Goal: Communication & Community: Answer question/provide support

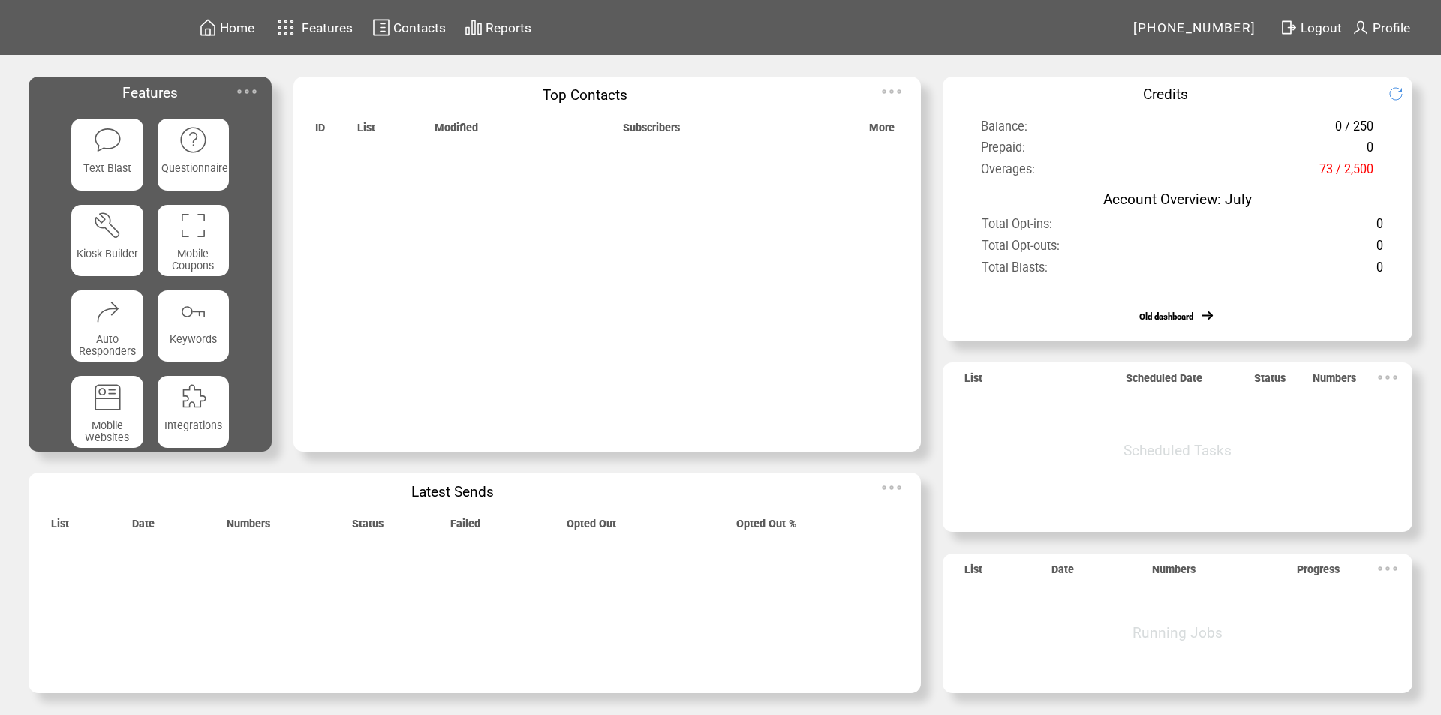
click at [294, 25] on img at bounding box center [286, 27] width 26 height 25
click at [317, 23] on span "Features" at bounding box center [327, 27] width 51 height 15
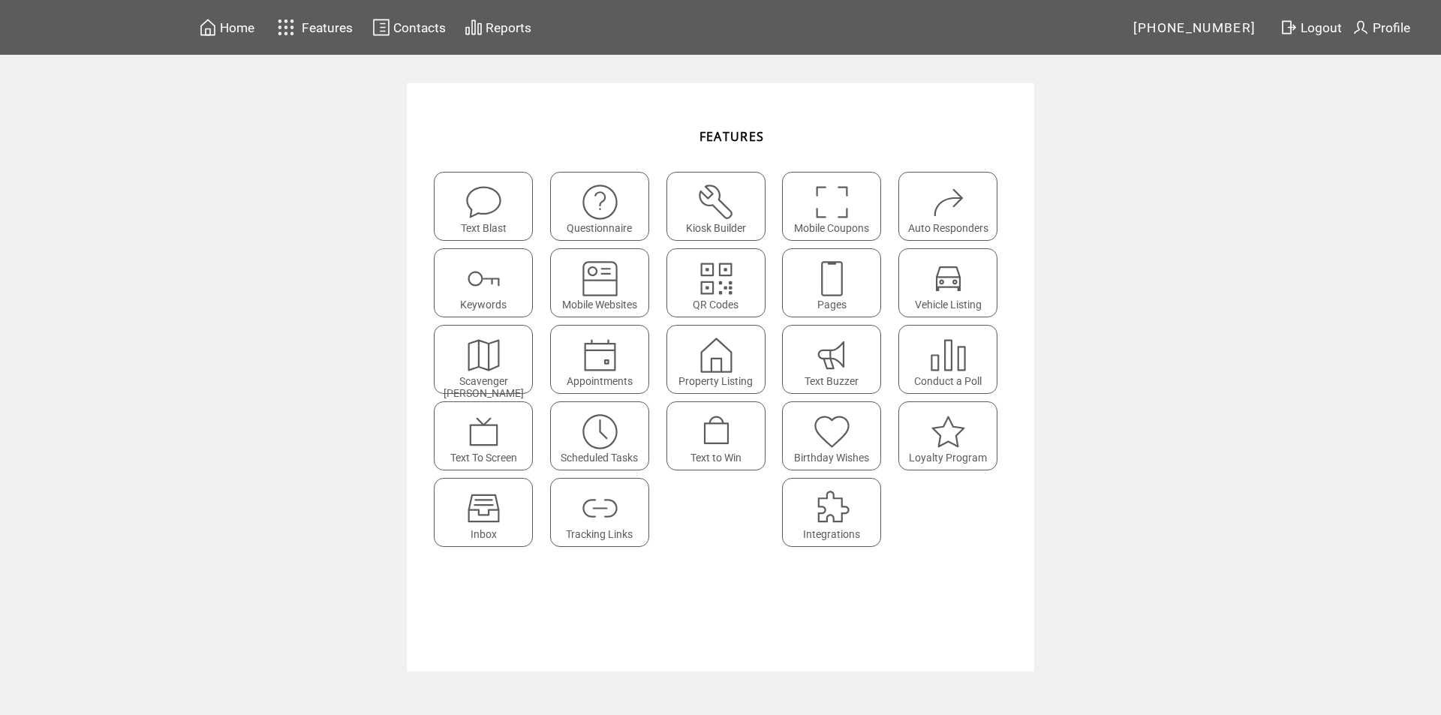
click at [491, 507] on img at bounding box center [484, 508] width 40 height 40
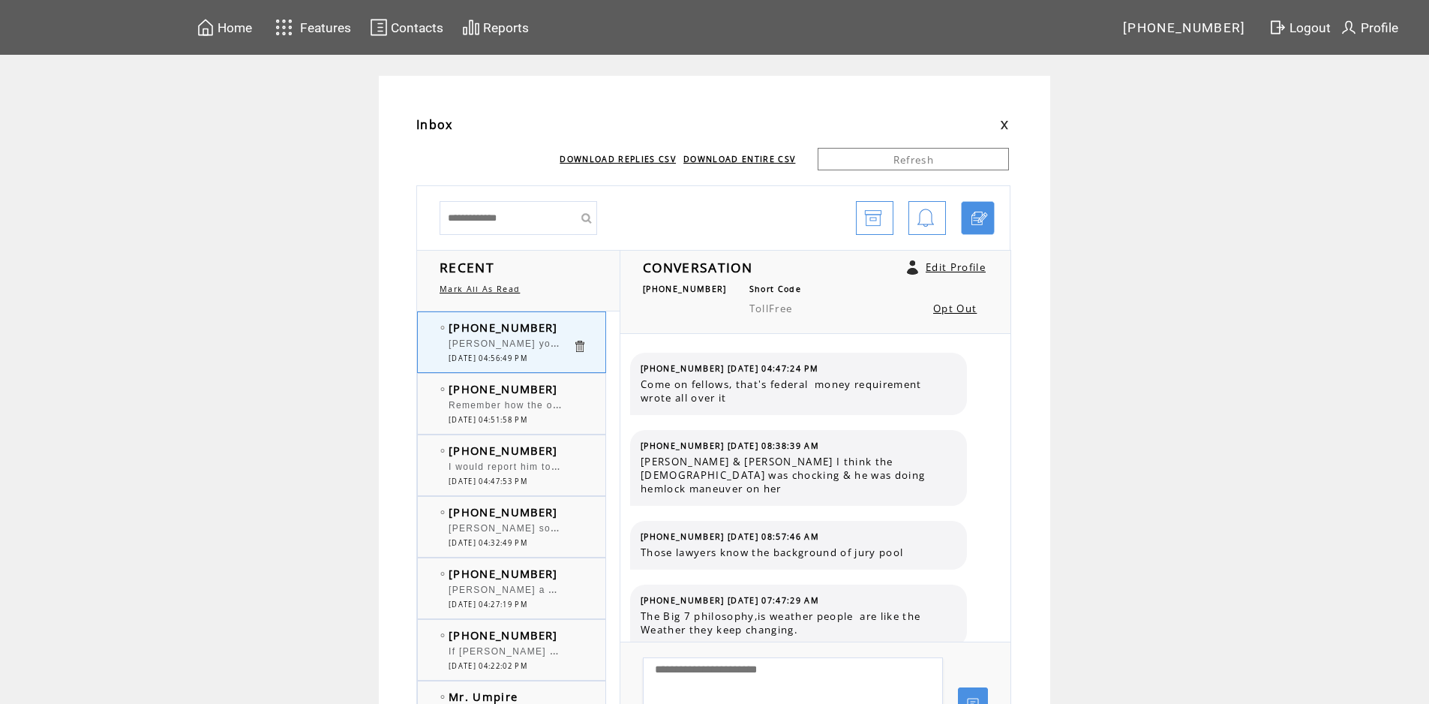
scroll to position [1464, 0]
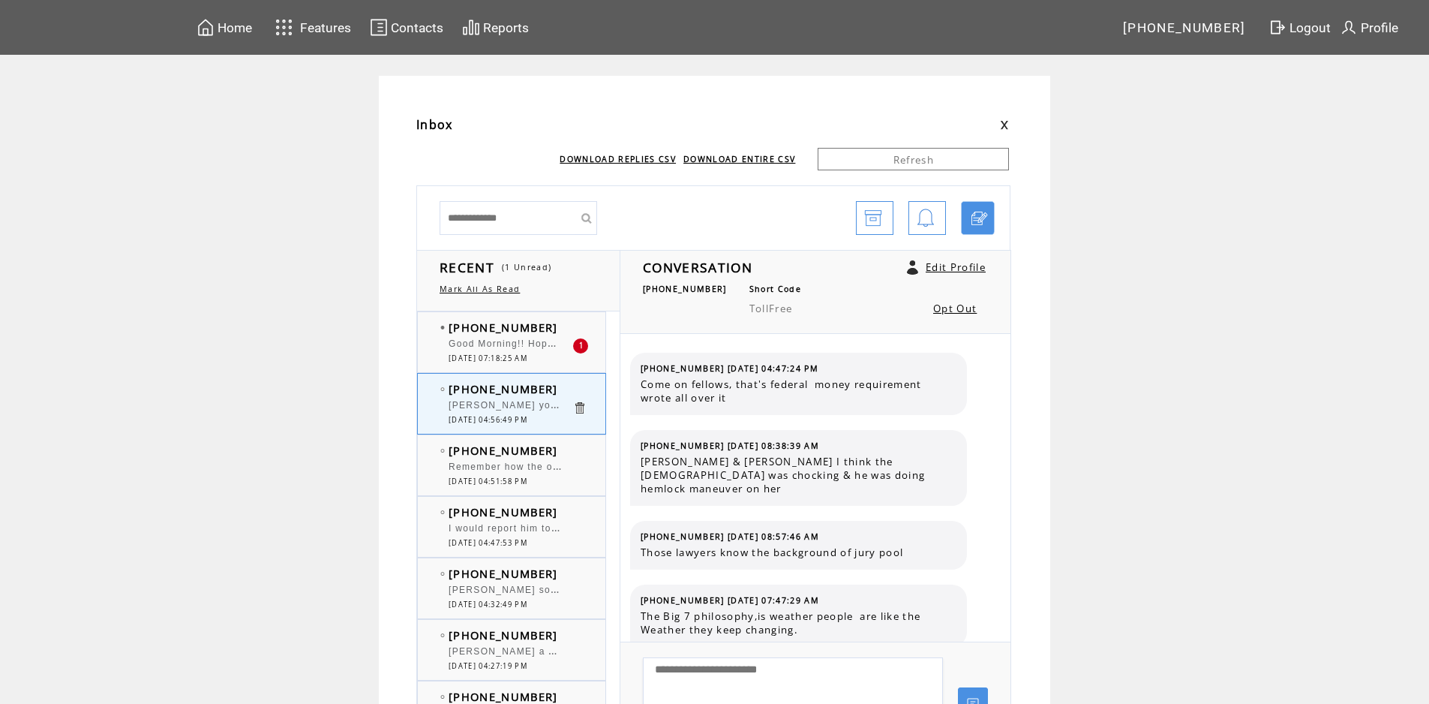
scroll to position [1464, 0]
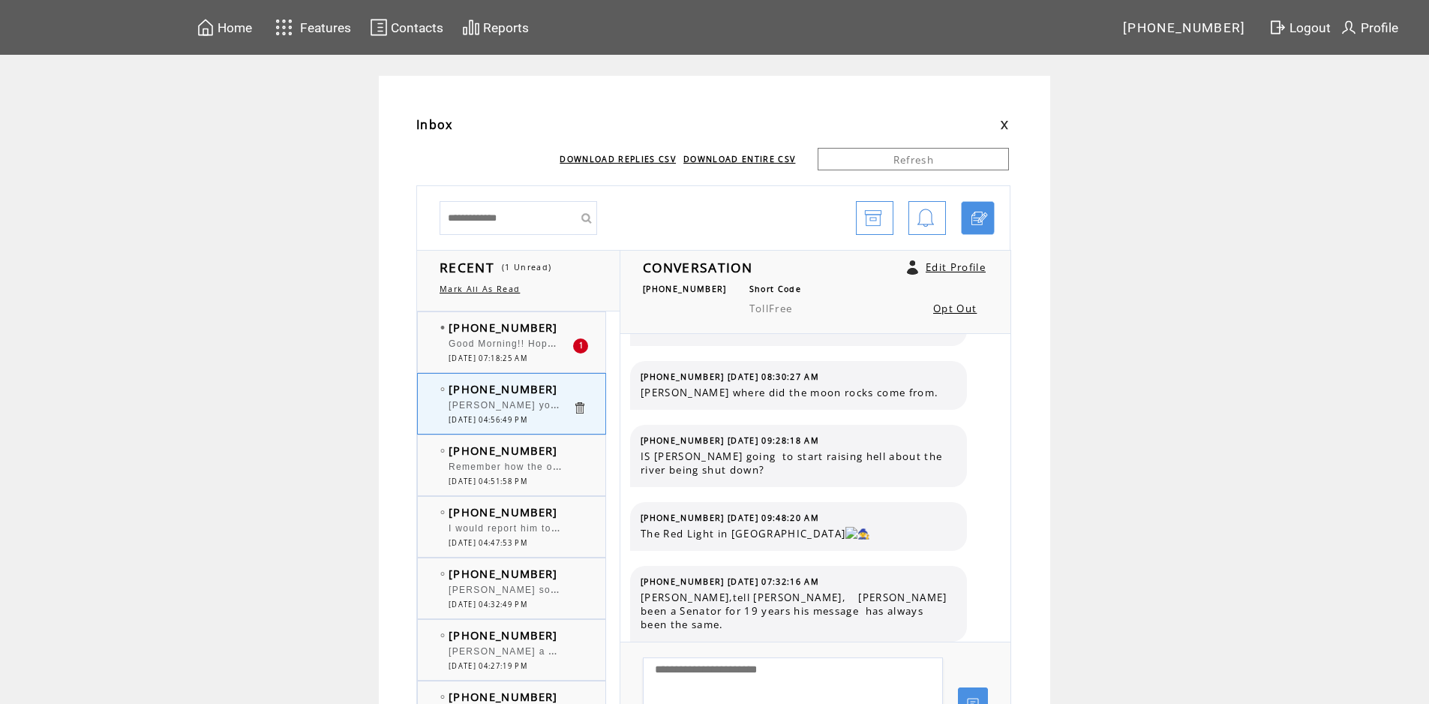
click at [558, 332] on td "[PHONE_NUMBER]" at bounding box center [511, 327] width 124 height 15
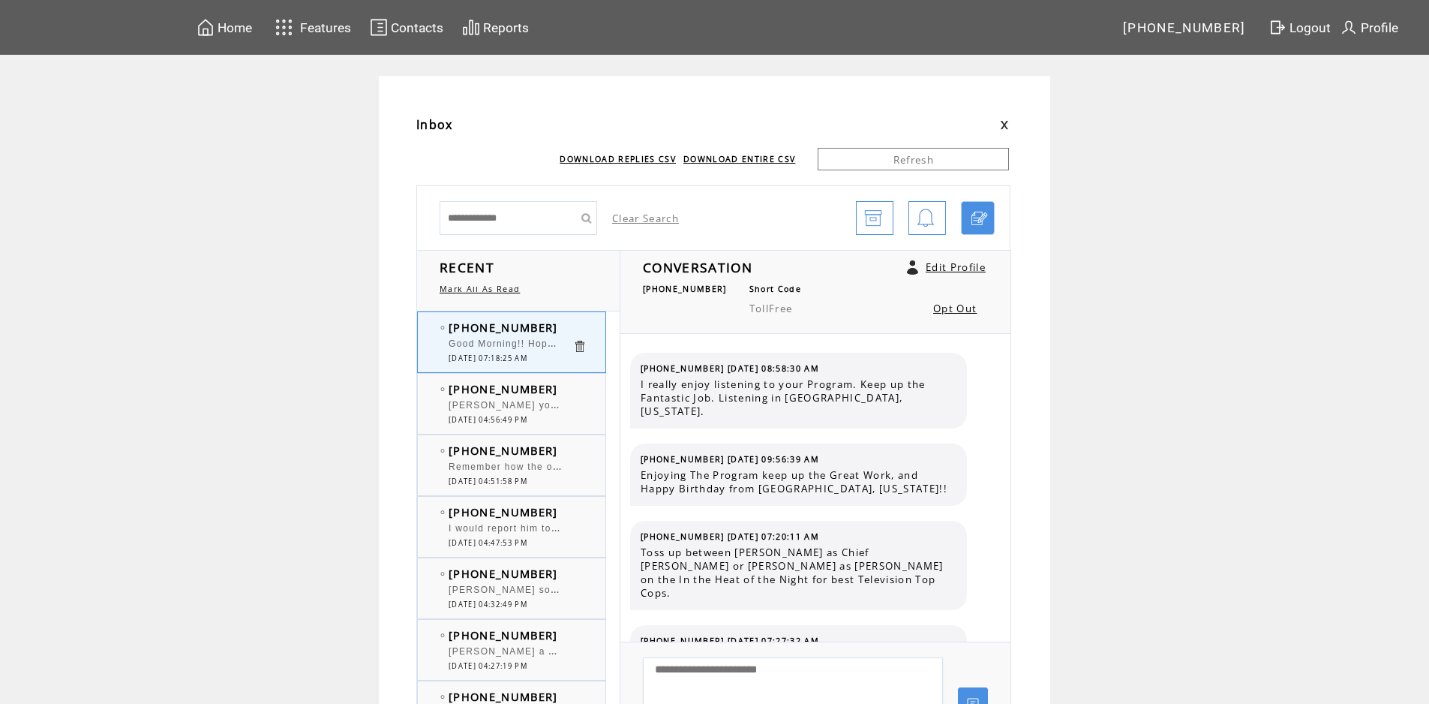
scroll to position [164, 0]
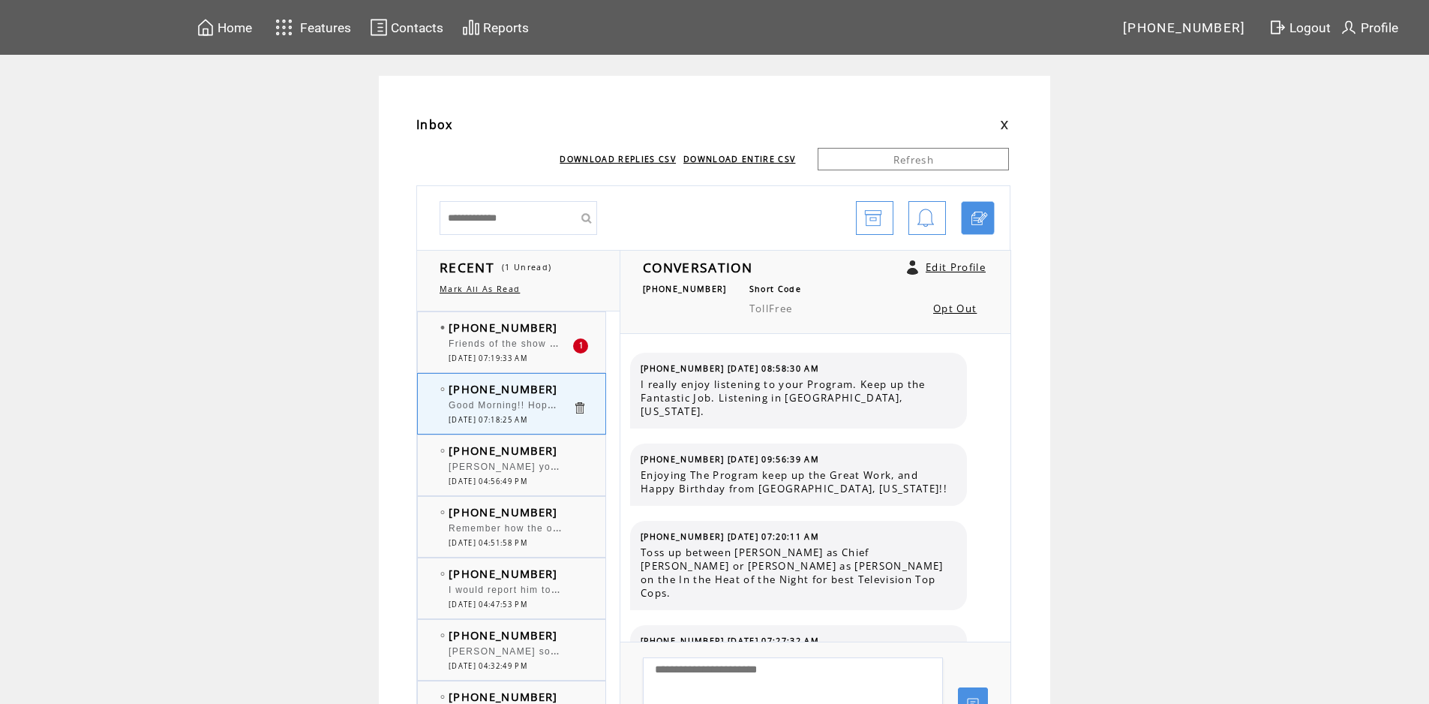
scroll to position [164, 0]
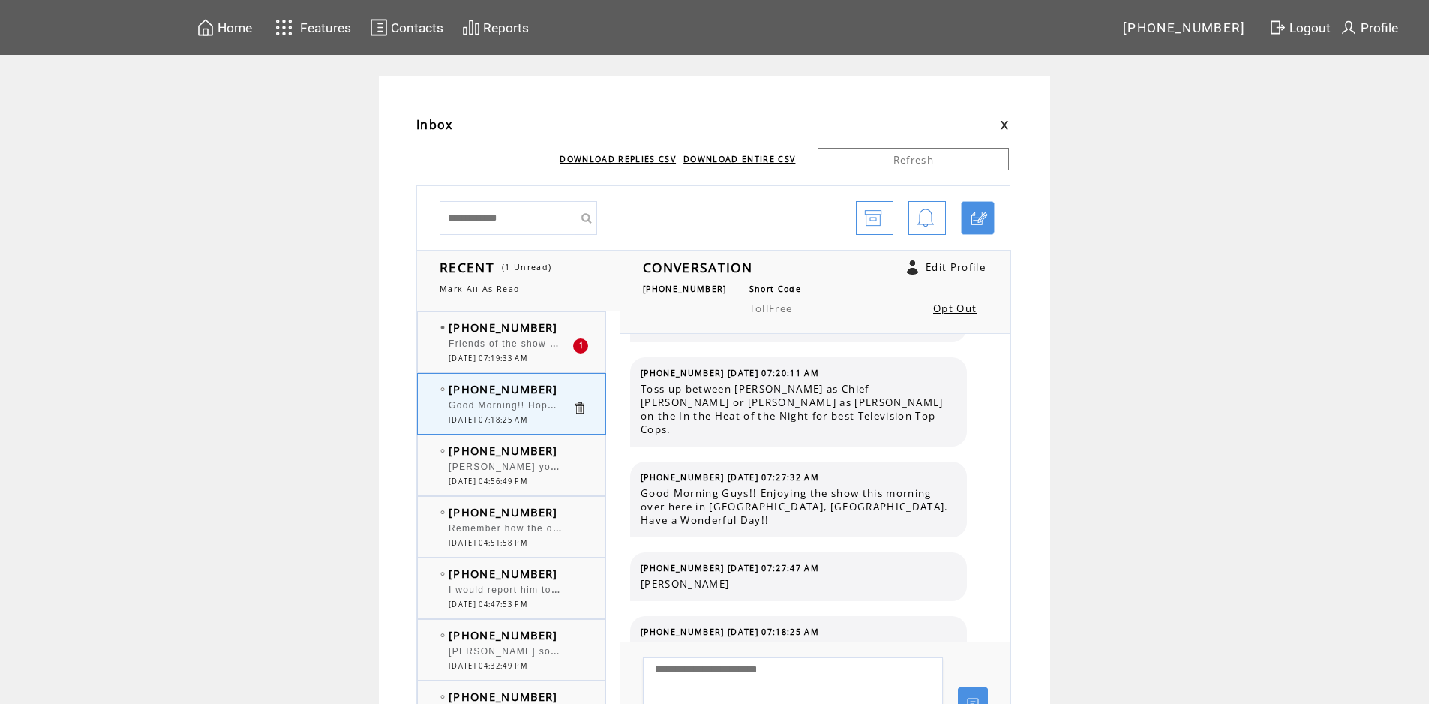
click at [551, 332] on td "[PHONE_NUMBER]" at bounding box center [511, 327] width 124 height 15
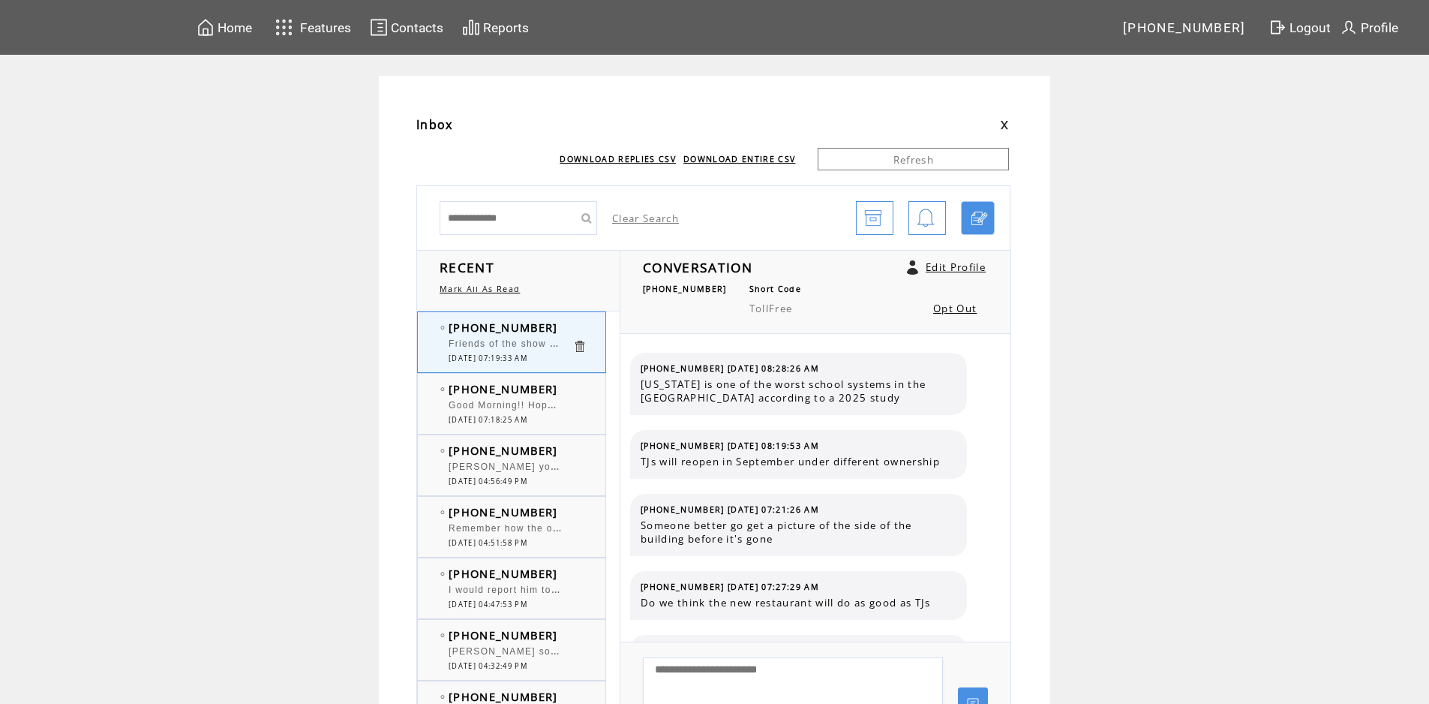
scroll to position [1188, 0]
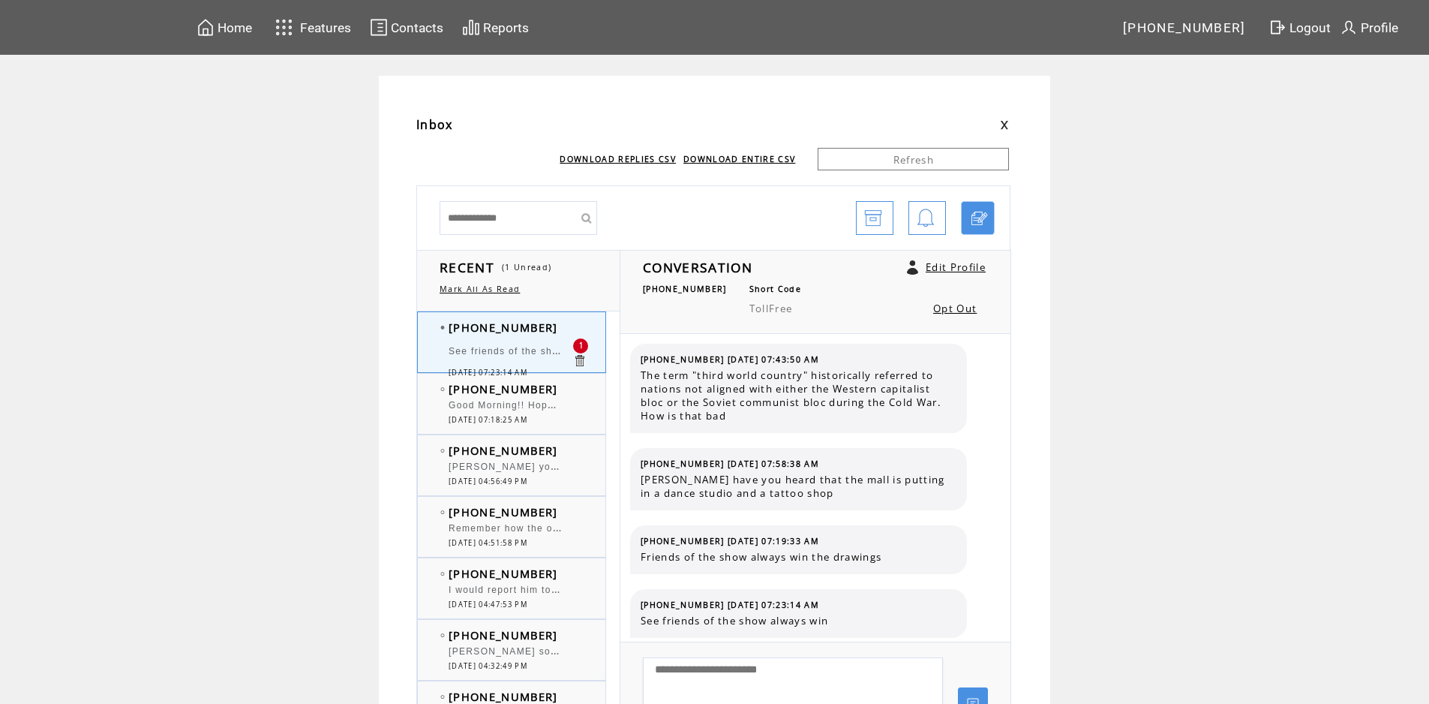
click at [537, 338] on td "See friends of the show always win" at bounding box center [511, 352] width 124 height 29
click at [556, 394] on td "[PHONE_NUMBER]" at bounding box center [511, 388] width 124 height 15
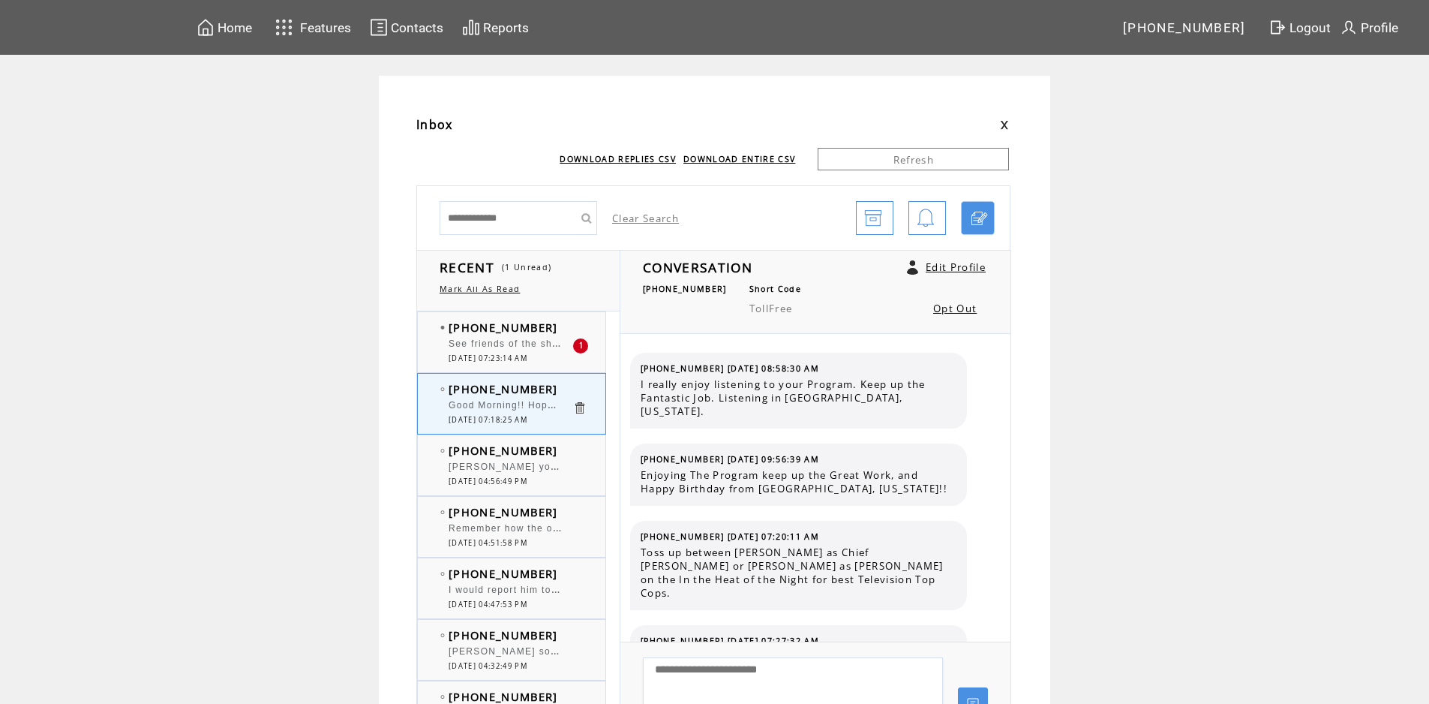
scroll to position [164, 0]
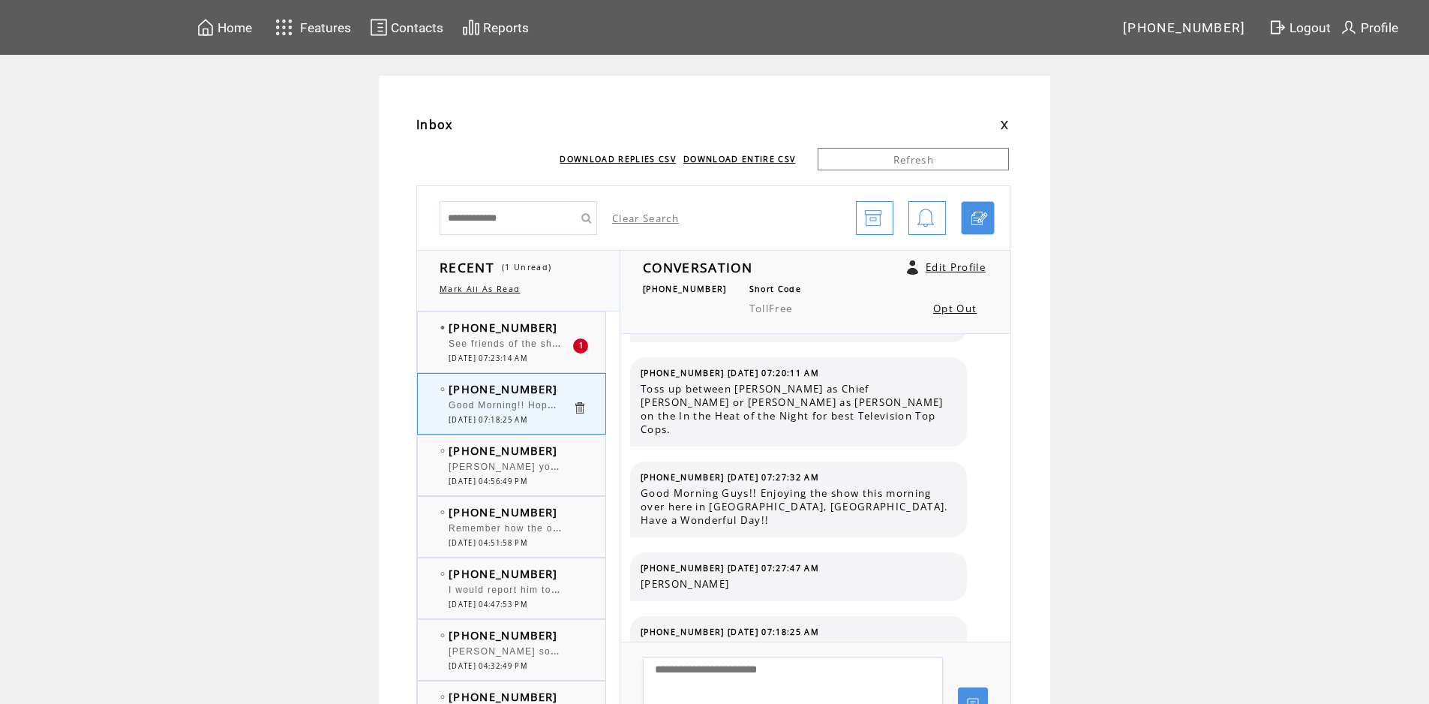
click at [570, 329] on td "[PHONE_NUMBER]" at bounding box center [511, 327] width 124 height 15
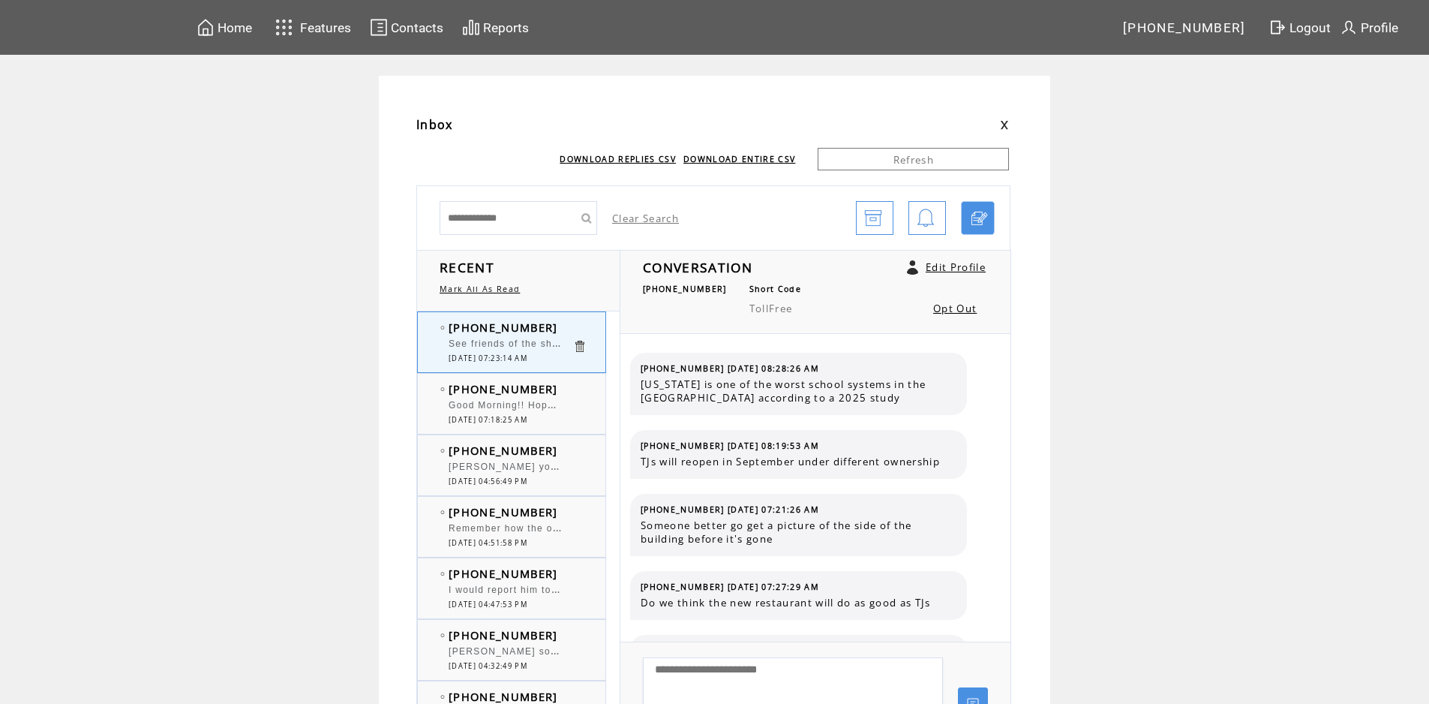
scroll to position [1252, 0]
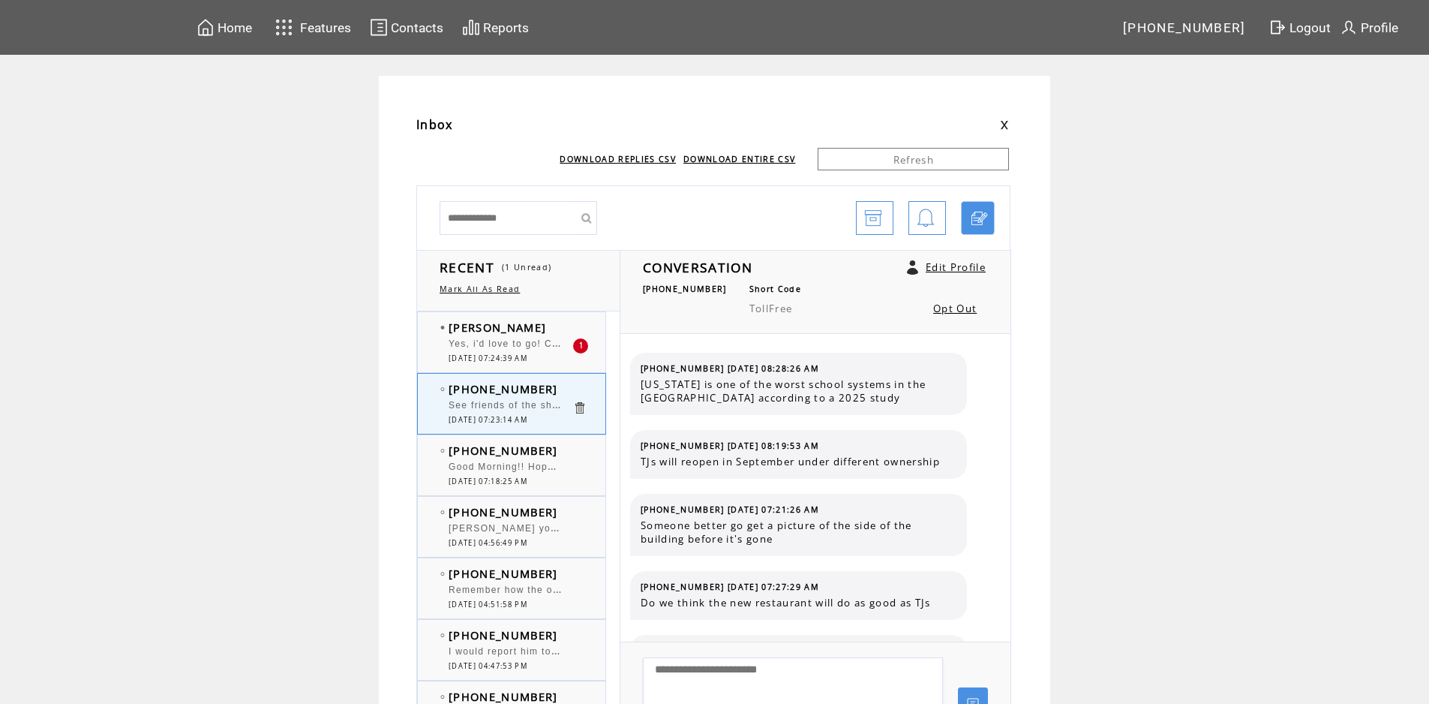
scroll to position [1252, 0]
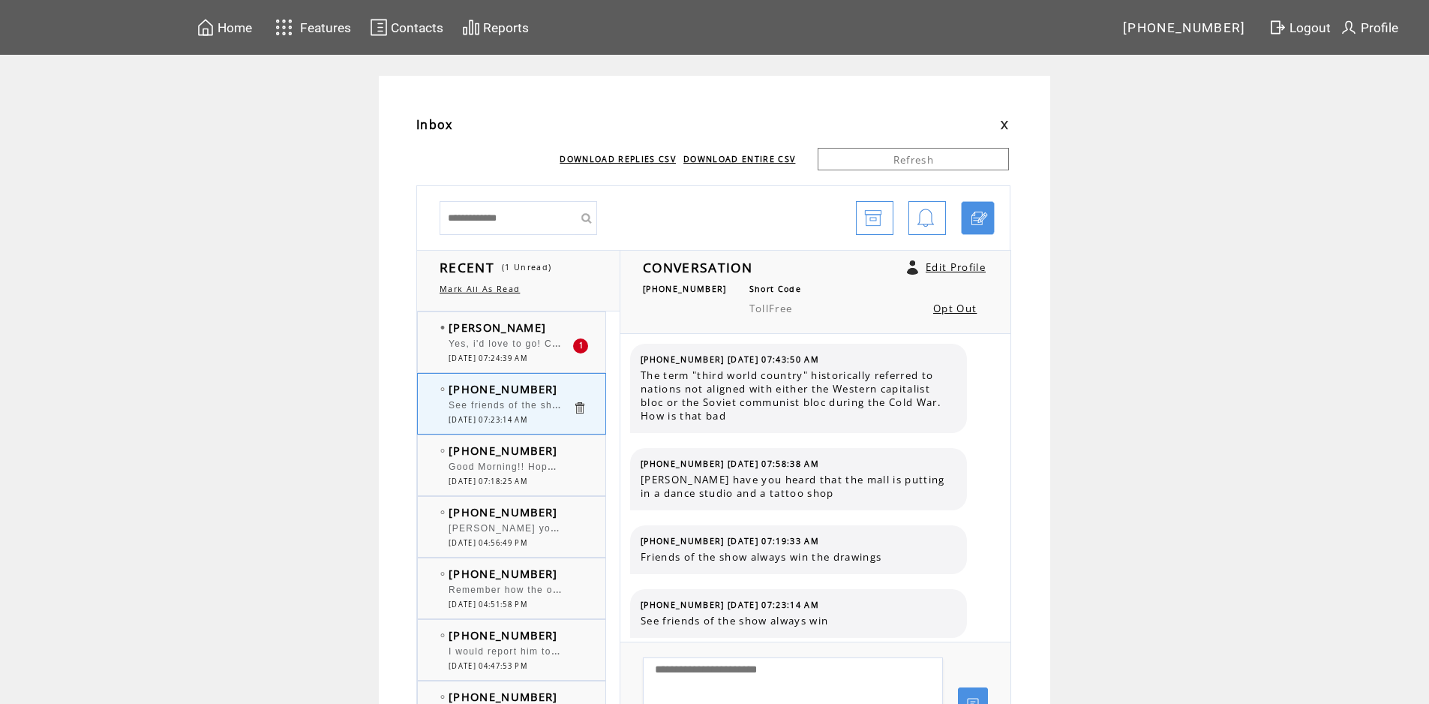
click at [536, 335] on div at bounding box center [511, 337] width 124 height 4
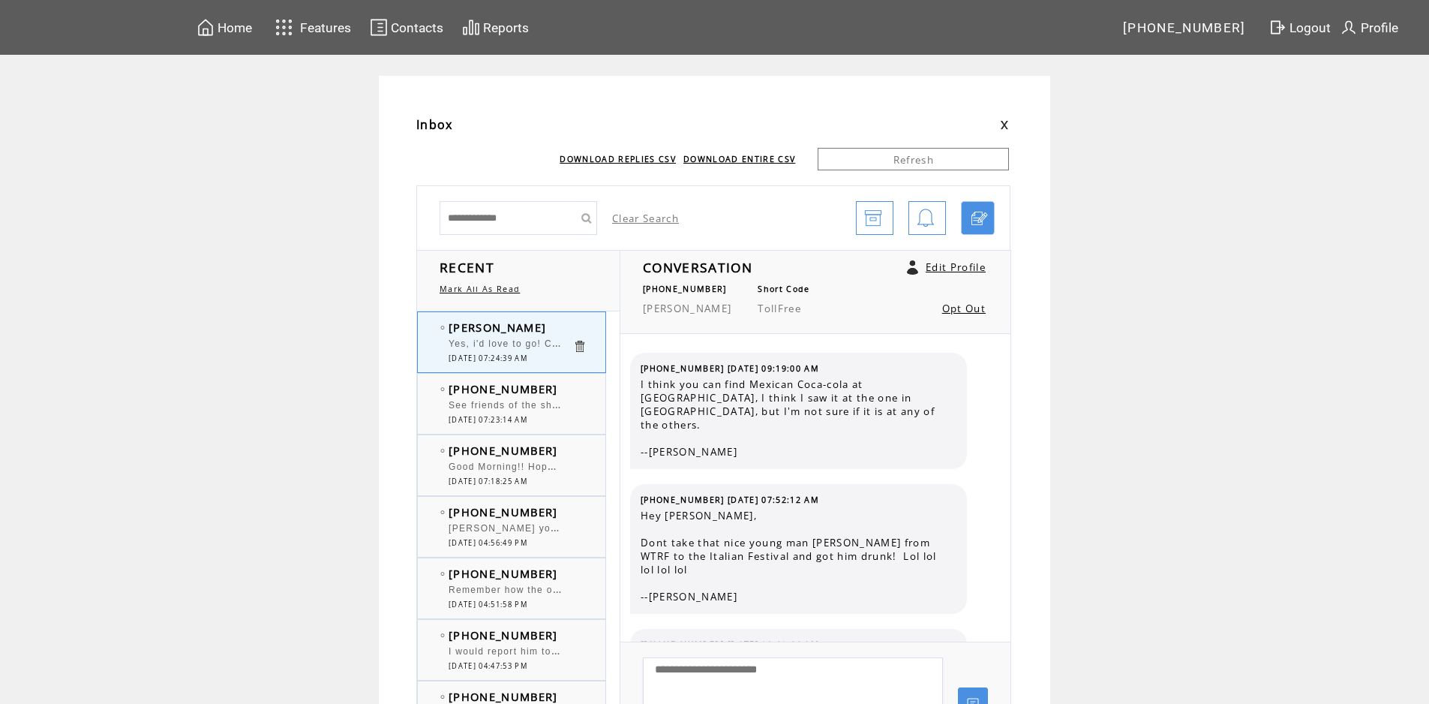
scroll to position [3854, 0]
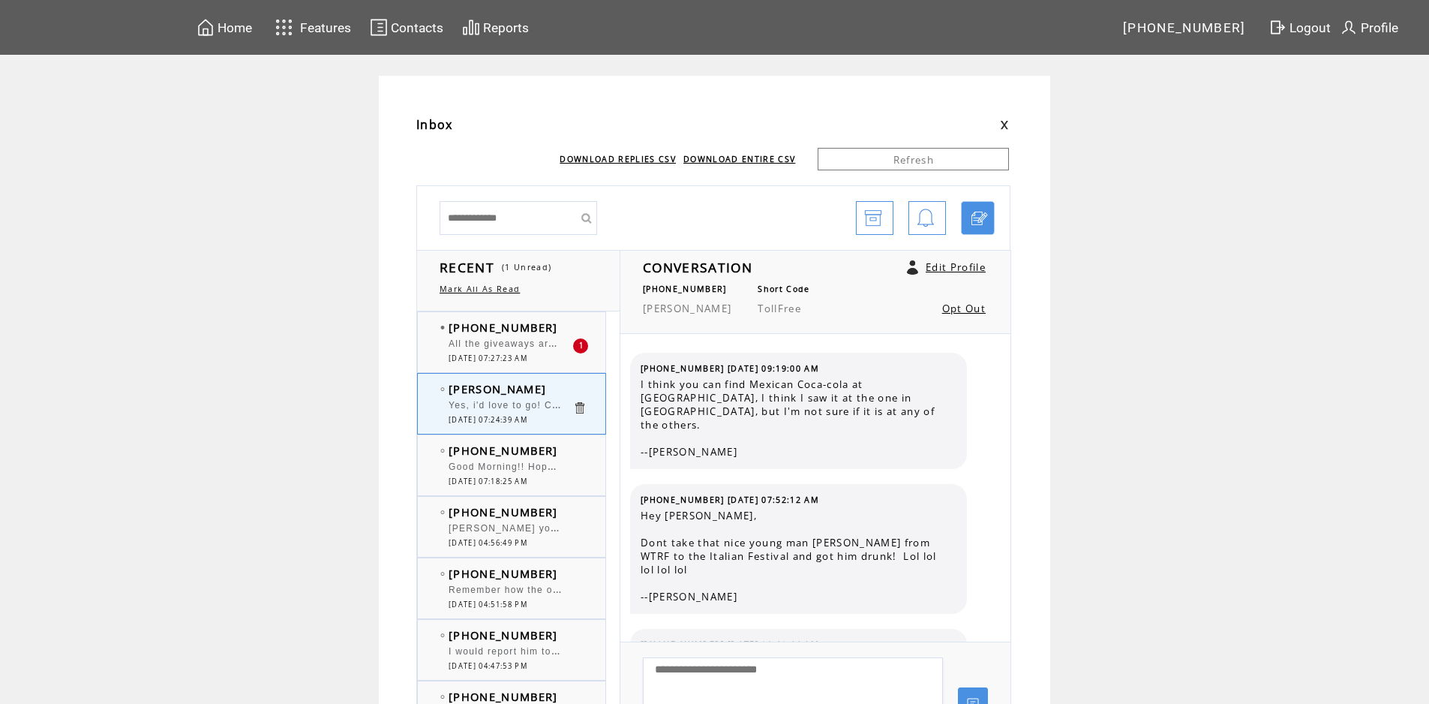
scroll to position [3854, 0]
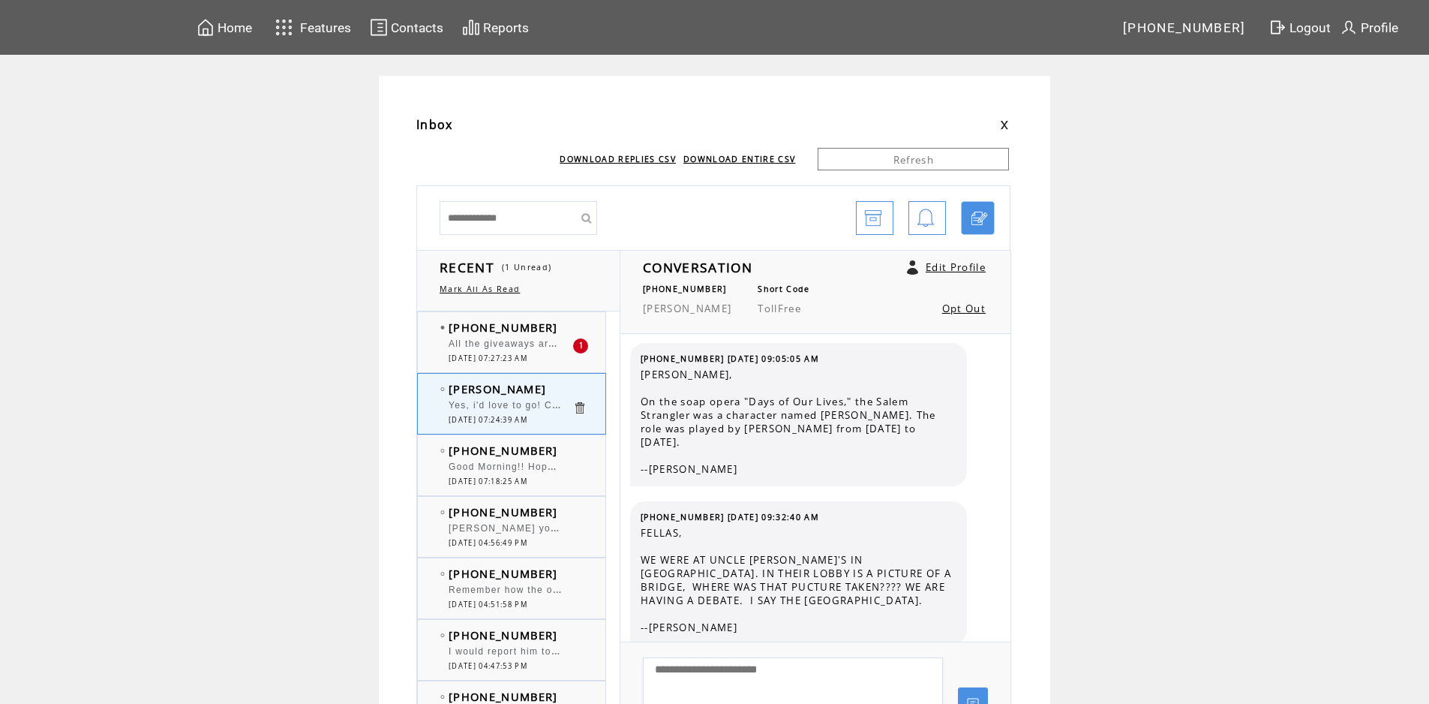
click at [555, 330] on td "[PHONE_NUMBER]" at bounding box center [511, 327] width 124 height 15
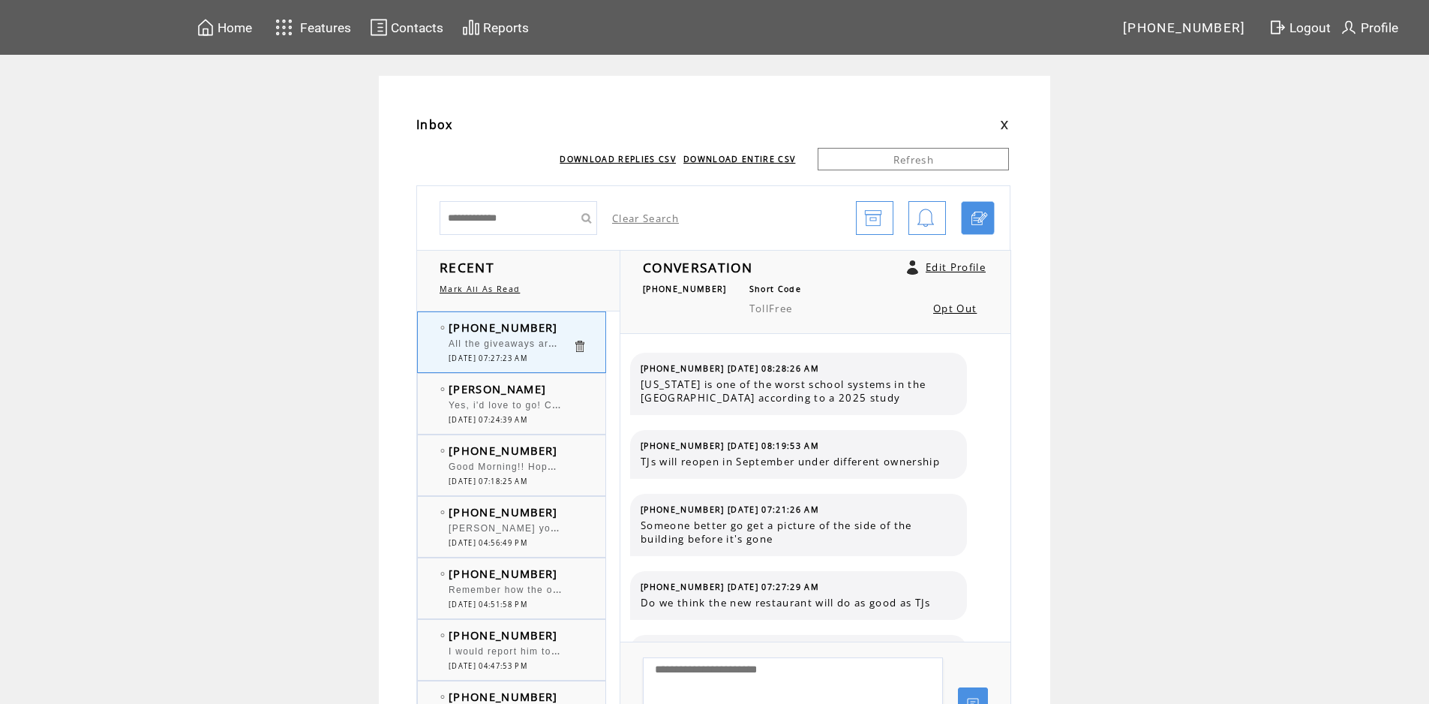
scroll to position [1329, 0]
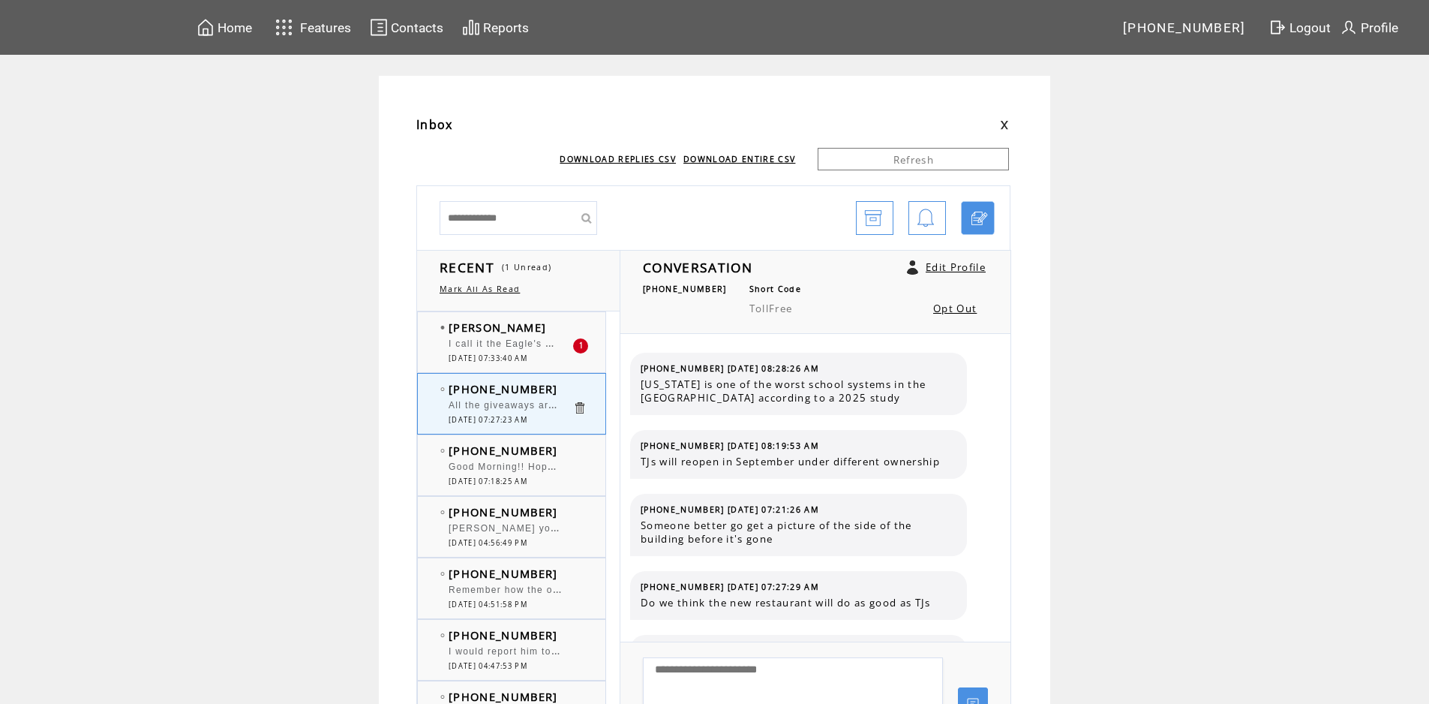
scroll to position [1329, 0]
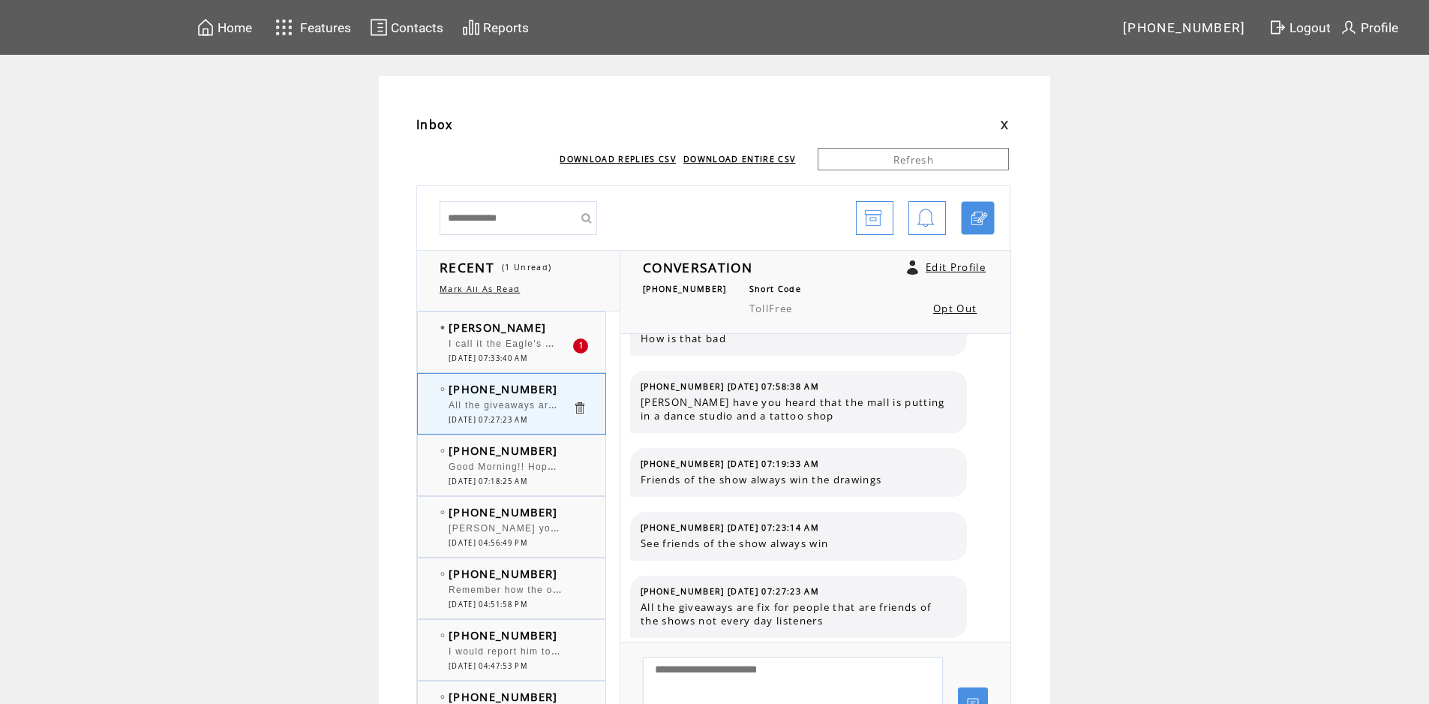
click at [498, 316] on div "Lisa I call it the Eagle's Nest Lisa 1 08/18/2025 07:33:40 AM" at bounding box center [527, 342] width 218 height 60
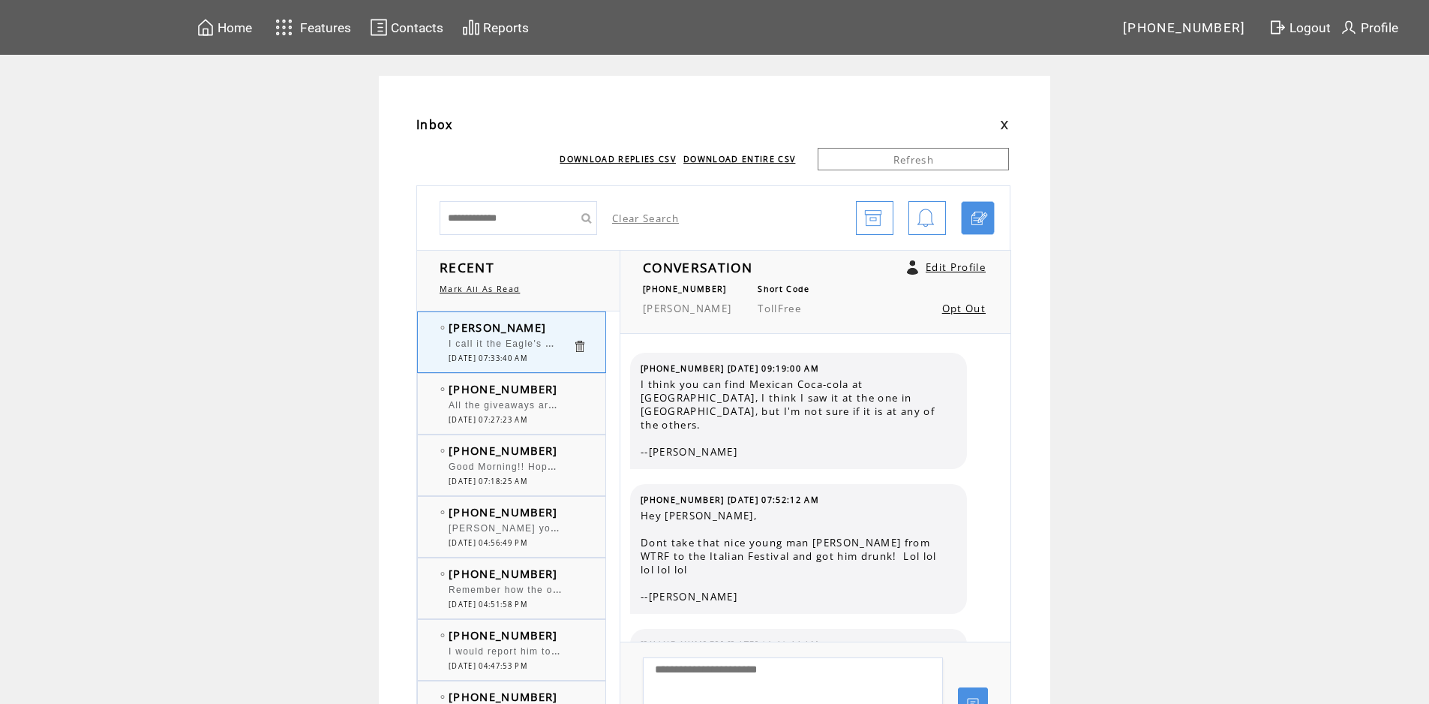
scroll to position [3945, 0]
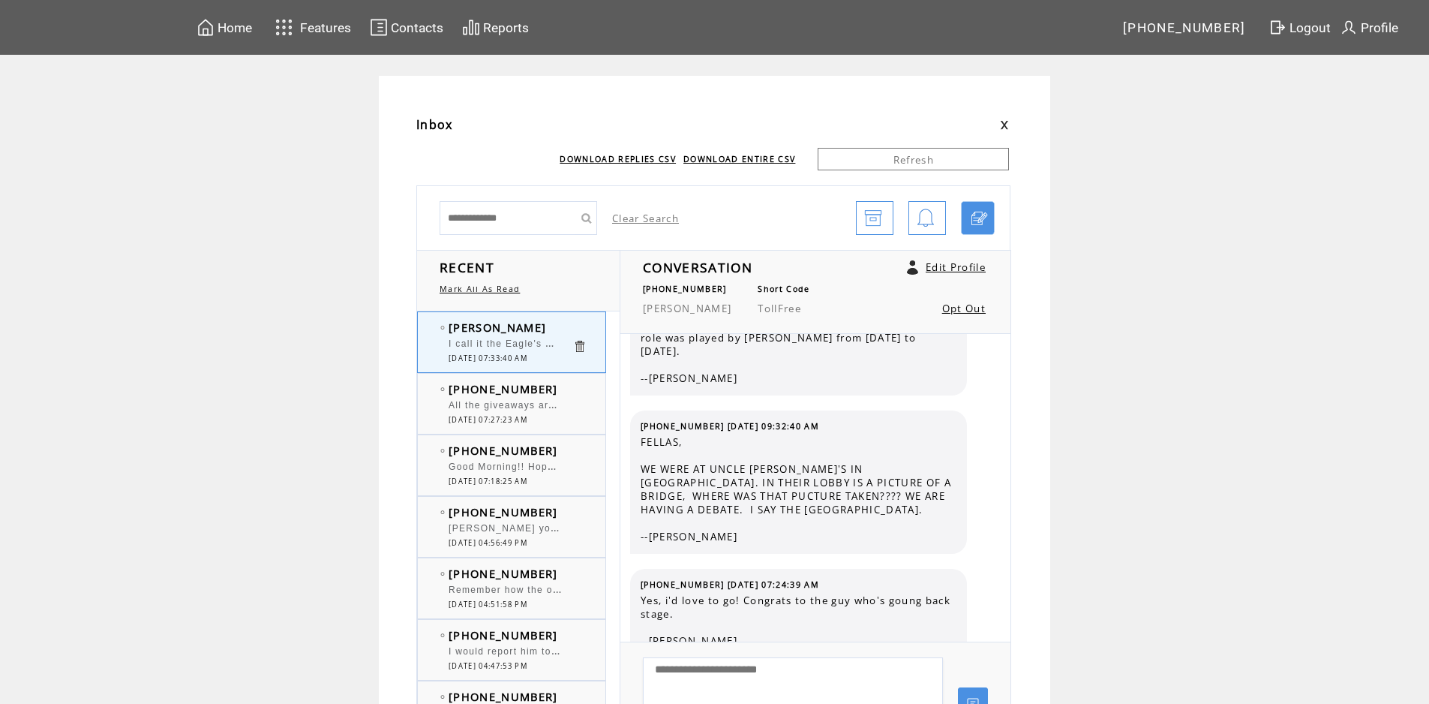
click at [775, 669] on textarea at bounding box center [793, 702] width 300 height 90
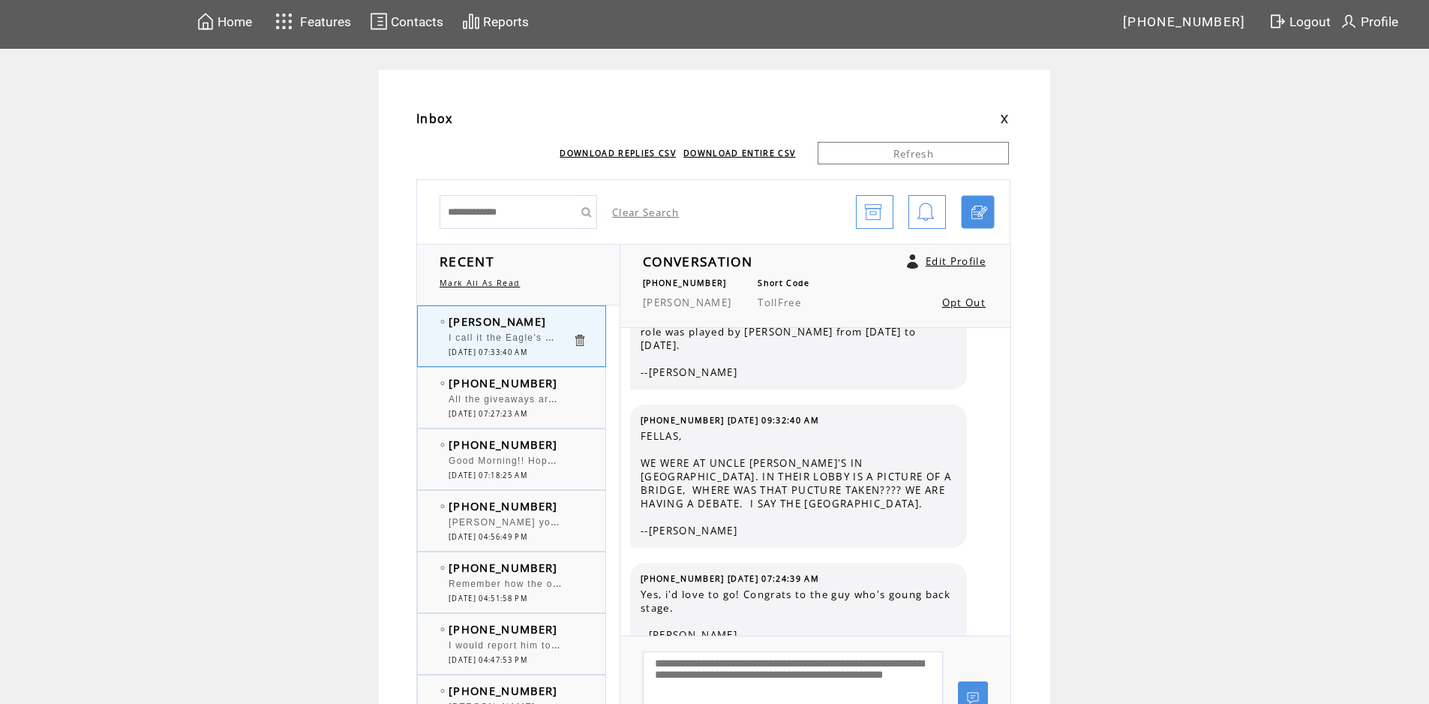
type textarea "**********"
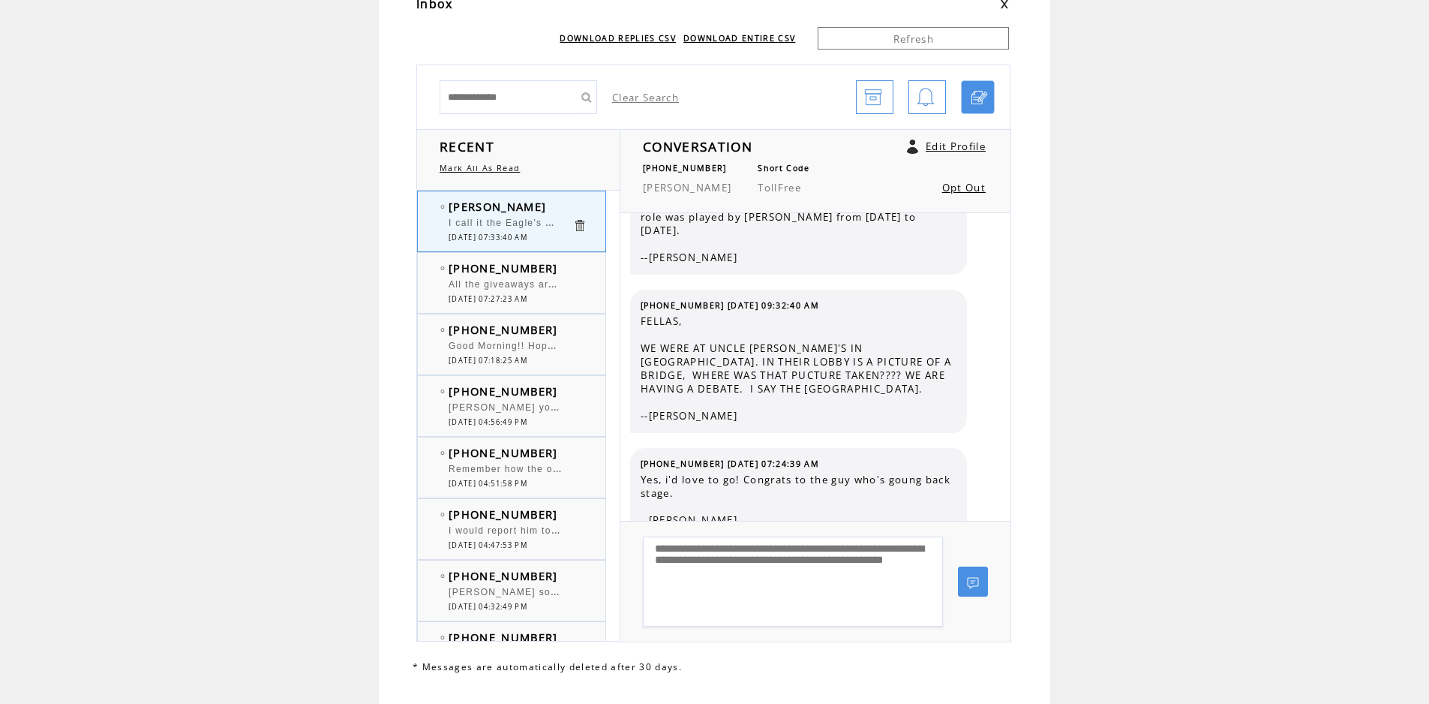
scroll to position [152, 0]
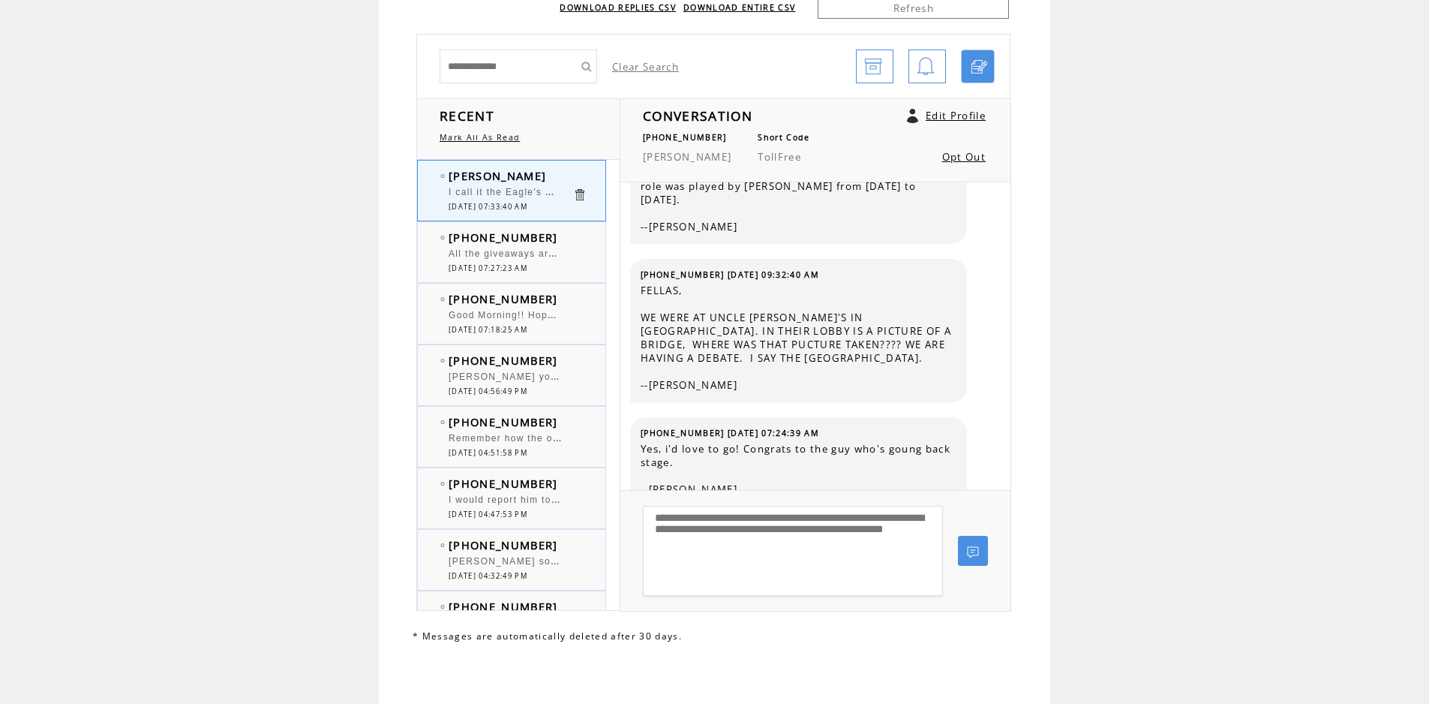
click at [984, 550] on link at bounding box center [973, 551] width 30 height 30
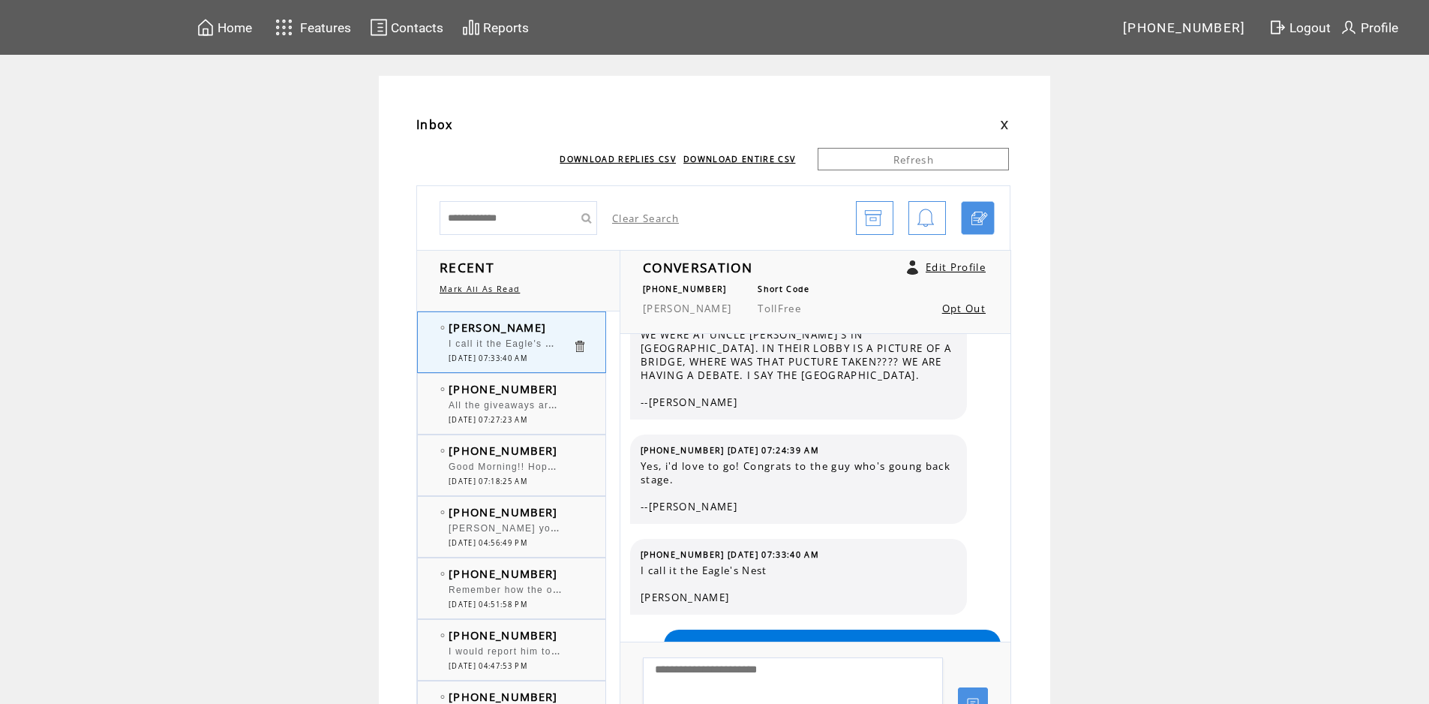
scroll to position [75, 0]
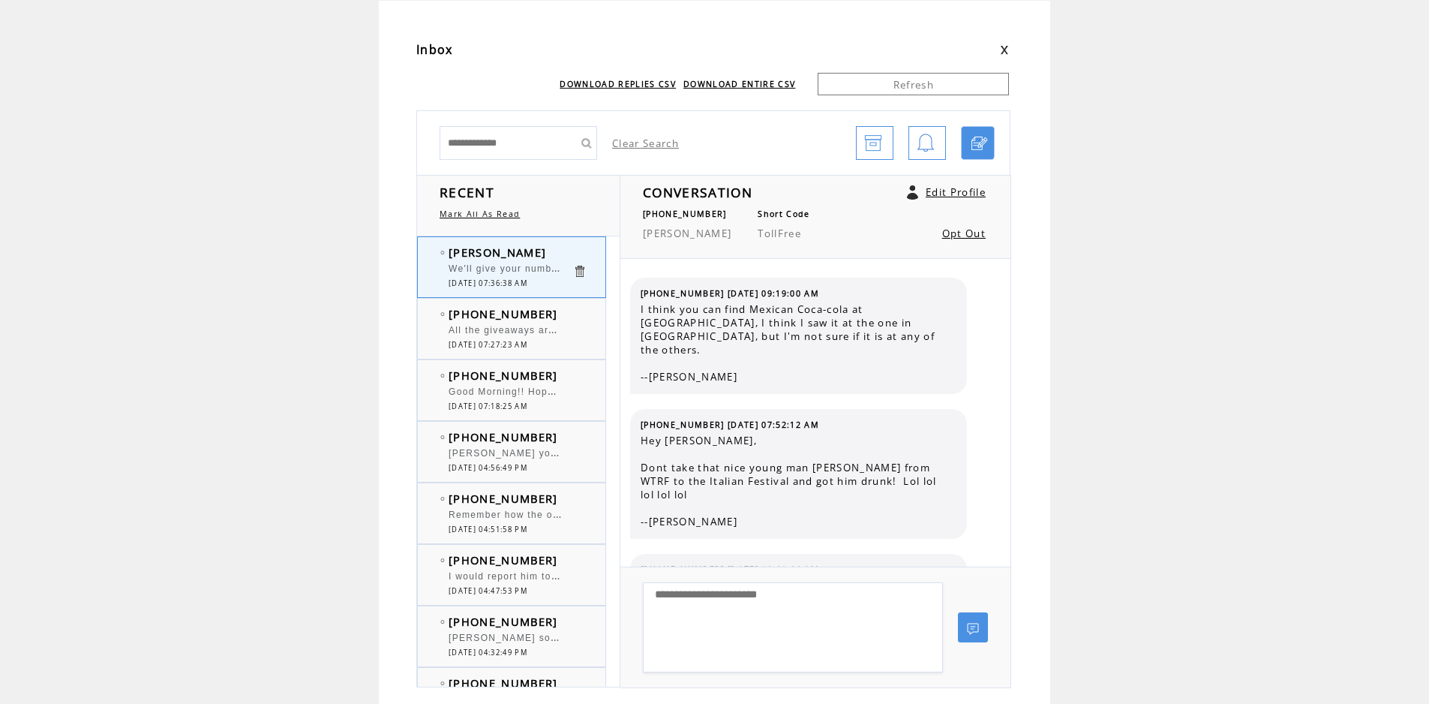
scroll to position [4036, 0]
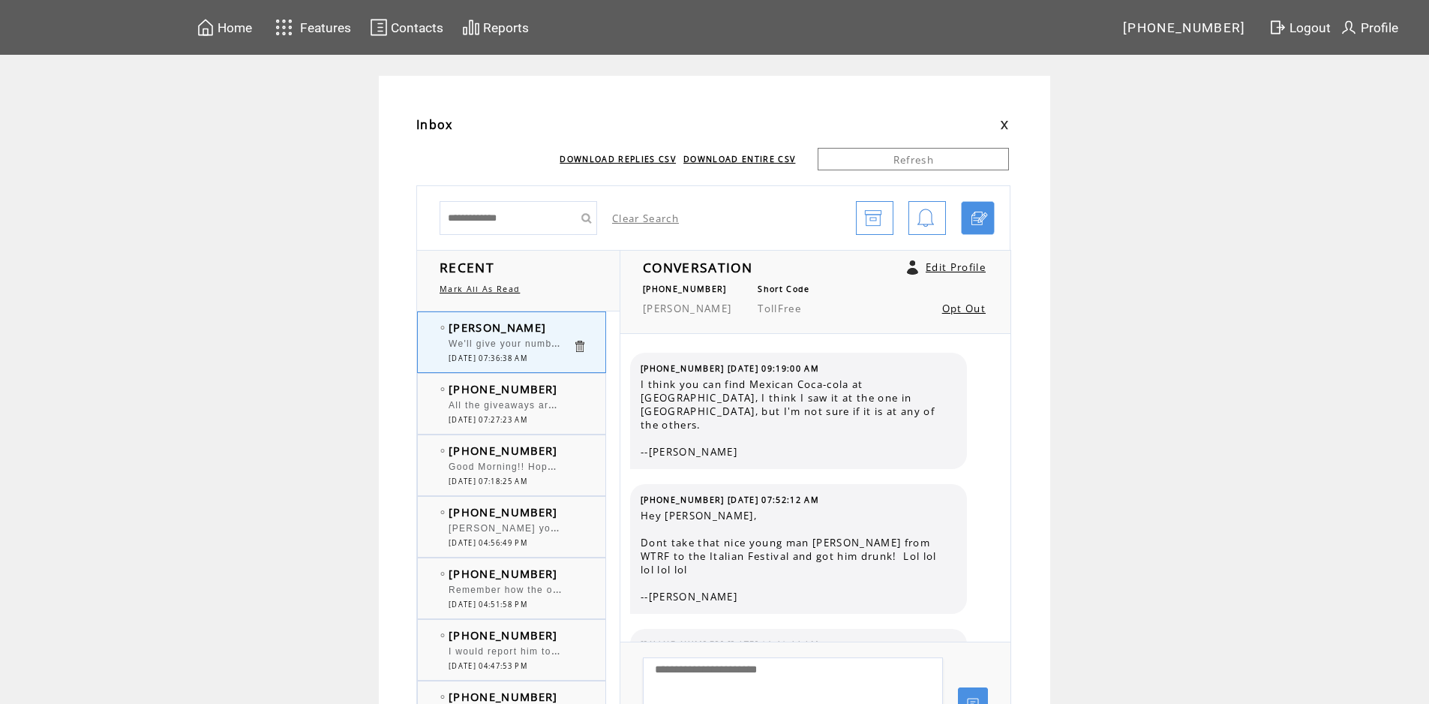
scroll to position [4036, 0]
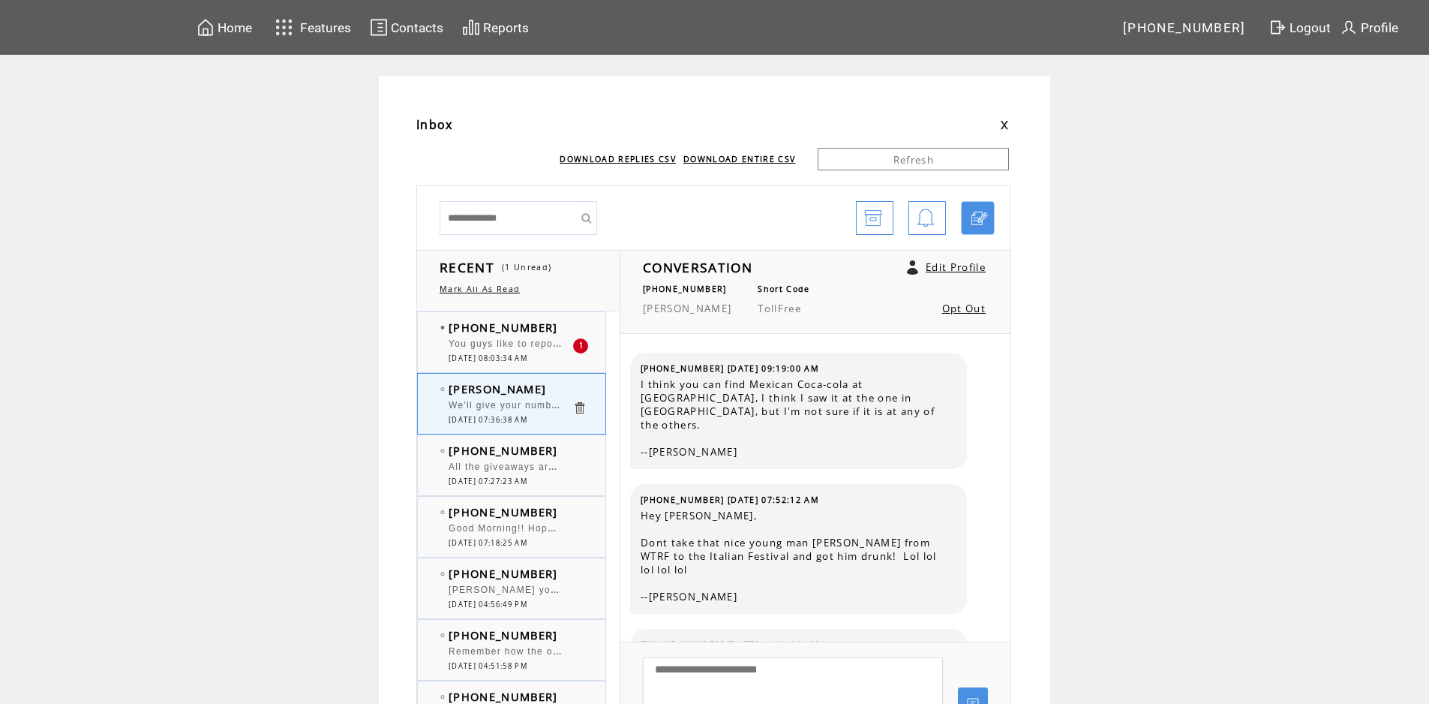
scroll to position [4036, 0]
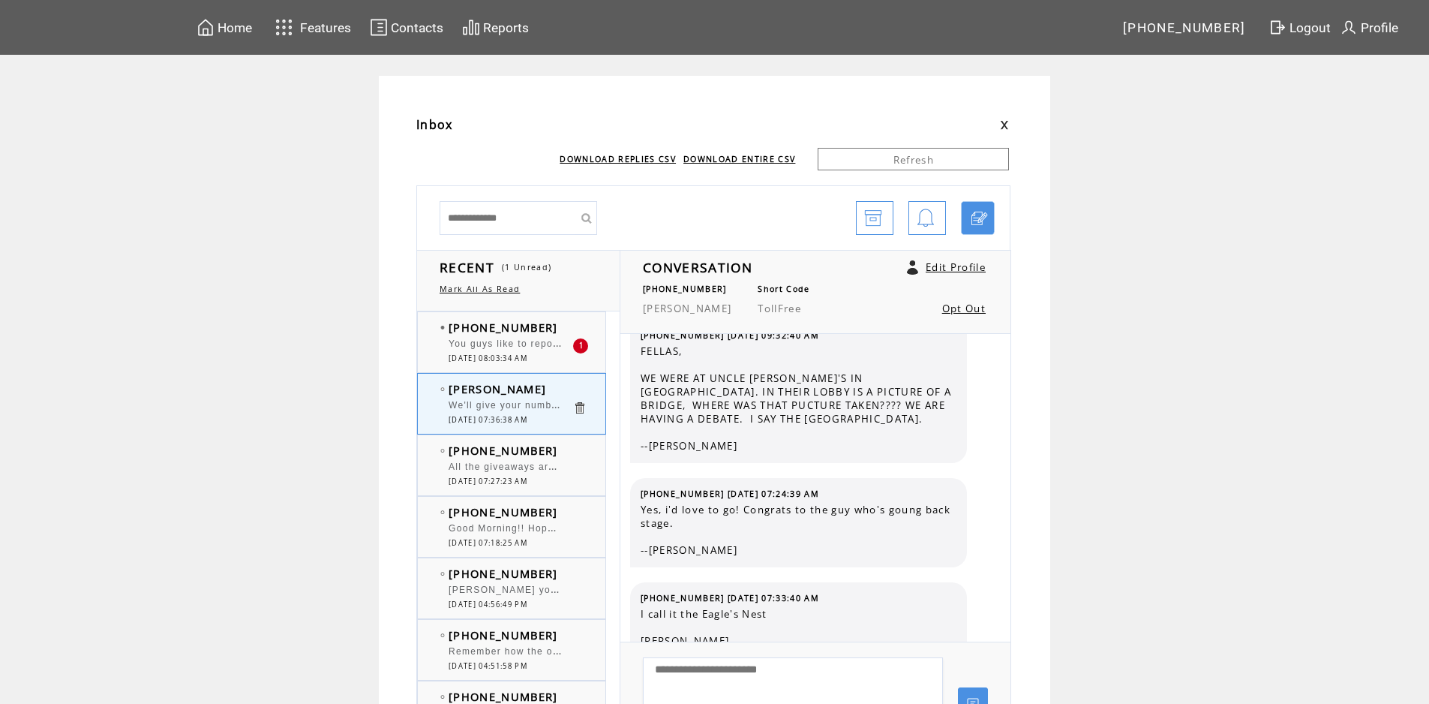
click at [554, 323] on td "[PHONE_NUMBER]" at bounding box center [511, 327] width 124 height 15
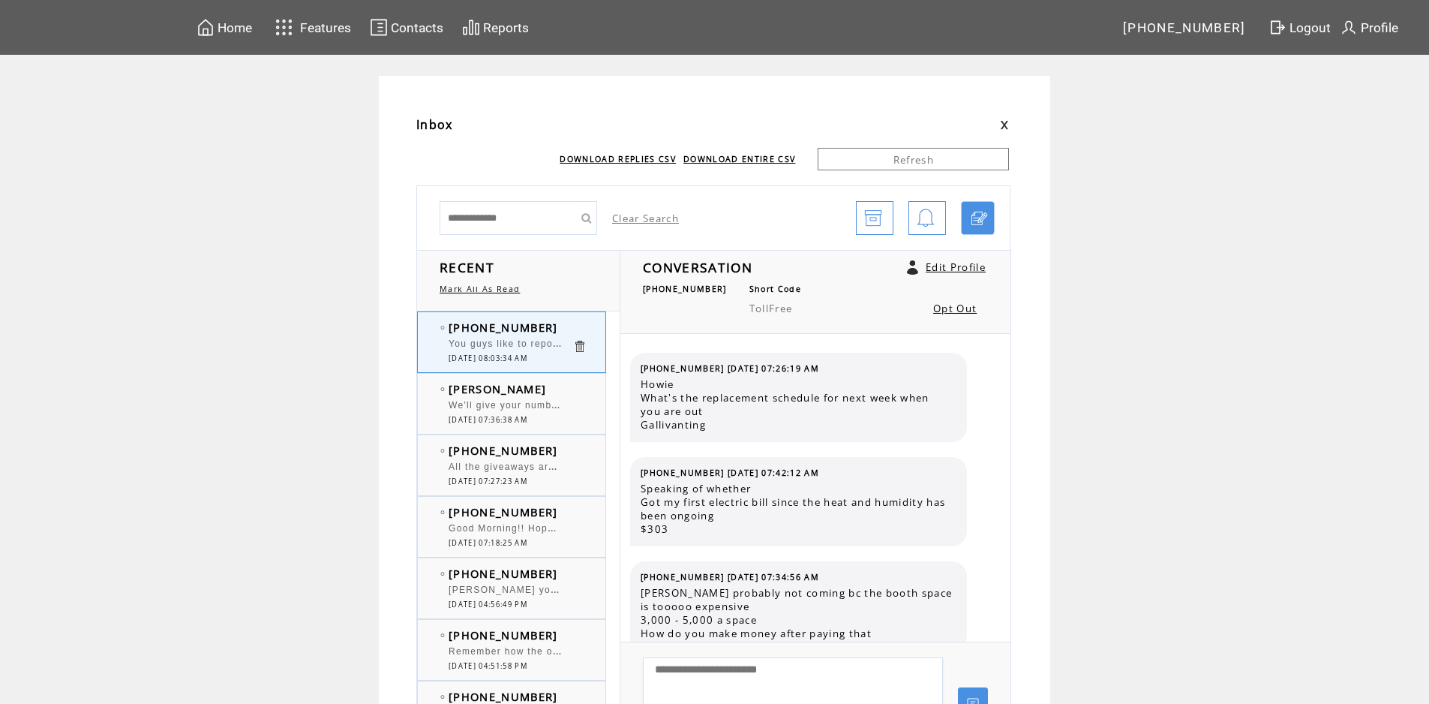
scroll to position [494, 0]
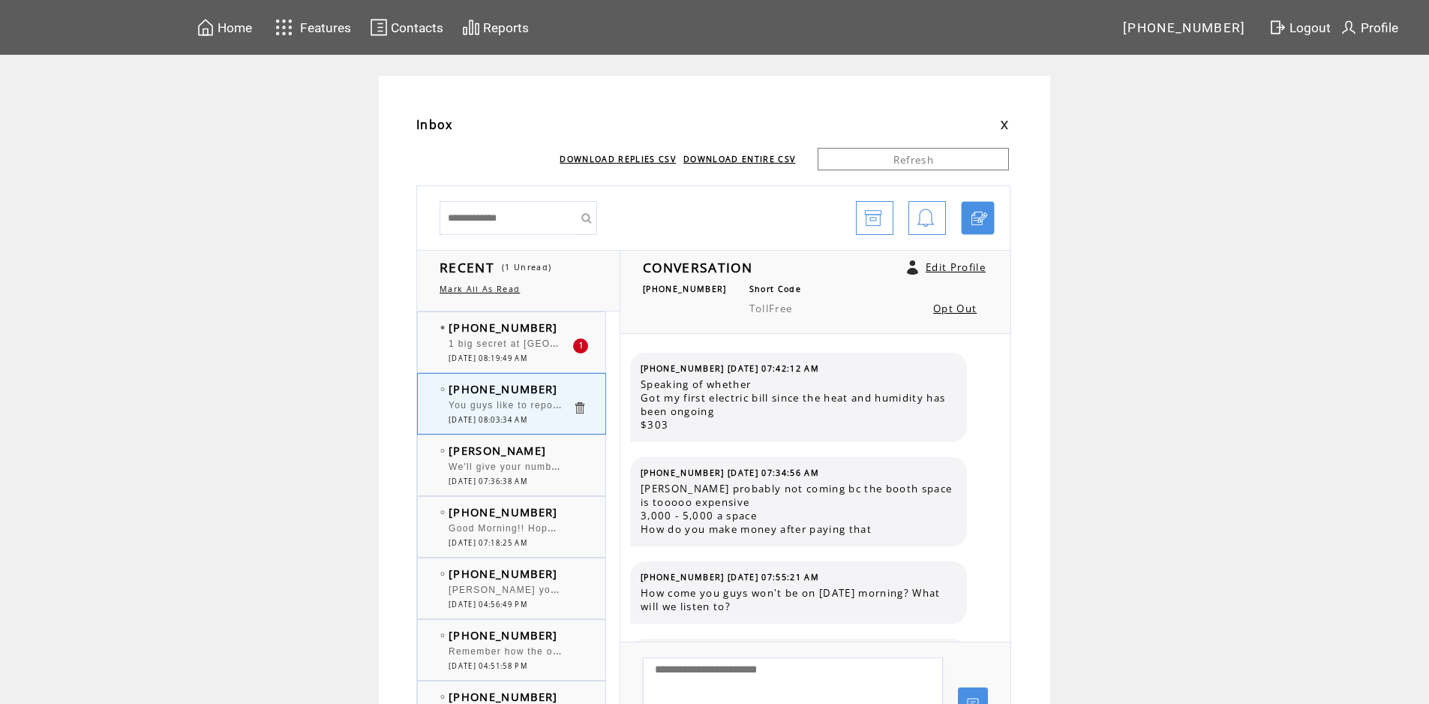
scroll to position [389, 0]
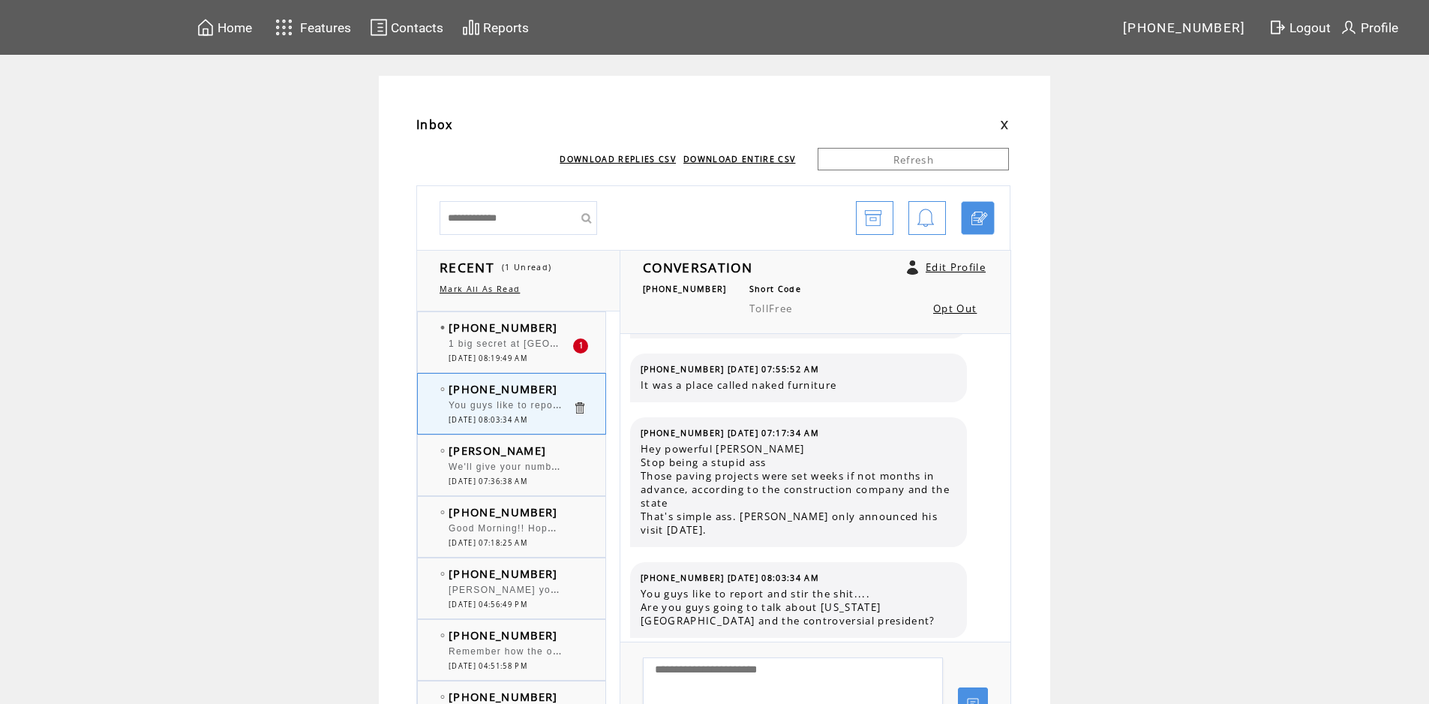
click at [554, 325] on td "[PHONE_NUMBER]" at bounding box center [511, 327] width 124 height 15
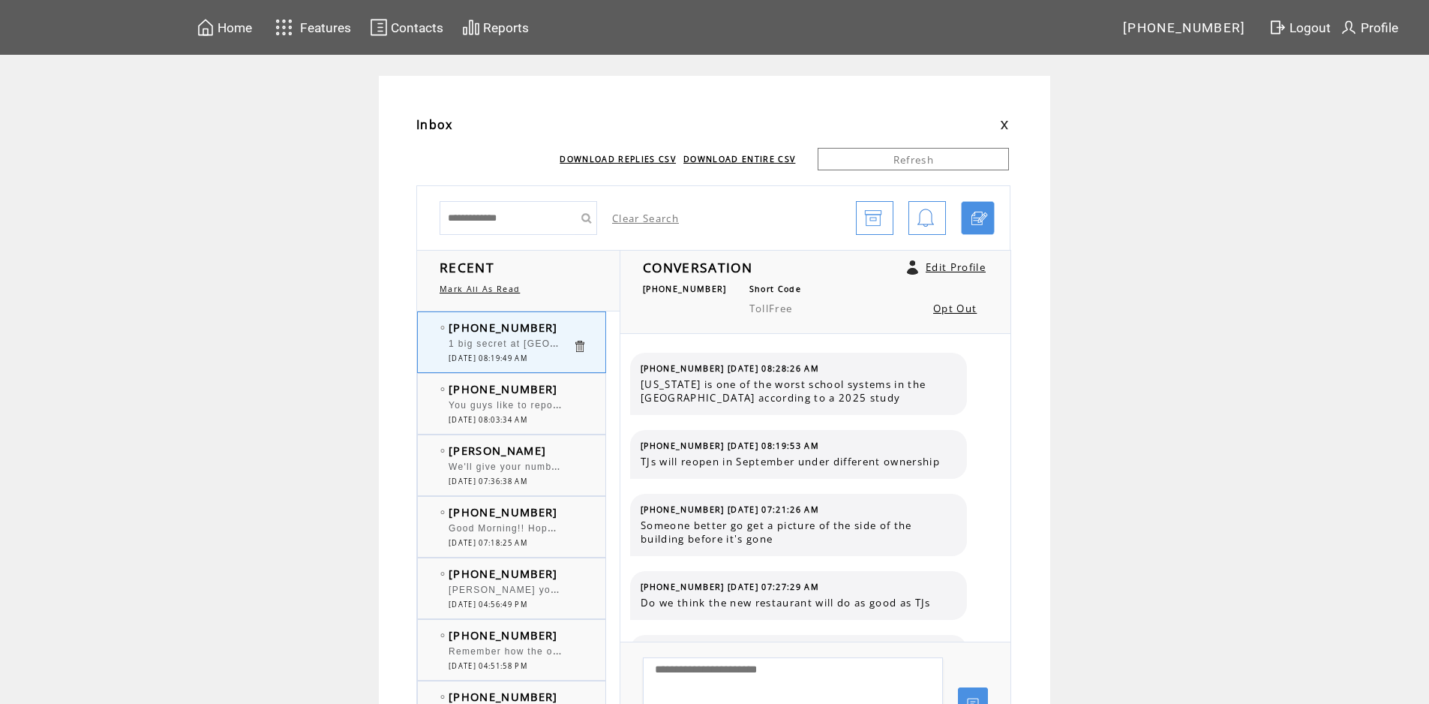
scroll to position [1406, 0]
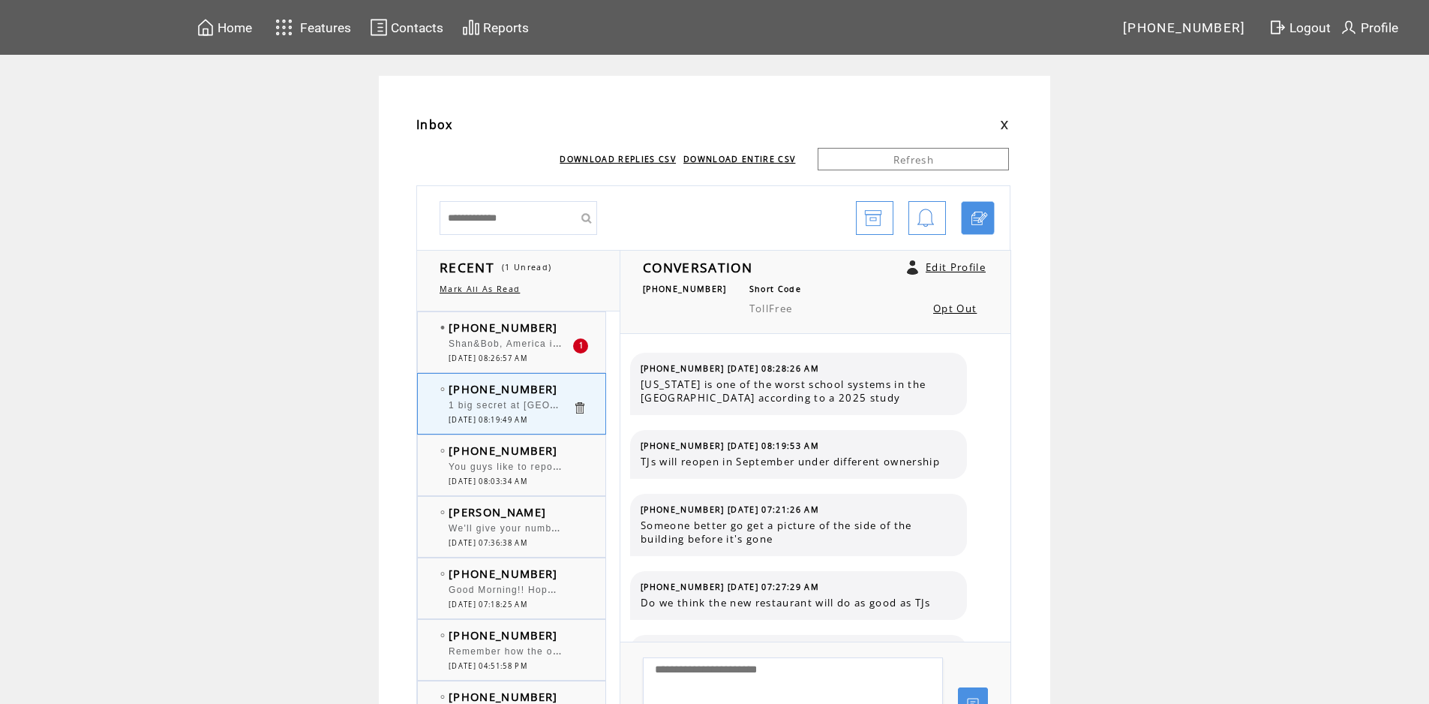
scroll to position [1406, 0]
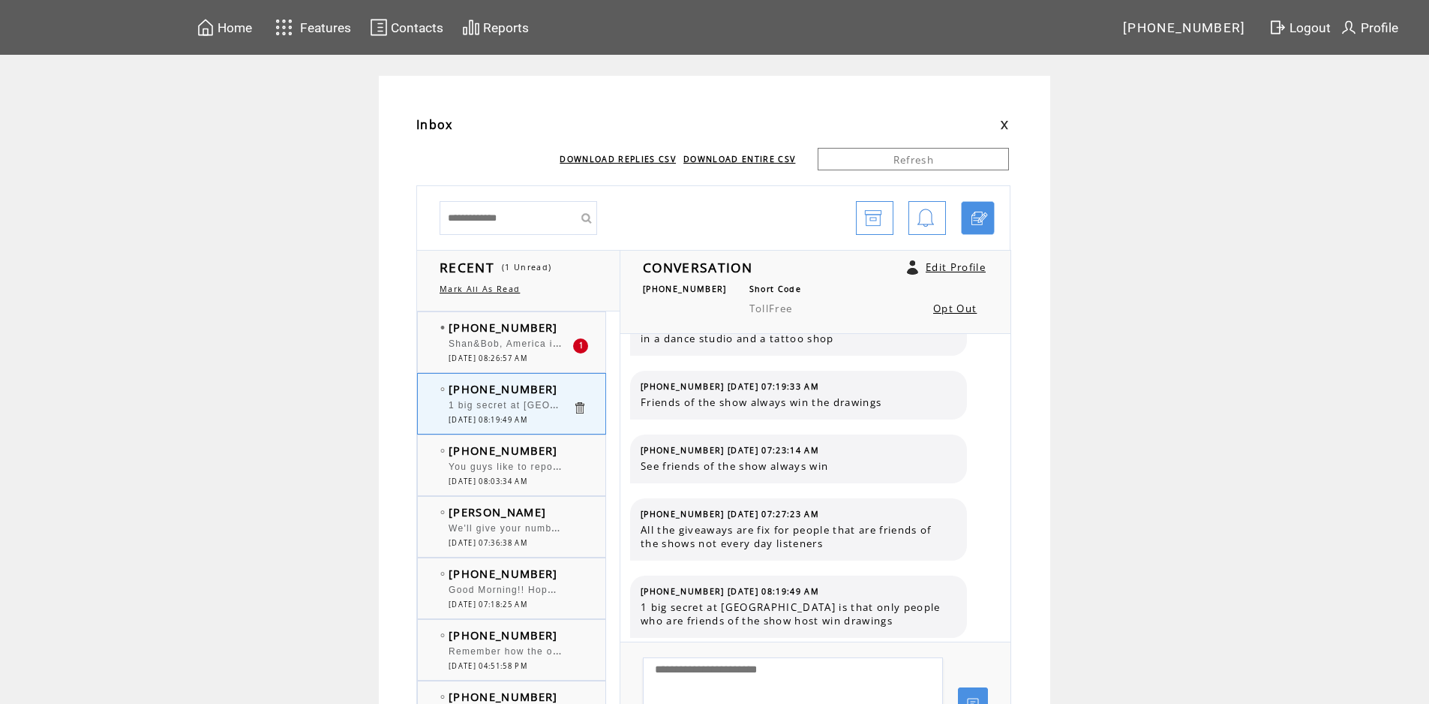
click at [559, 320] on td "[PHONE_NUMBER]" at bounding box center [511, 327] width 124 height 15
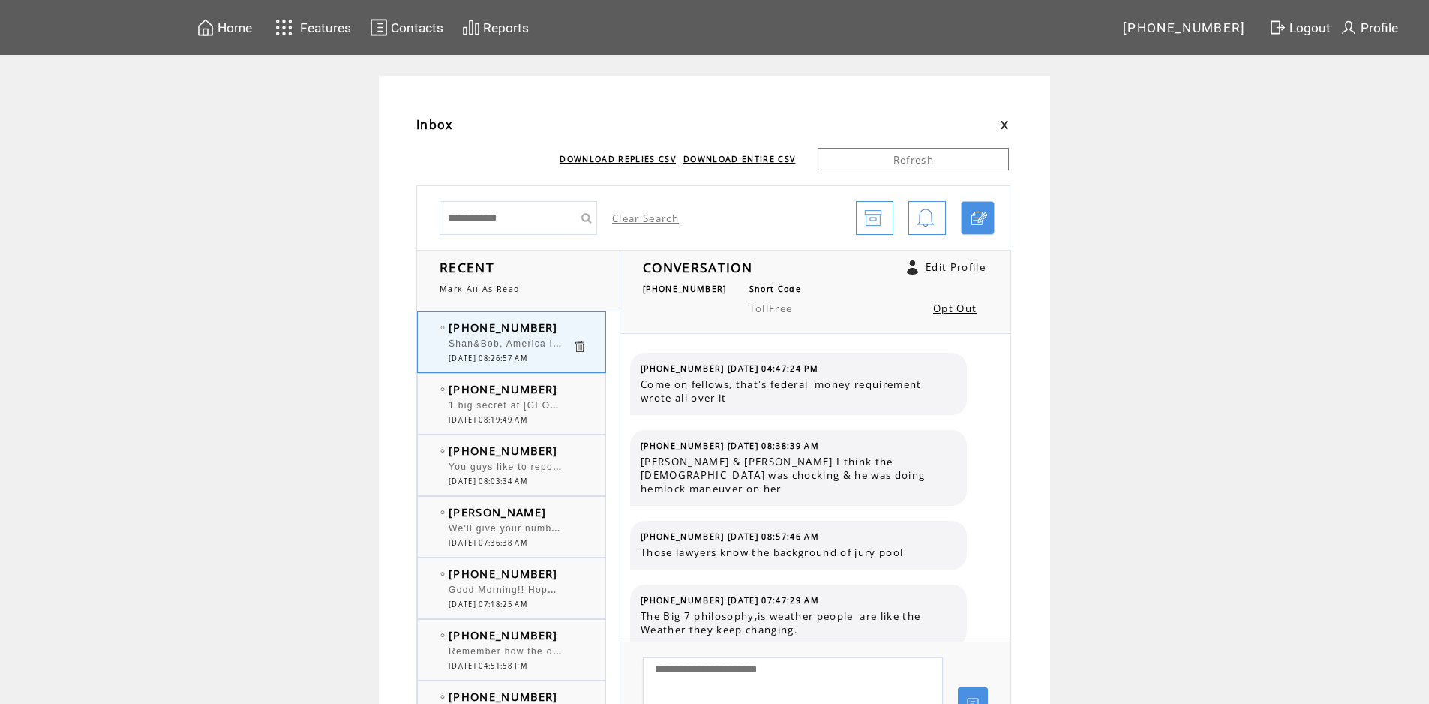
scroll to position [1541, 0]
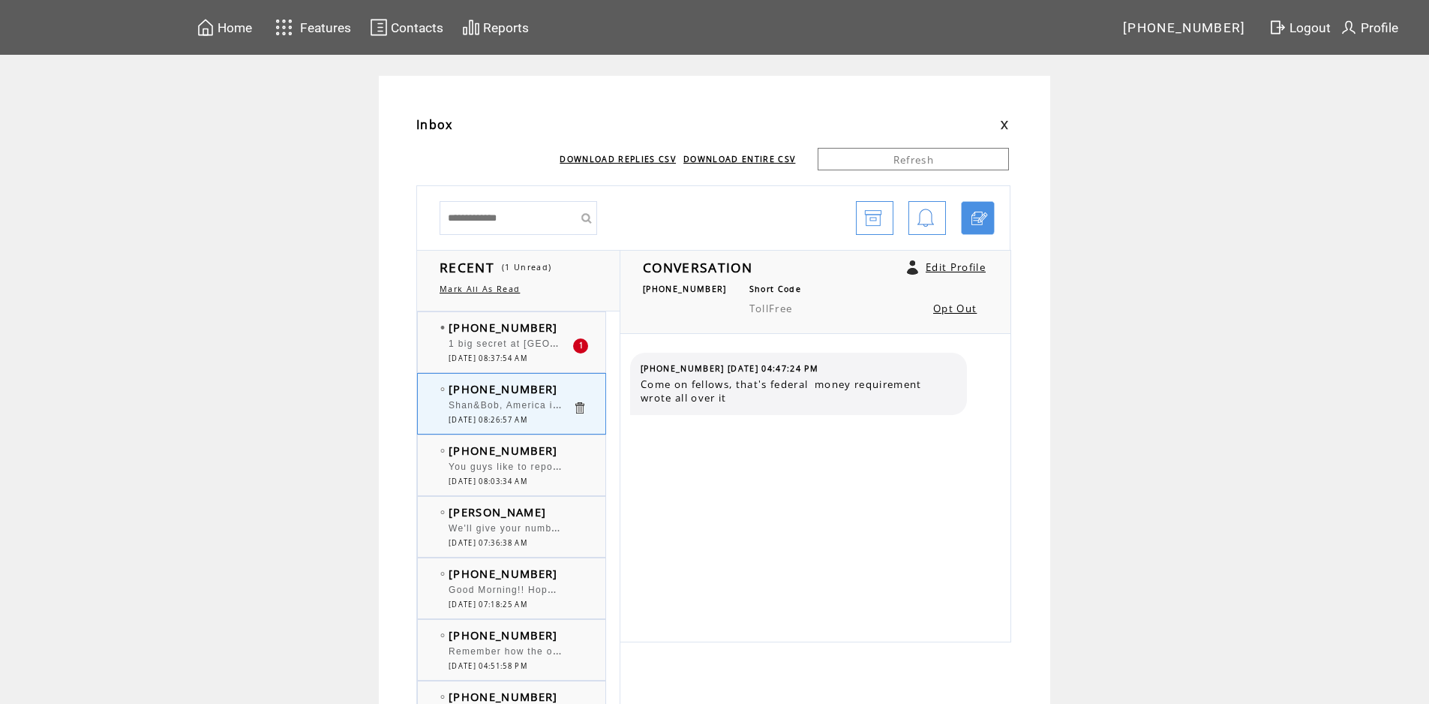
scroll to position [1541, 0]
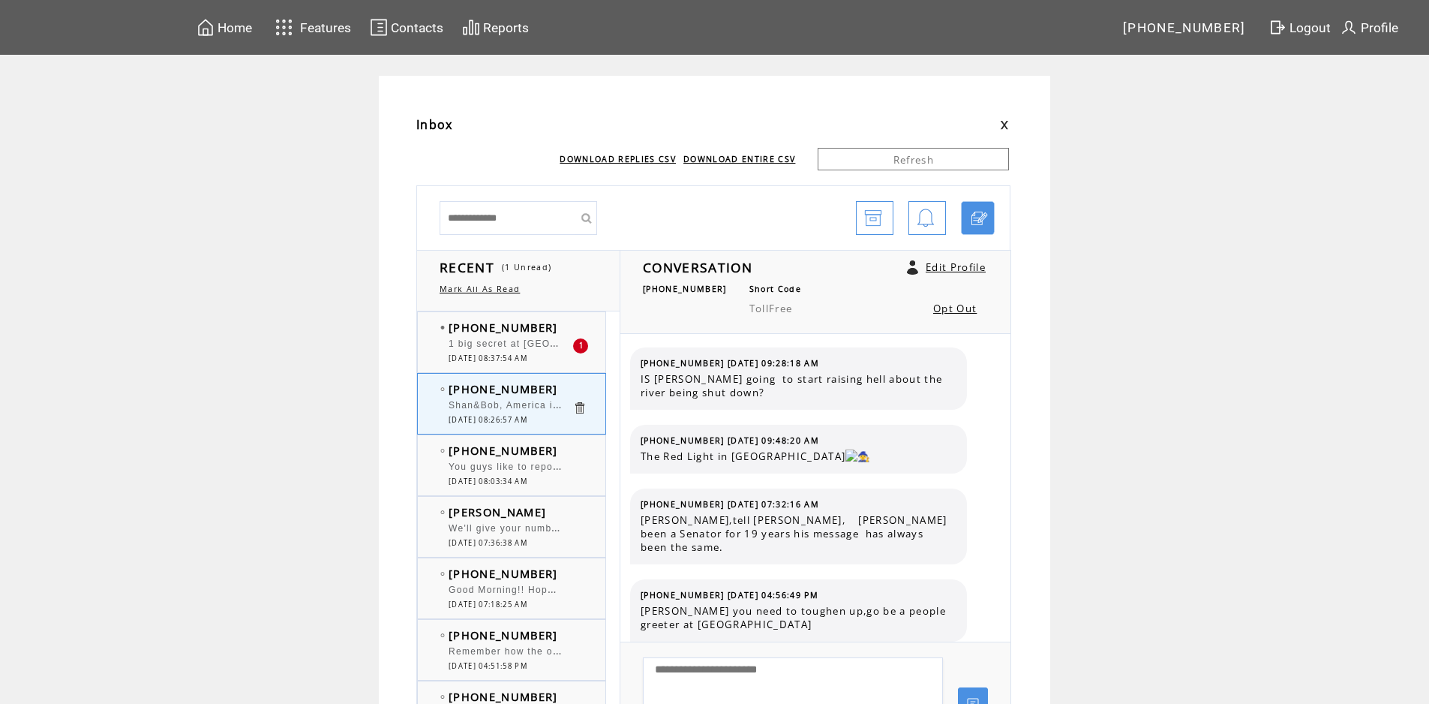
click at [555, 327] on td "[PHONE_NUMBER]" at bounding box center [511, 327] width 124 height 15
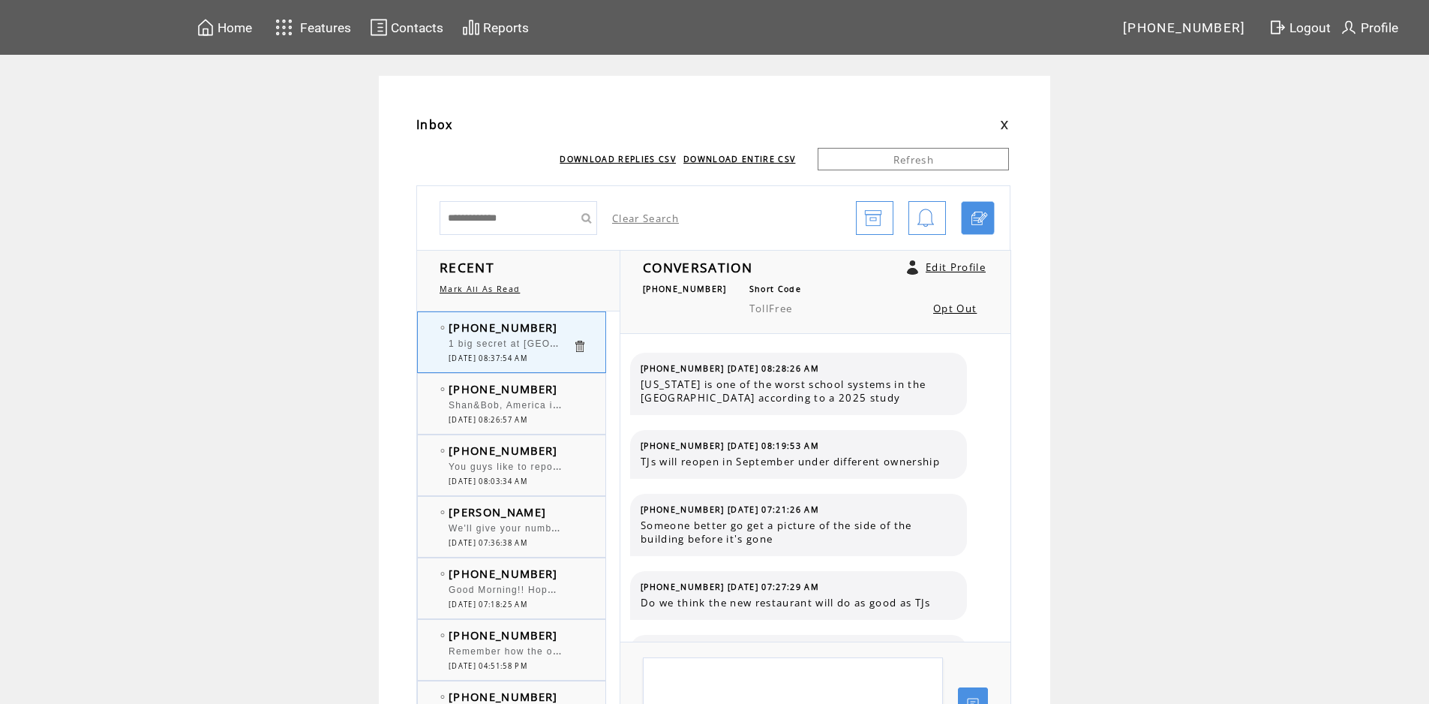
scroll to position [1483, 0]
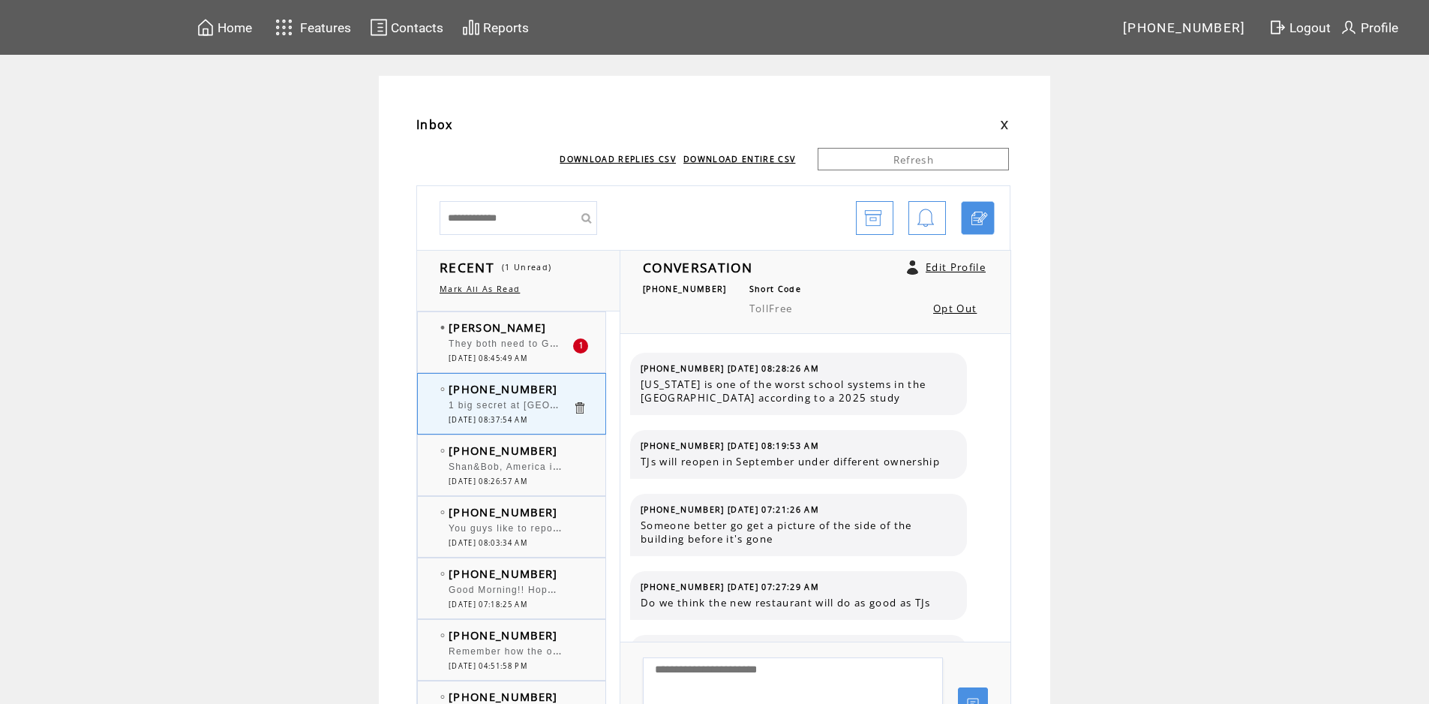
scroll to position [1483, 0]
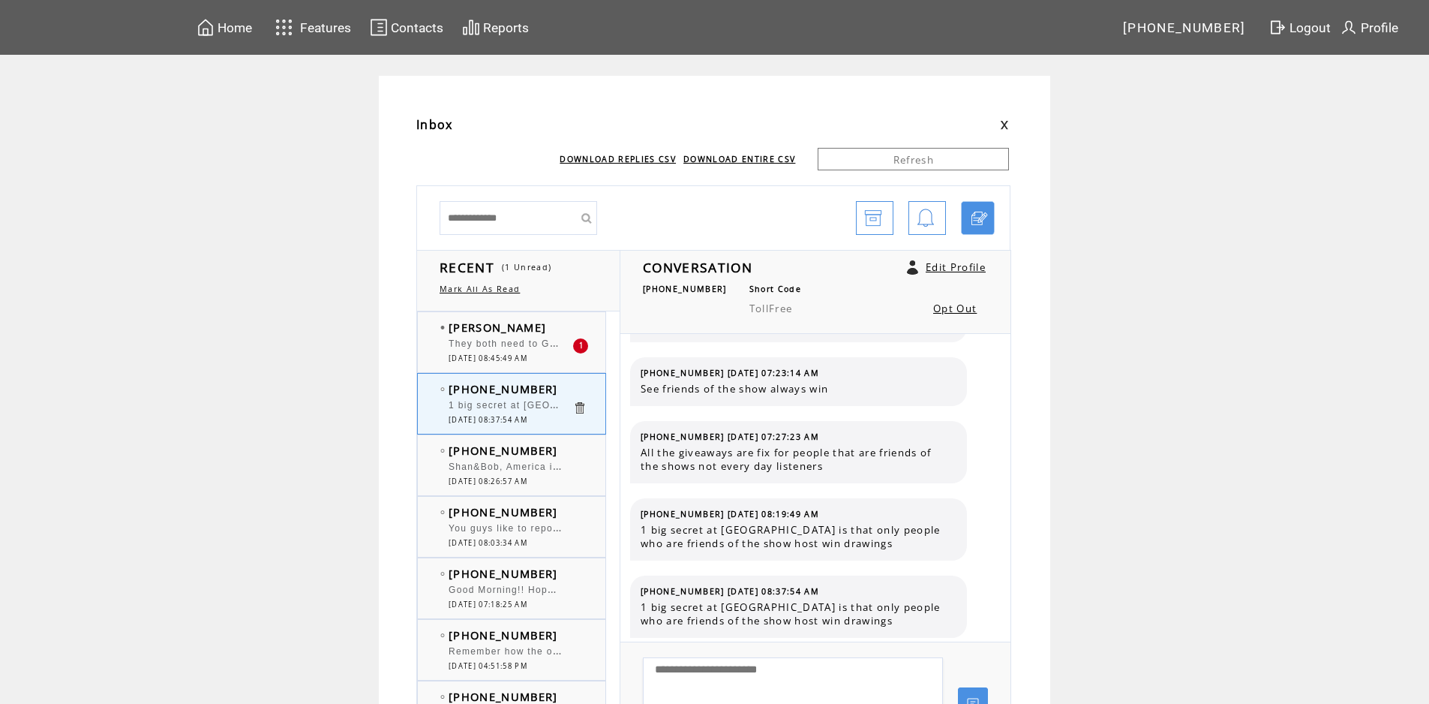
click at [533, 326] on td "[PERSON_NAME]" at bounding box center [511, 327] width 124 height 15
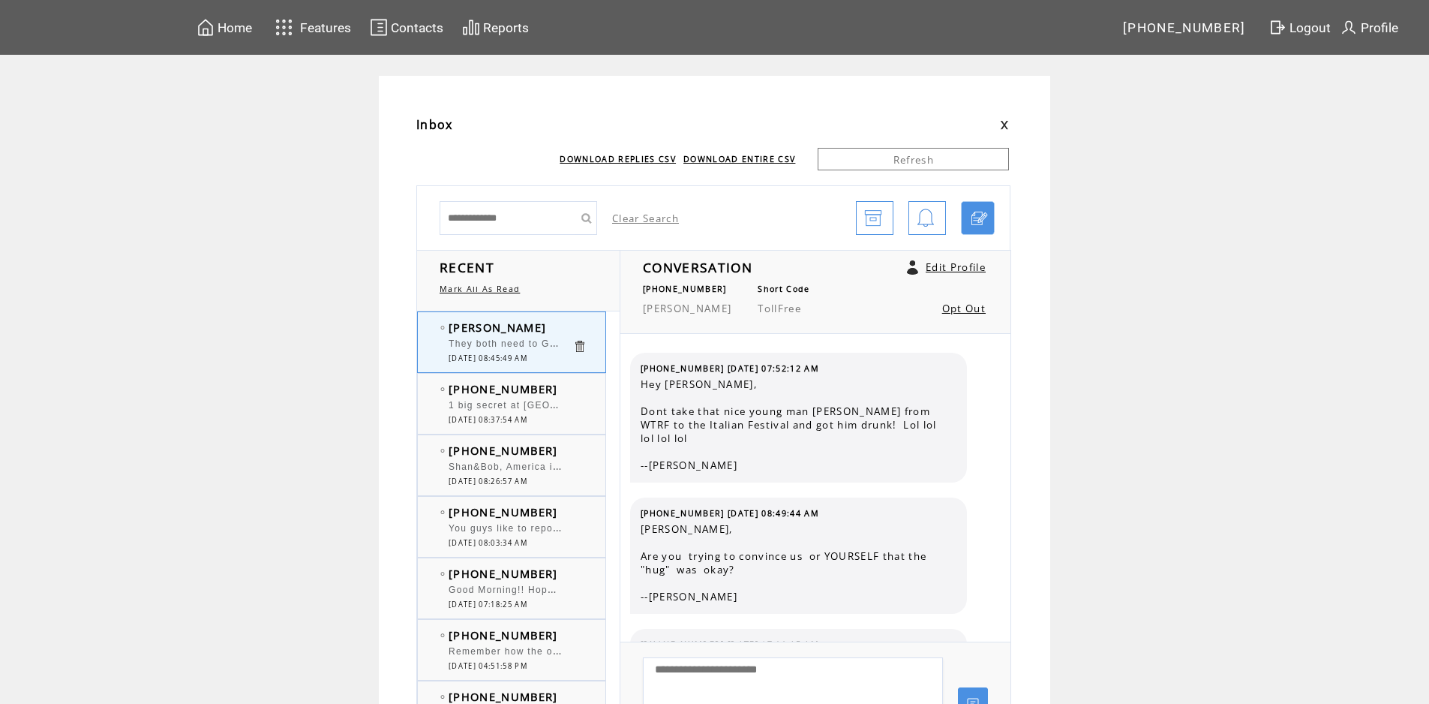
scroll to position [4008, 0]
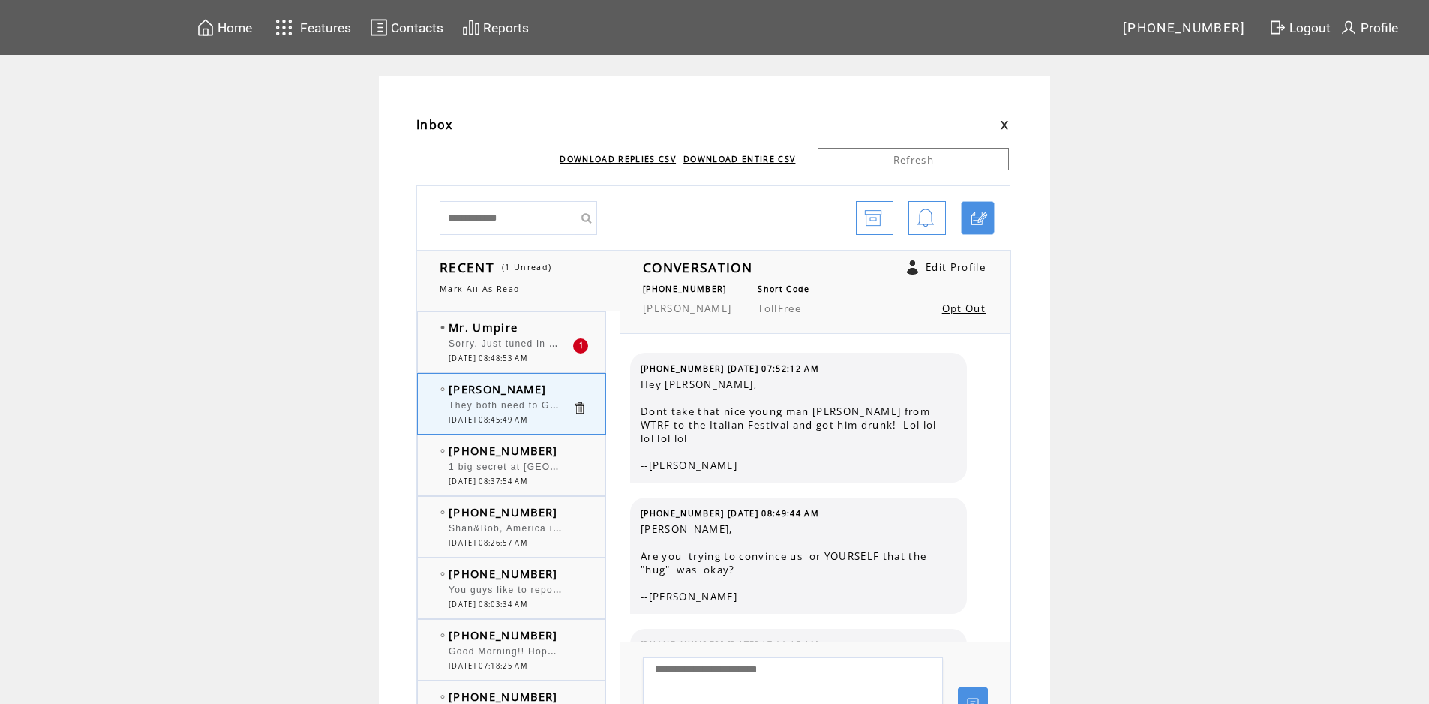
scroll to position [4008, 0]
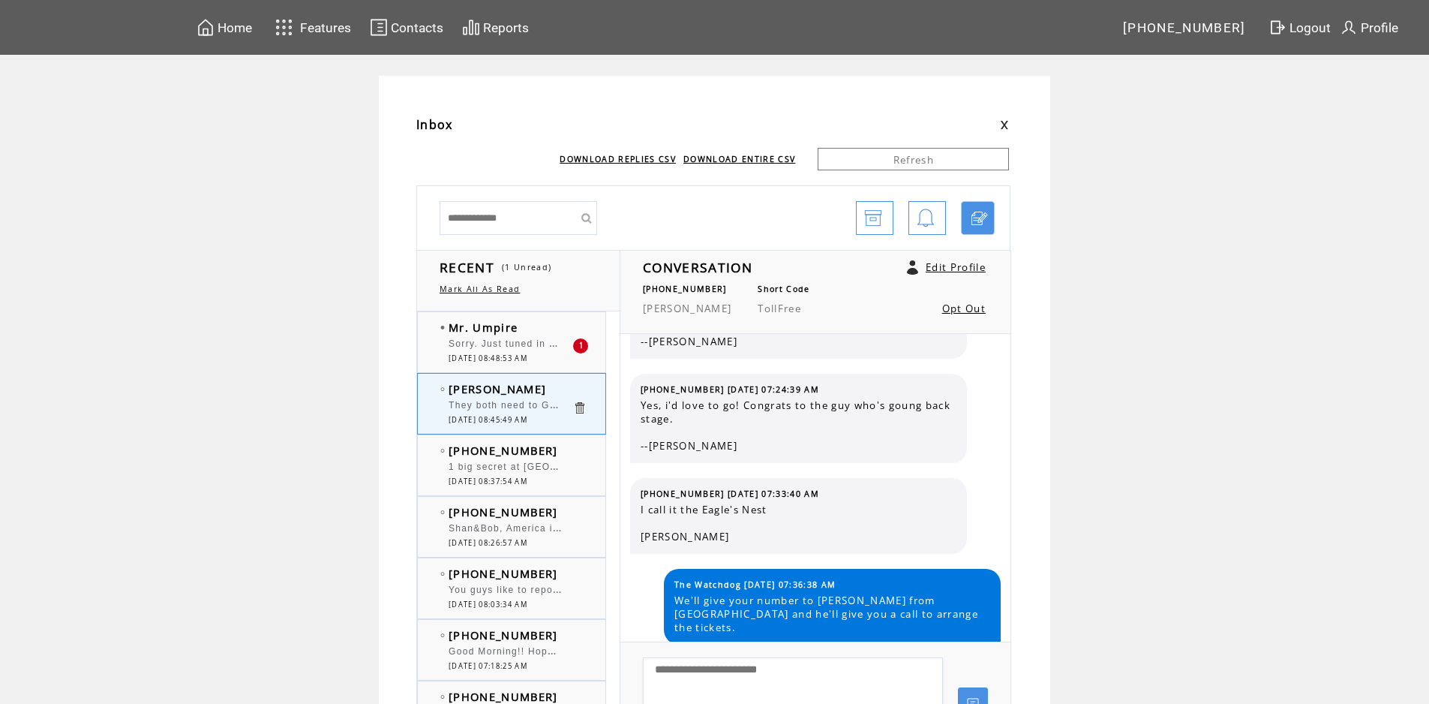
click at [553, 329] on td "Mr. Umpire" at bounding box center [511, 327] width 124 height 15
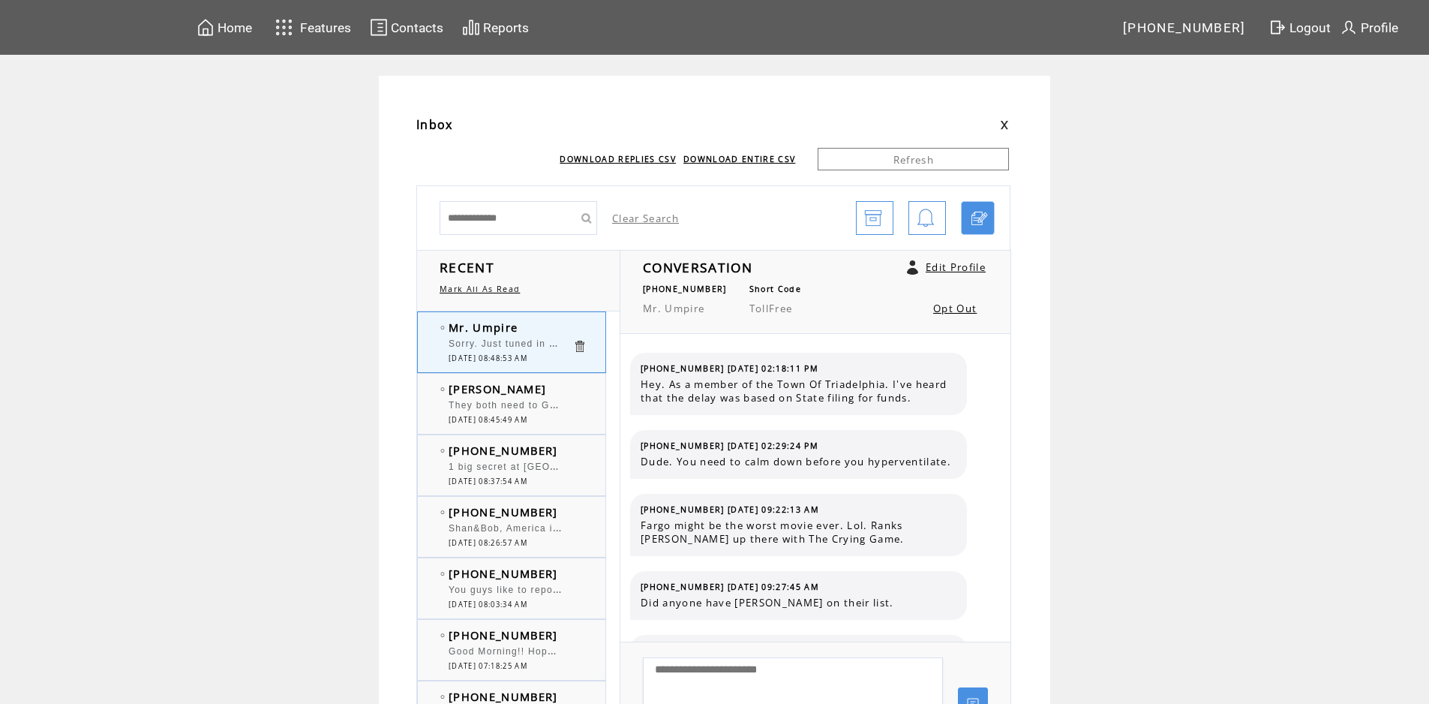
scroll to position [527, 0]
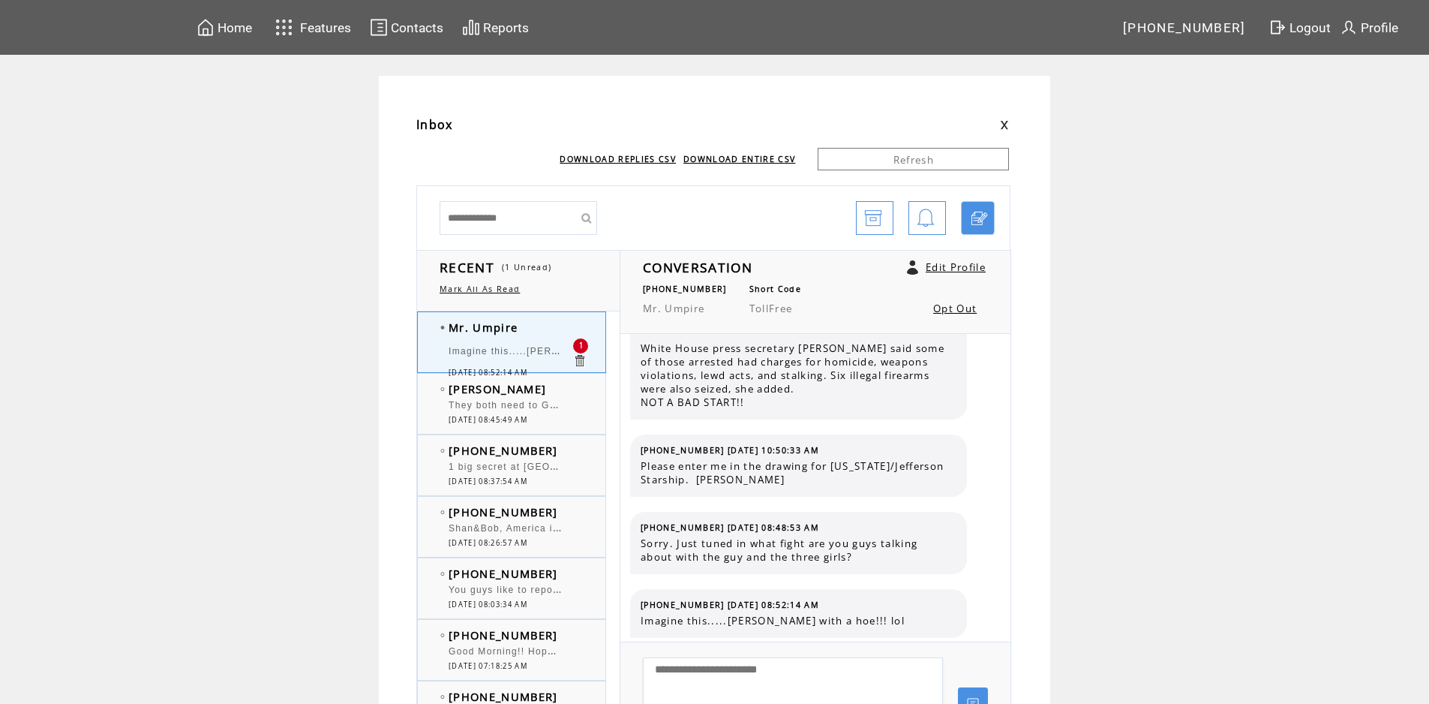
click at [546, 327] on td "Mr. Umpire" at bounding box center [511, 327] width 124 height 15
click at [557, 325] on td "Mr. Umpire" at bounding box center [511, 327] width 124 height 15
click at [539, 383] on td "[PERSON_NAME]" at bounding box center [511, 388] width 124 height 15
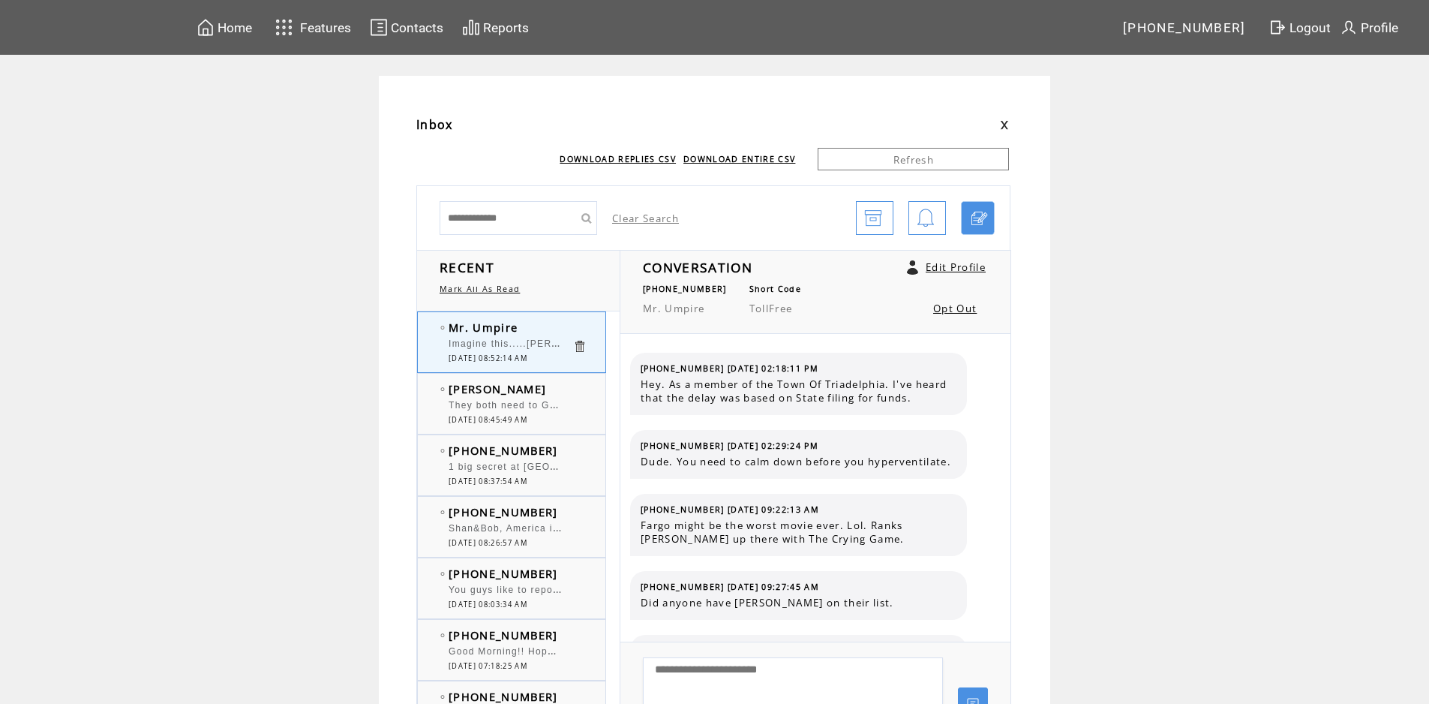
scroll to position [591, 0]
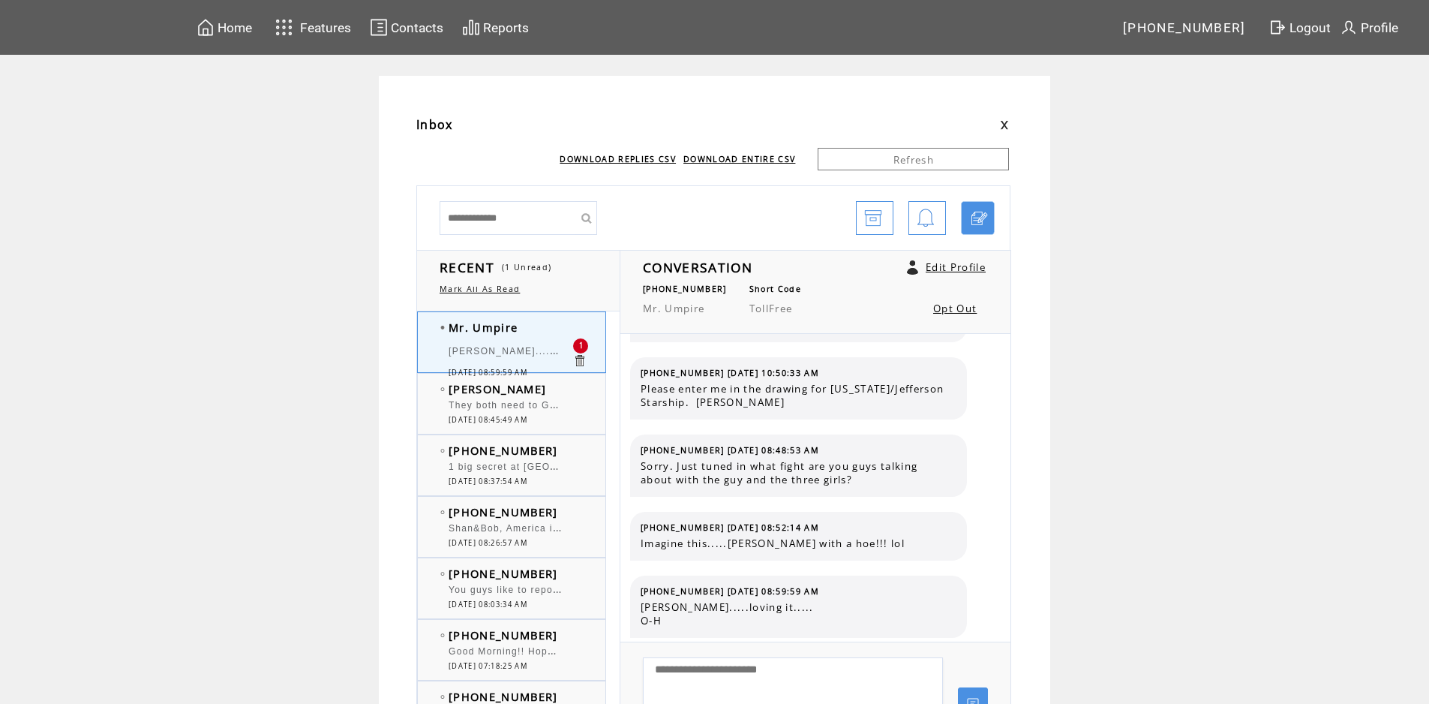
click at [527, 339] on td "[PERSON_NAME].....loving it..... O-H" at bounding box center [511, 352] width 124 height 29
click at [543, 392] on td "[PERSON_NAME]" at bounding box center [511, 388] width 124 height 15
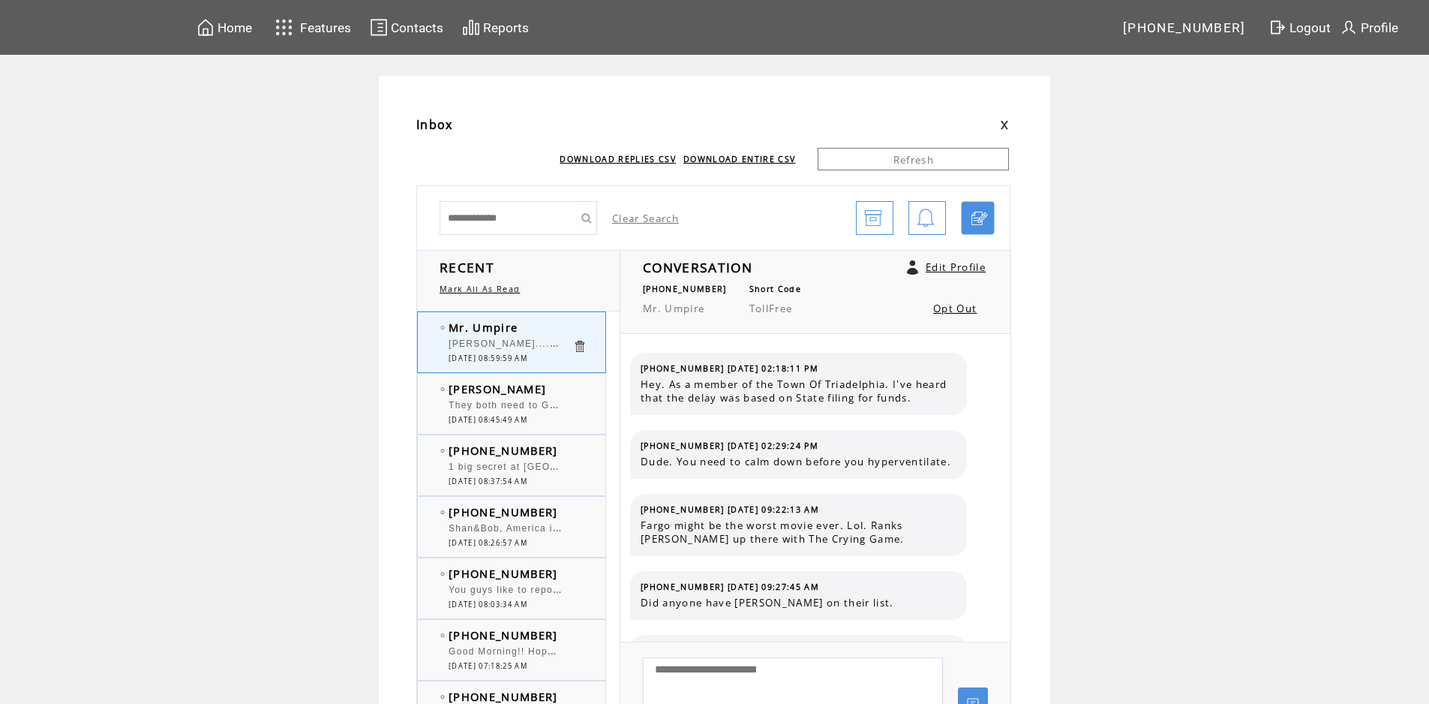
scroll to position [668, 0]
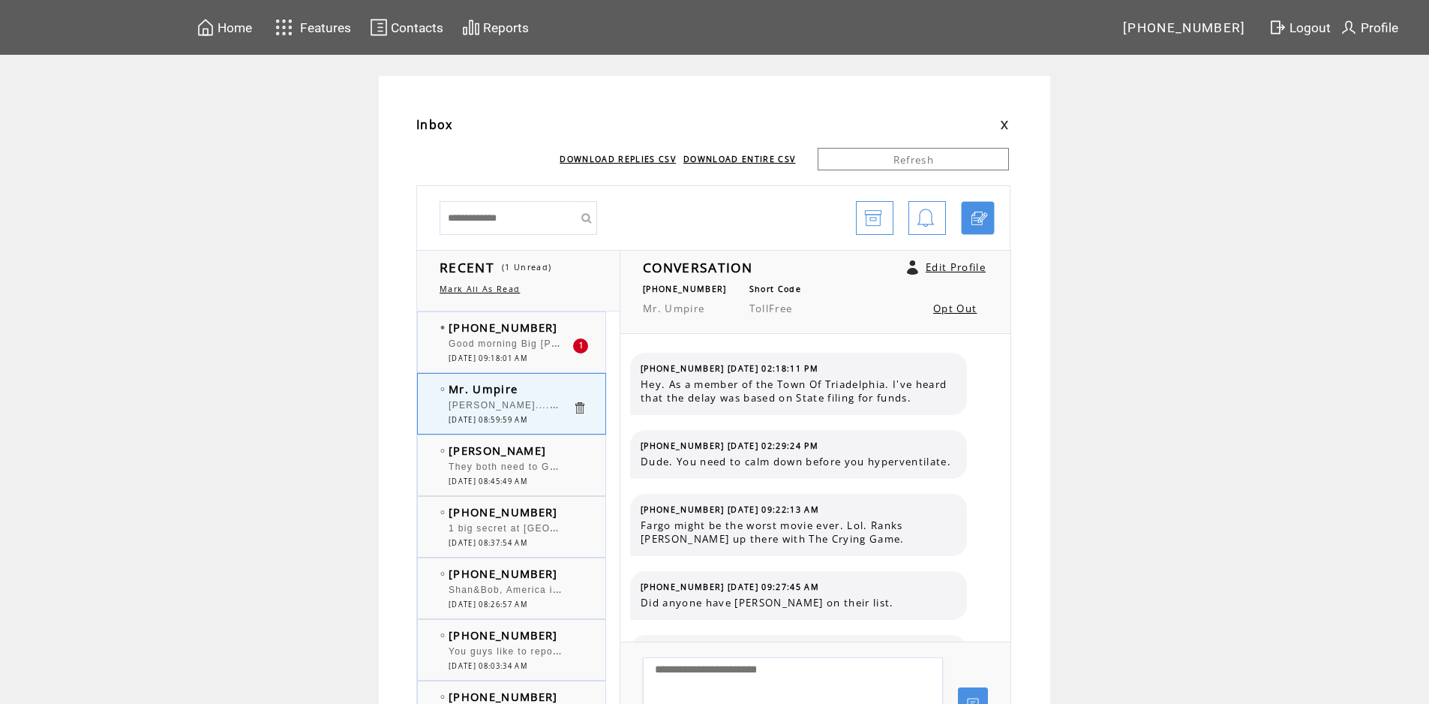
scroll to position [668, 0]
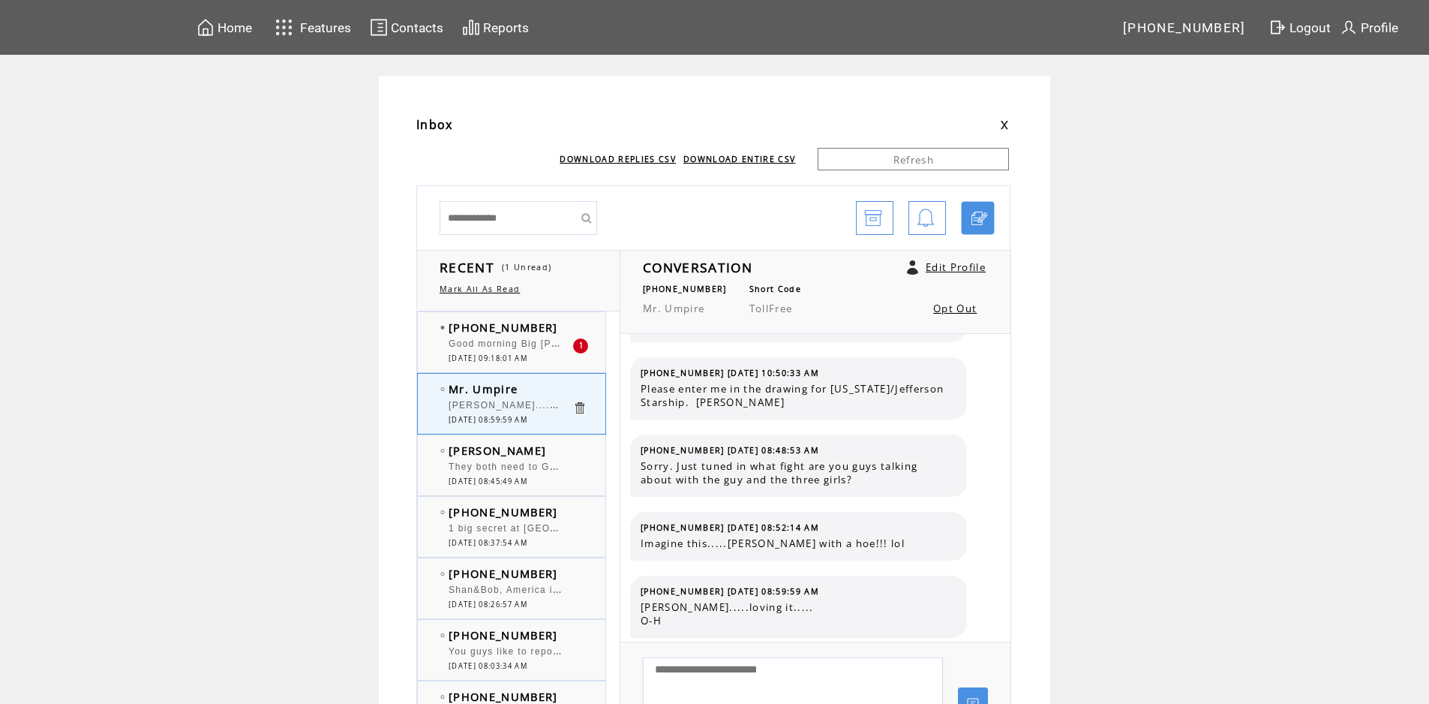
click at [558, 331] on td "[PHONE_NUMBER]" at bounding box center [511, 327] width 124 height 15
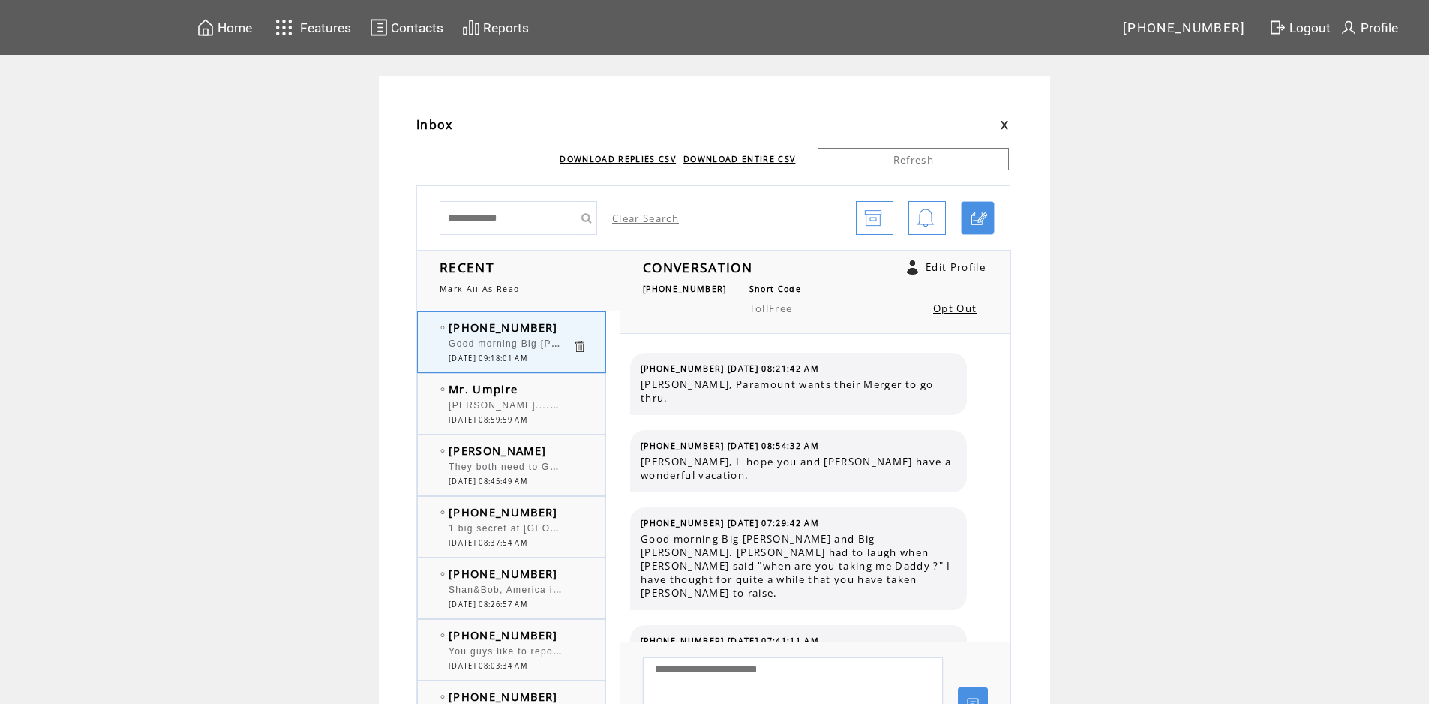
scroll to position [4733, 0]
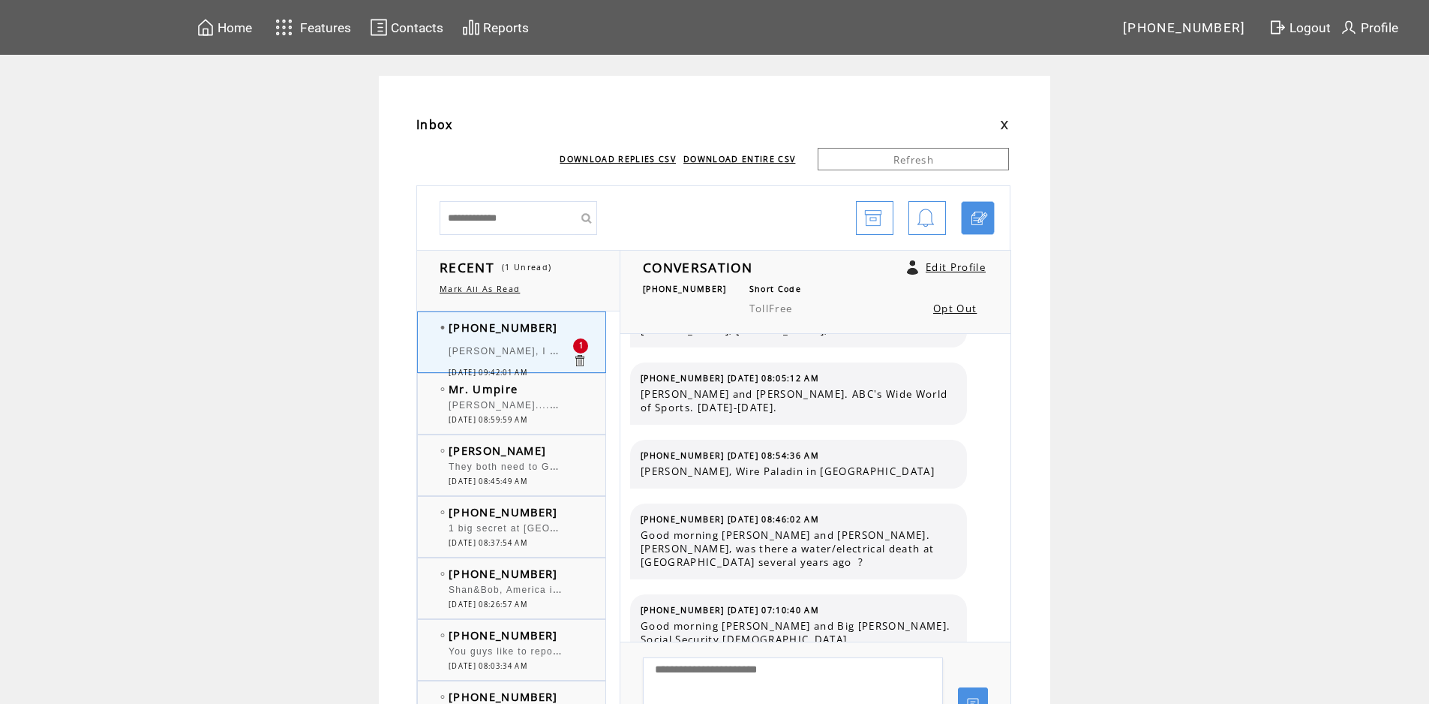
click at [544, 414] on div "[PERSON_NAME].....loving it..... O-H" at bounding box center [511, 407] width 124 height 15
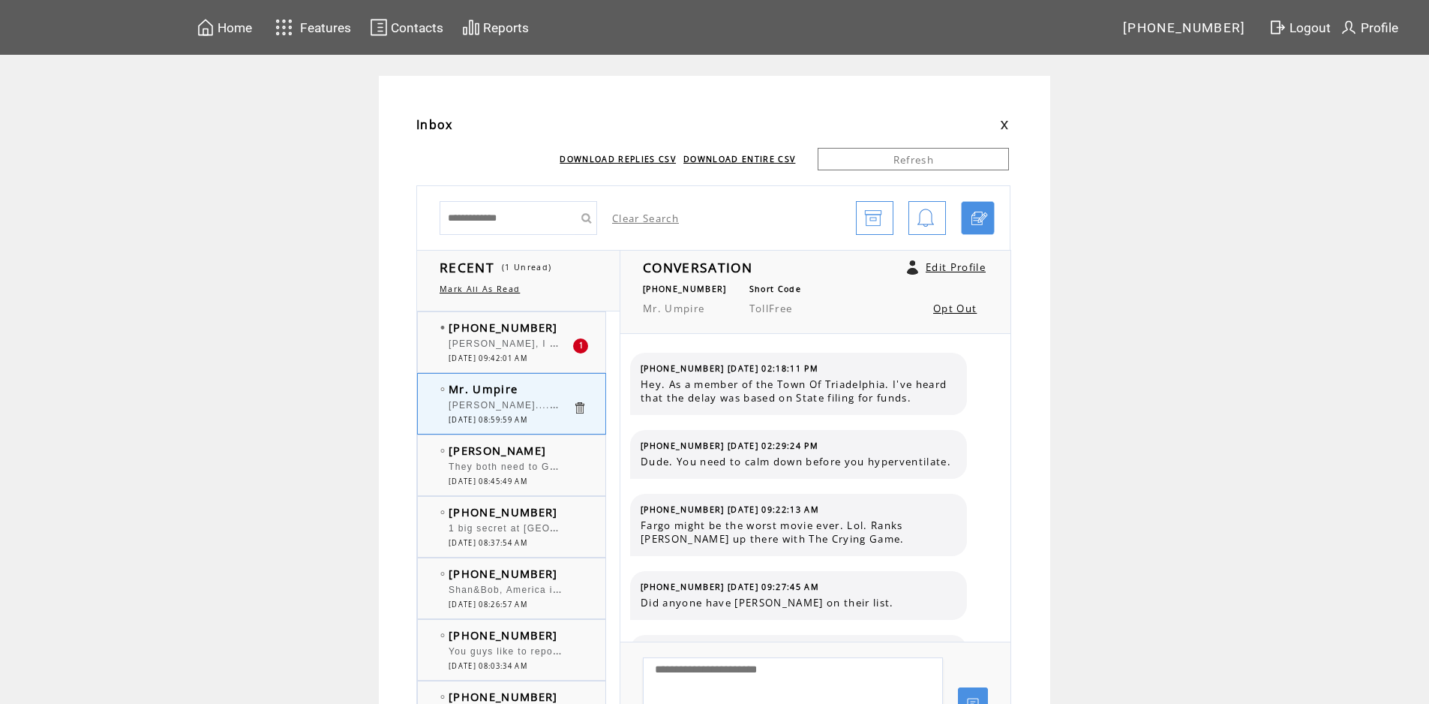
scroll to position [668, 0]
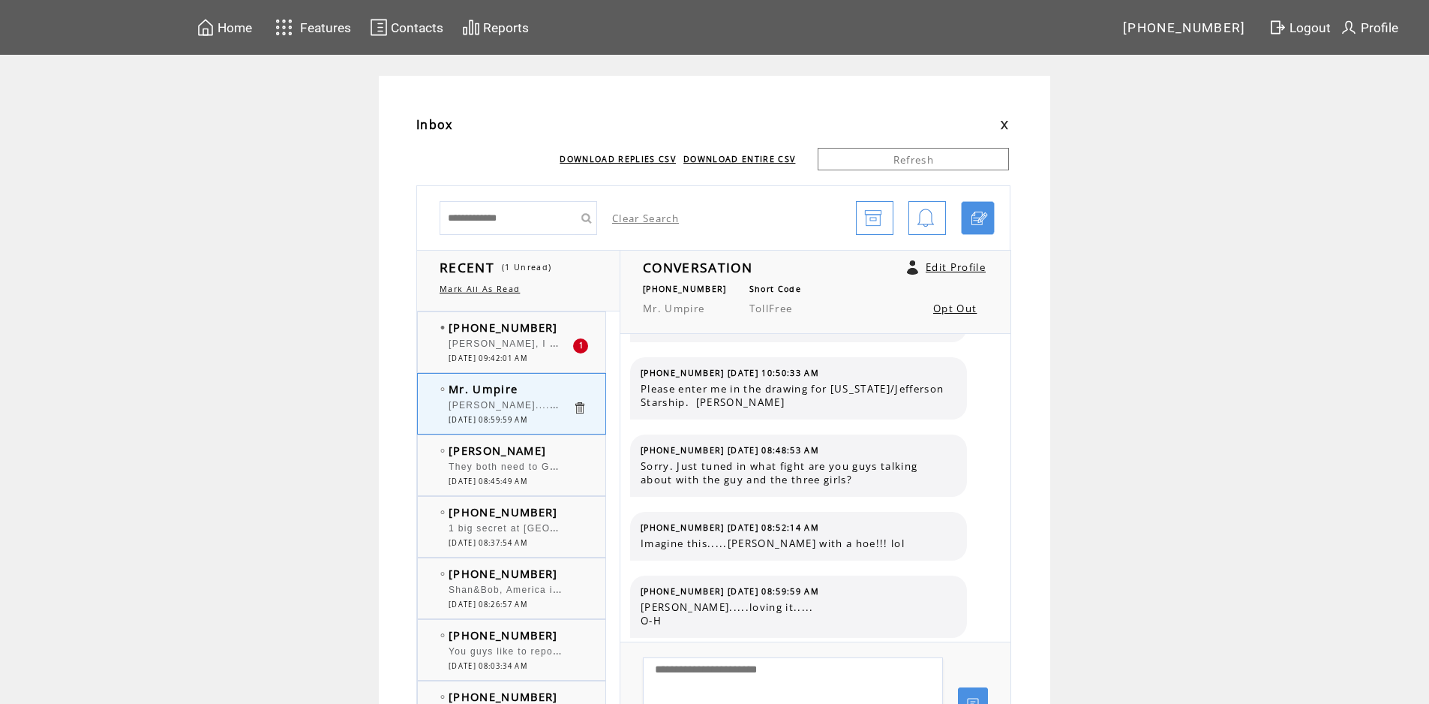
click at [537, 335] on div at bounding box center [511, 337] width 124 height 4
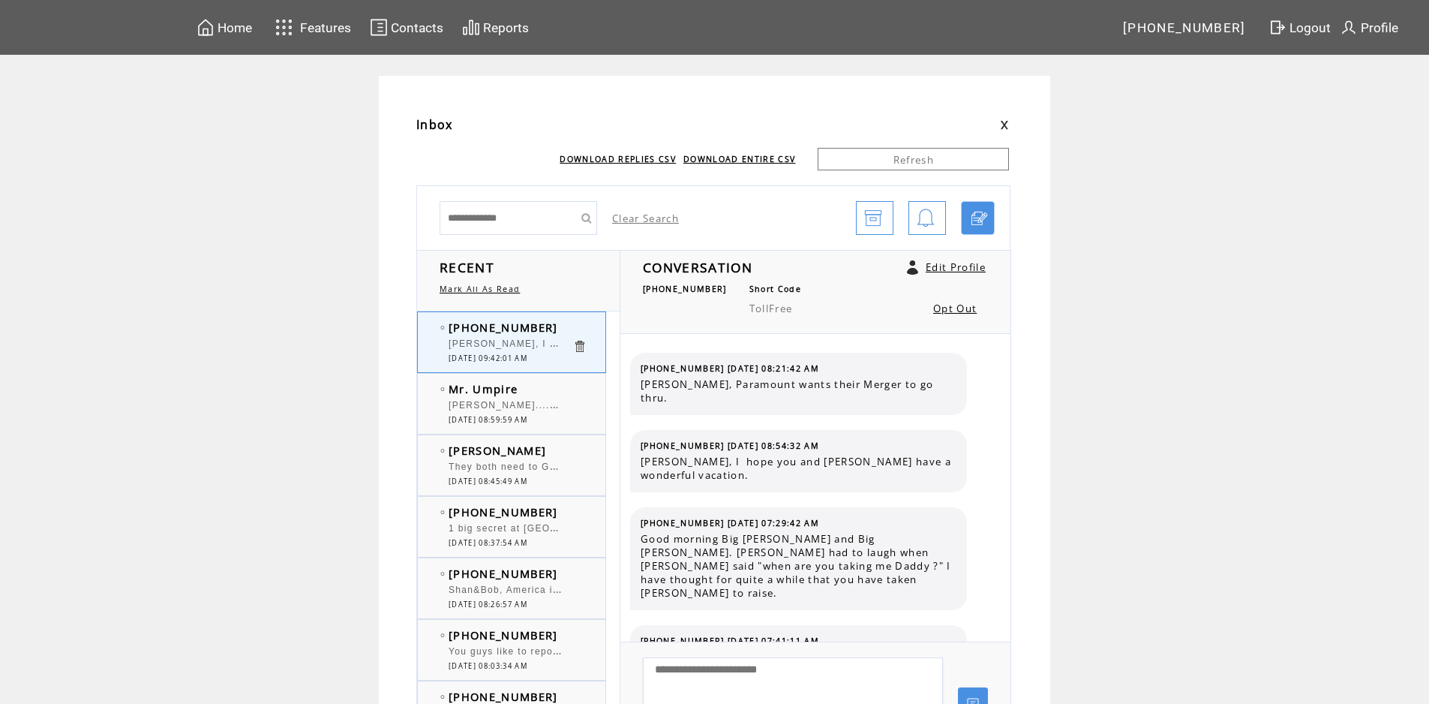
scroll to position [4797, 0]
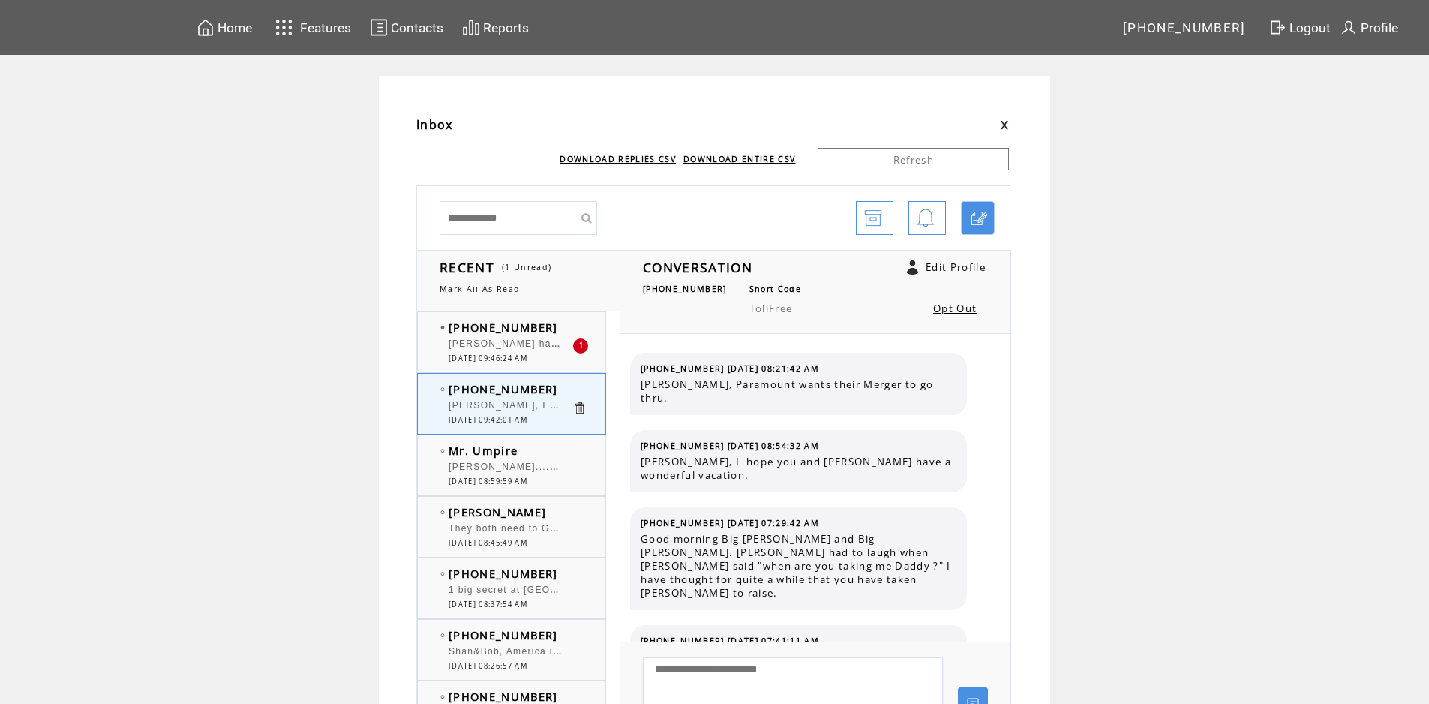
scroll to position [4797, 0]
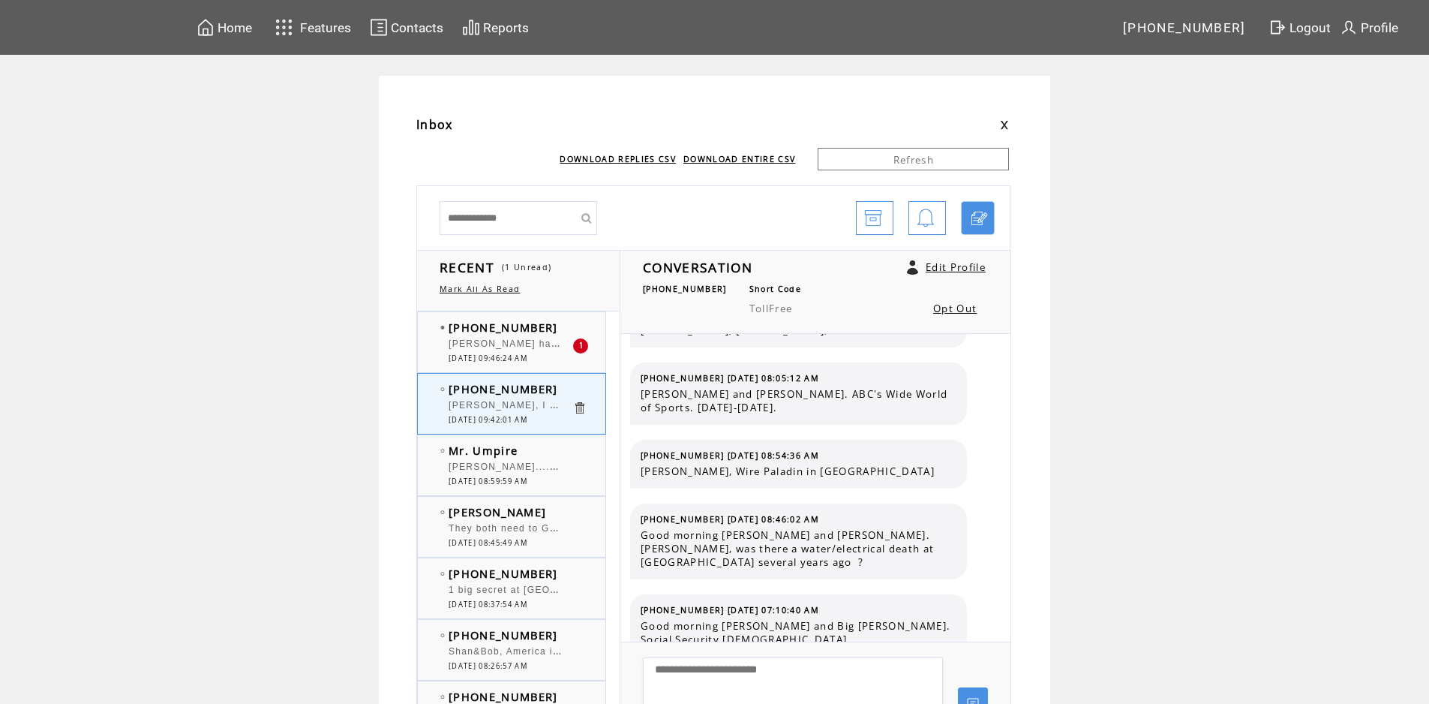
click at [564, 322] on td "[PHONE_NUMBER]" at bounding box center [511, 327] width 124 height 15
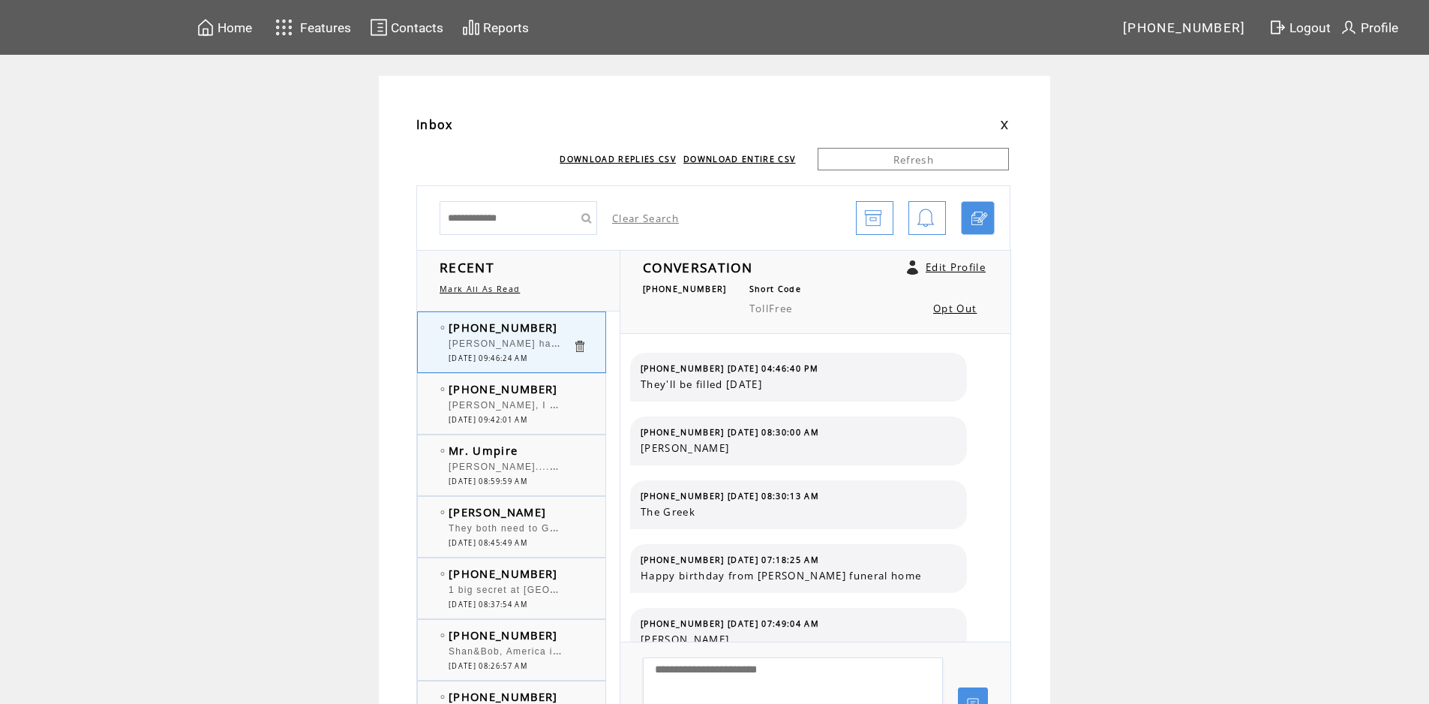
scroll to position [734, 0]
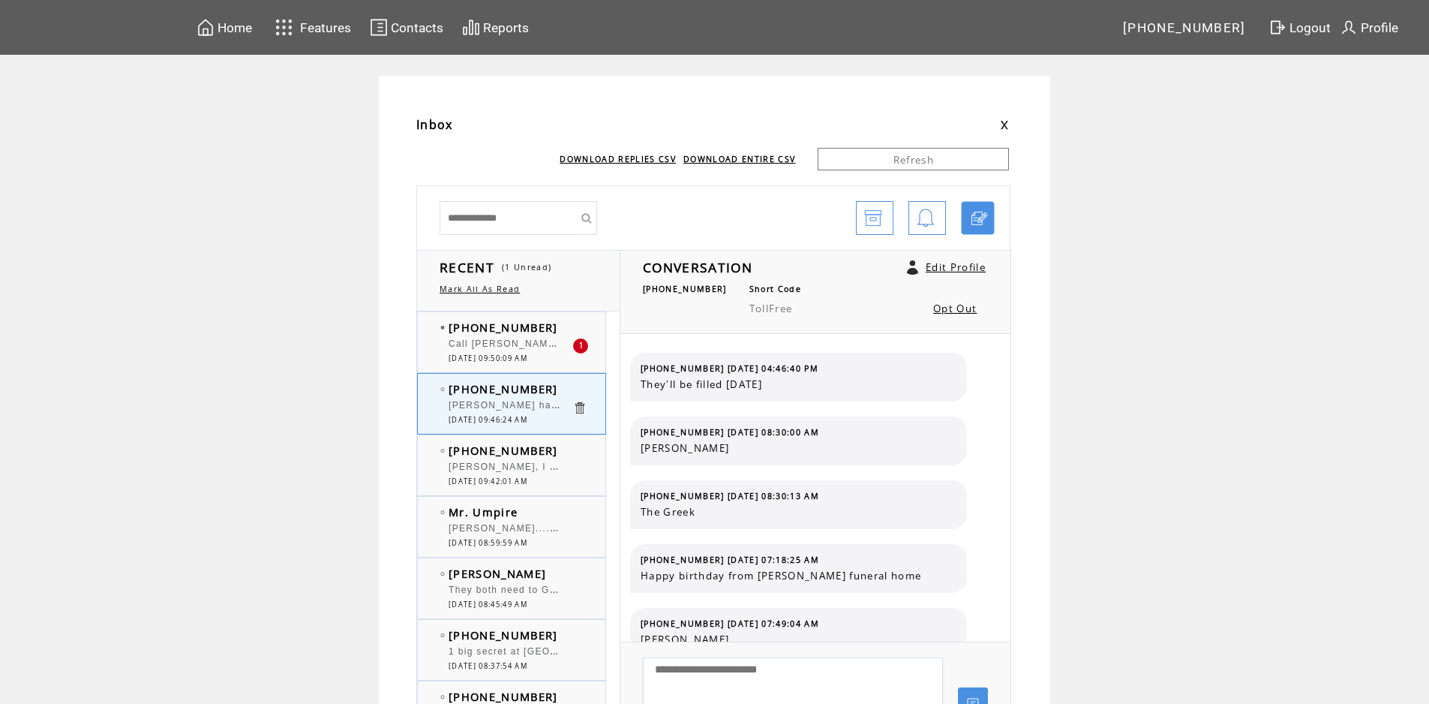
scroll to position [734, 0]
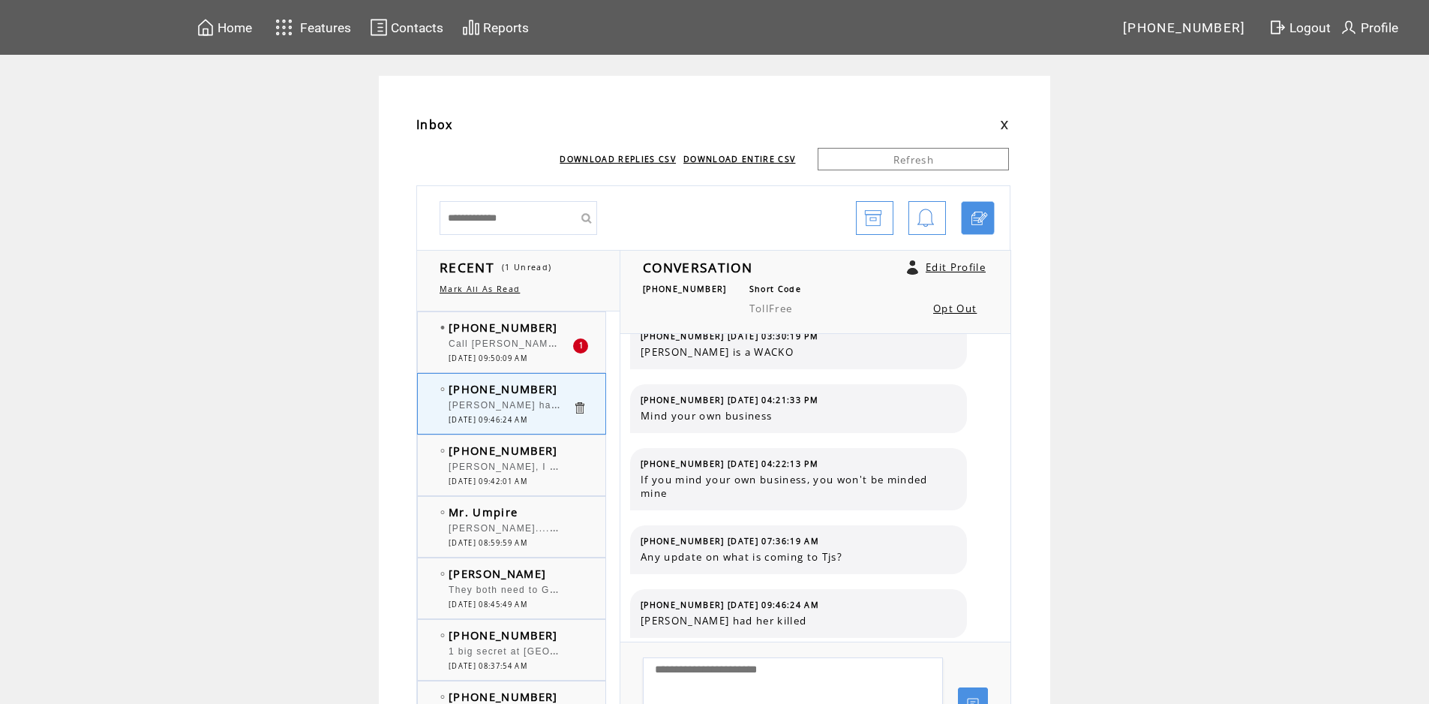
click at [561, 329] on td "[PHONE_NUMBER]" at bounding box center [511, 327] width 124 height 15
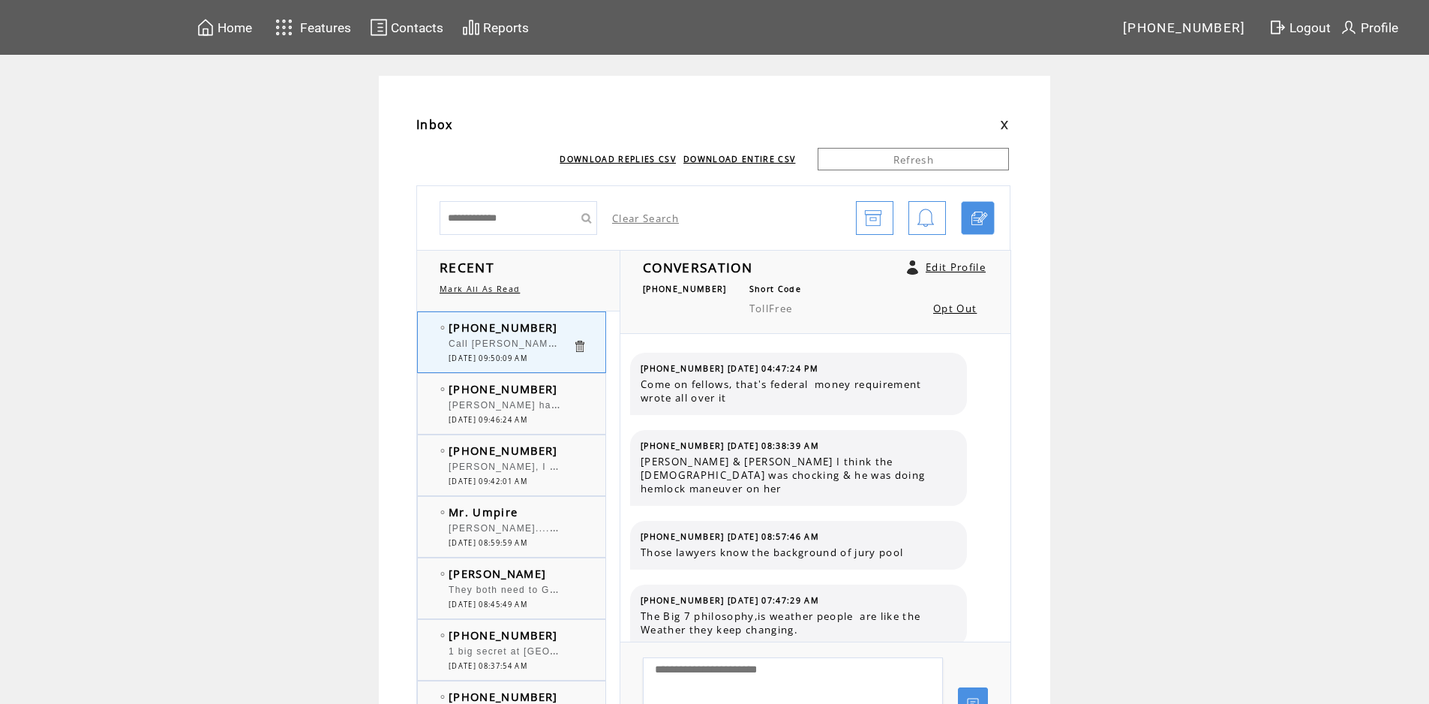
scroll to position [1605, 0]
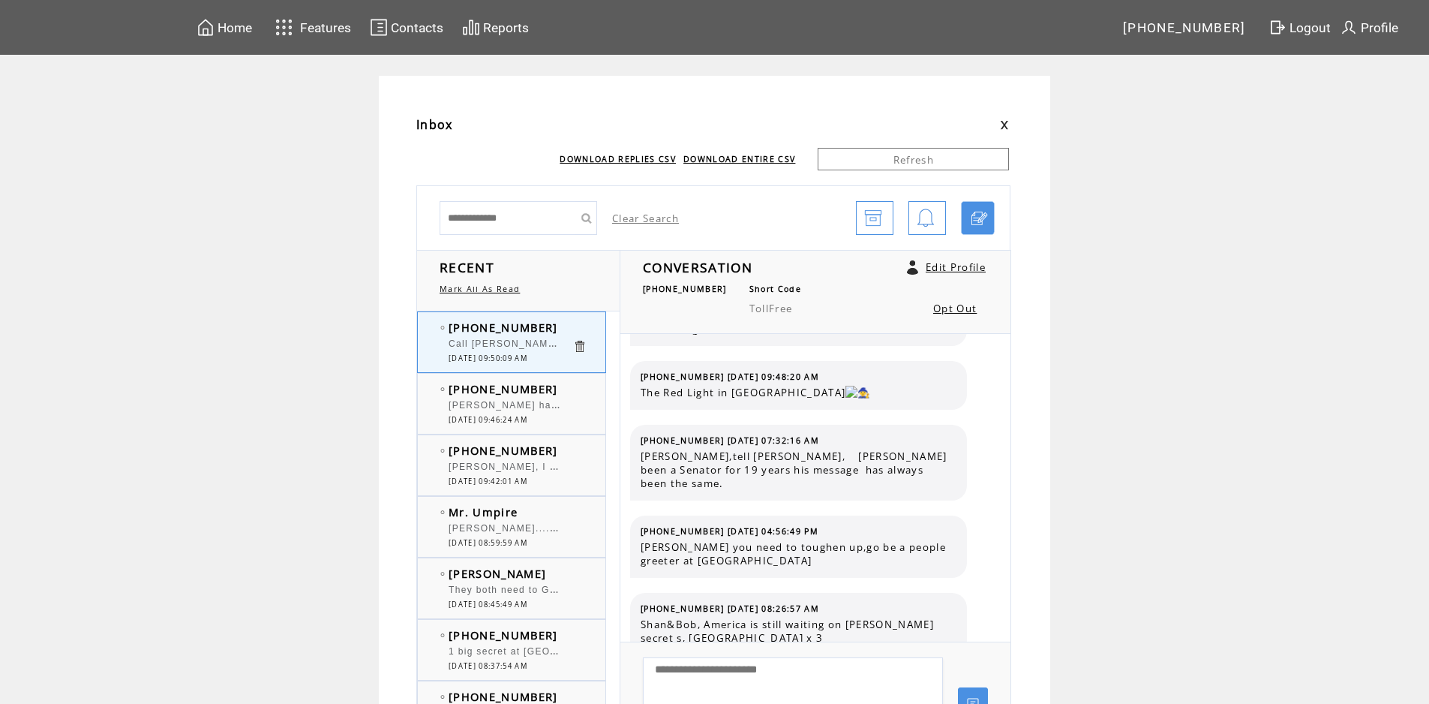
click at [570, 390] on td "[PHONE_NUMBER]" at bounding box center [511, 388] width 124 height 15
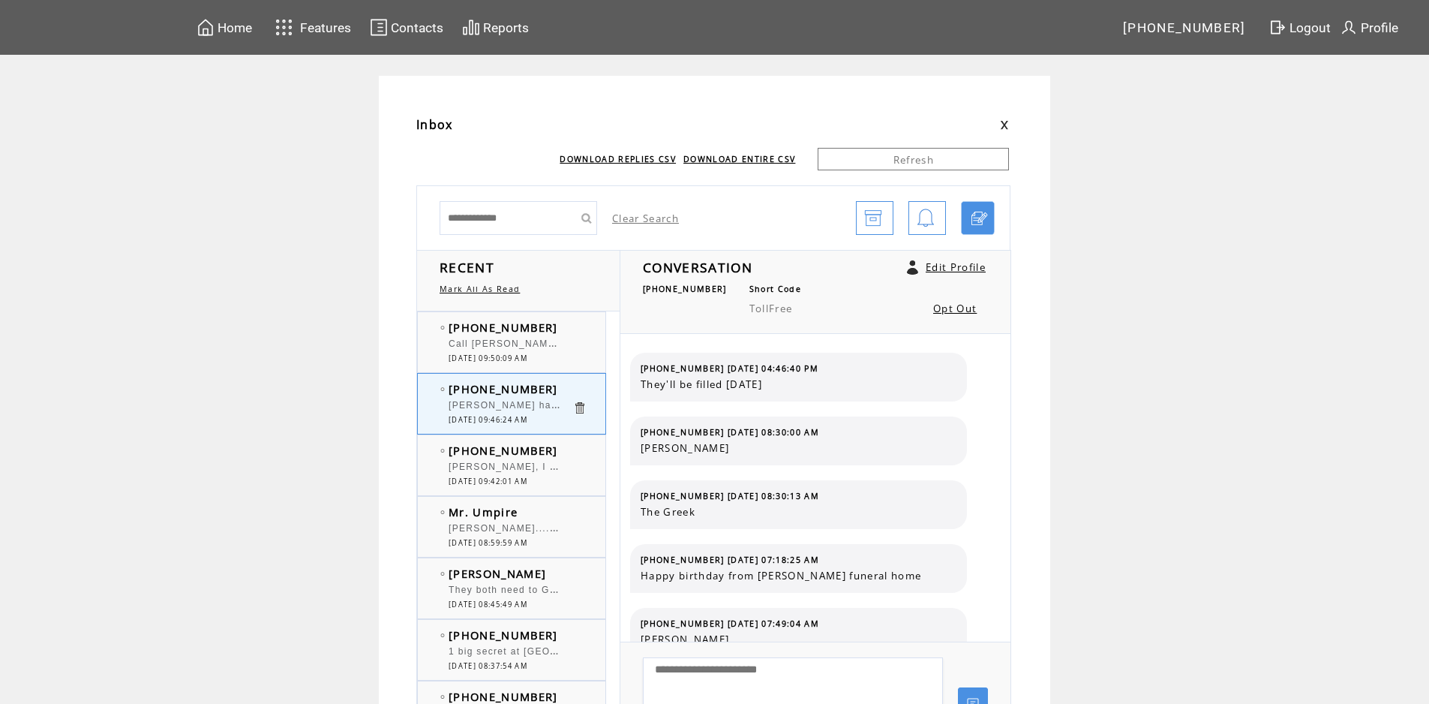
scroll to position [734, 0]
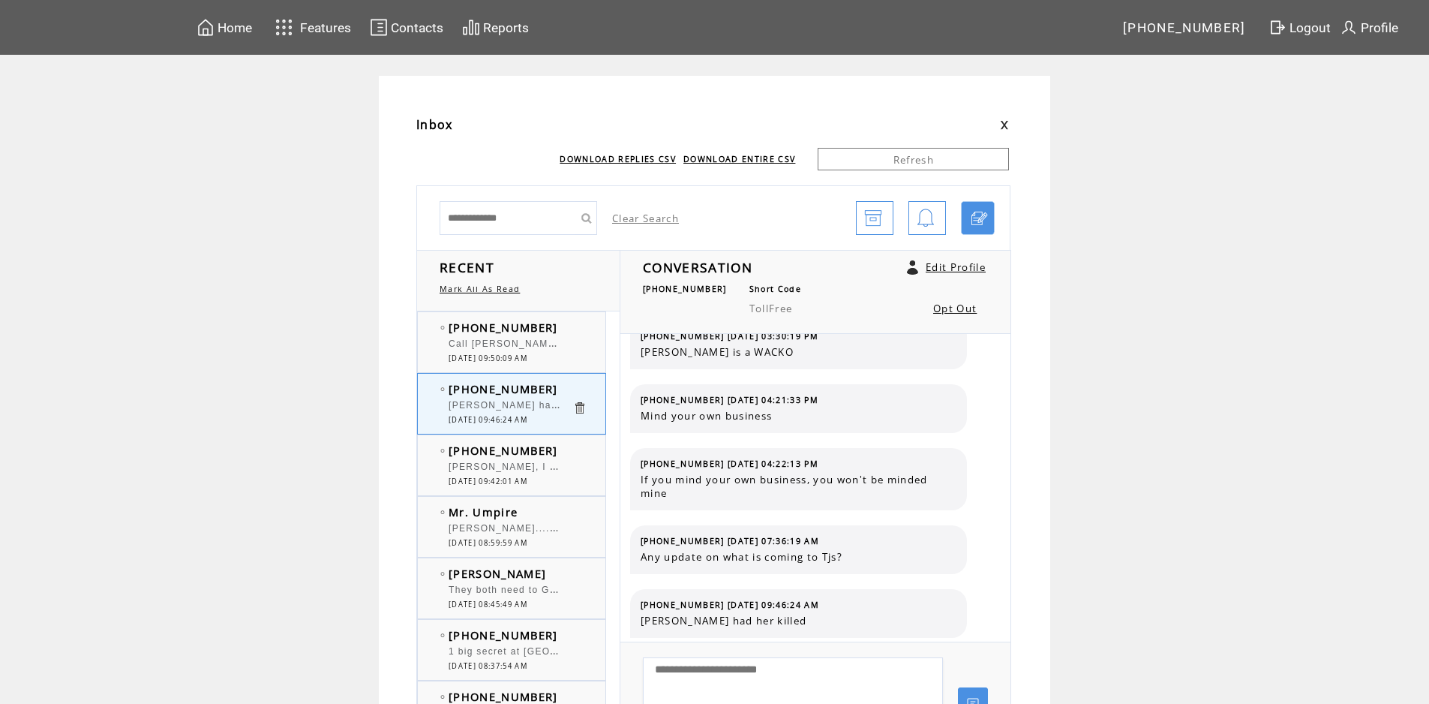
click at [565, 449] on td "[PHONE_NUMBER]" at bounding box center [511, 450] width 124 height 15
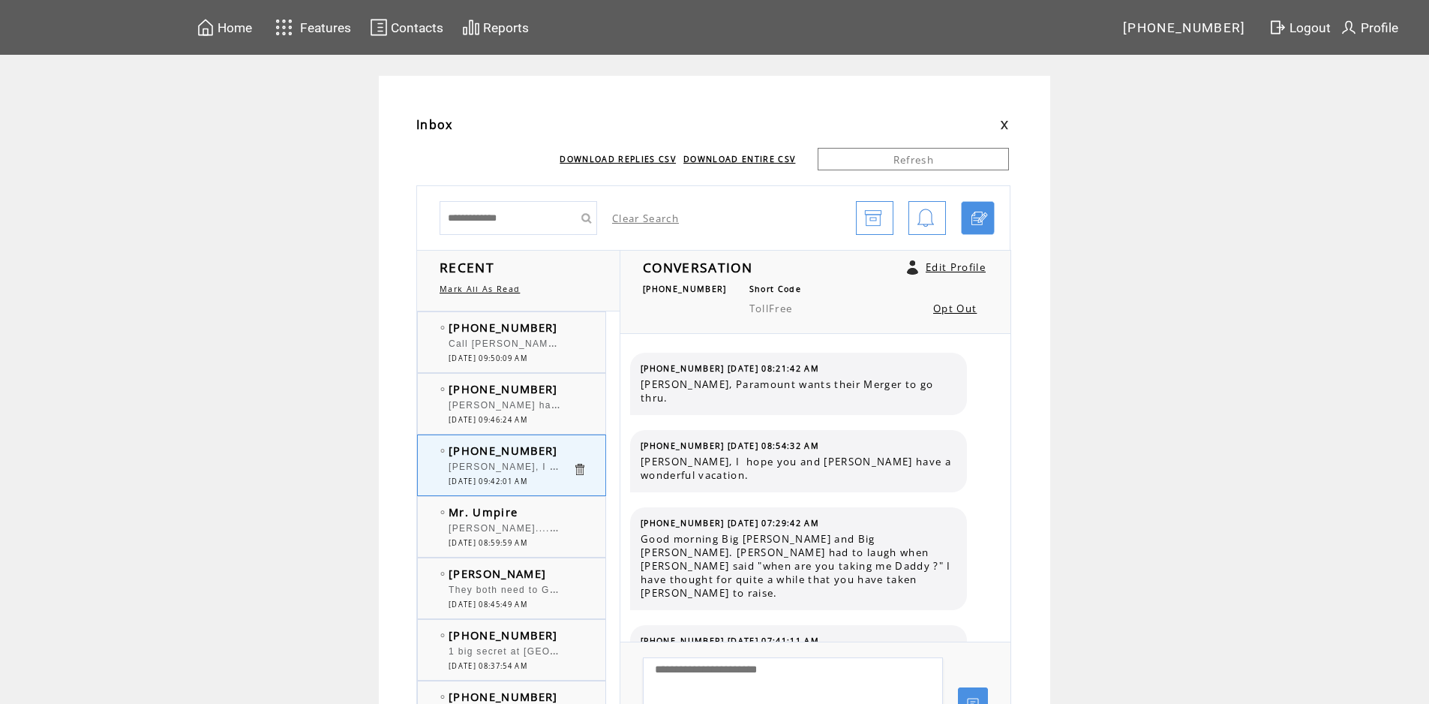
scroll to position [4797, 0]
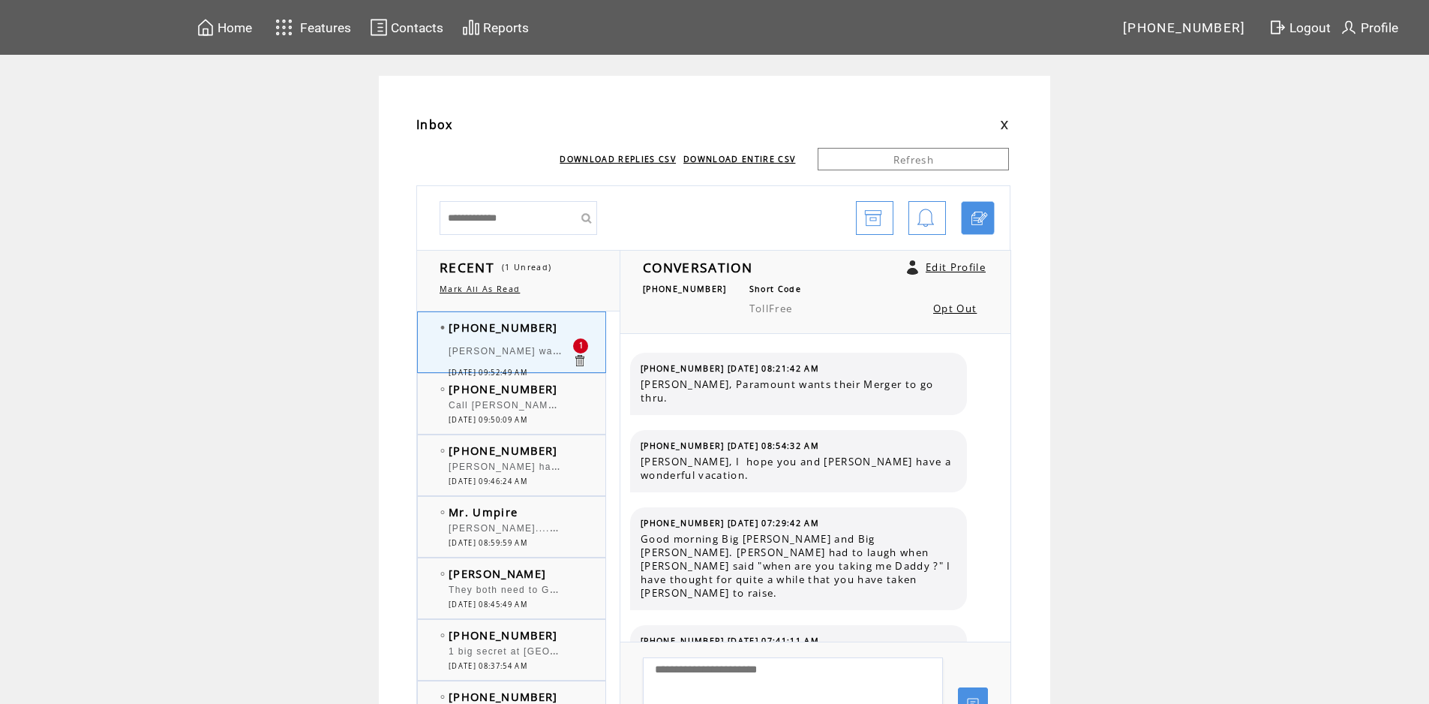
scroll to position [4874, 0]
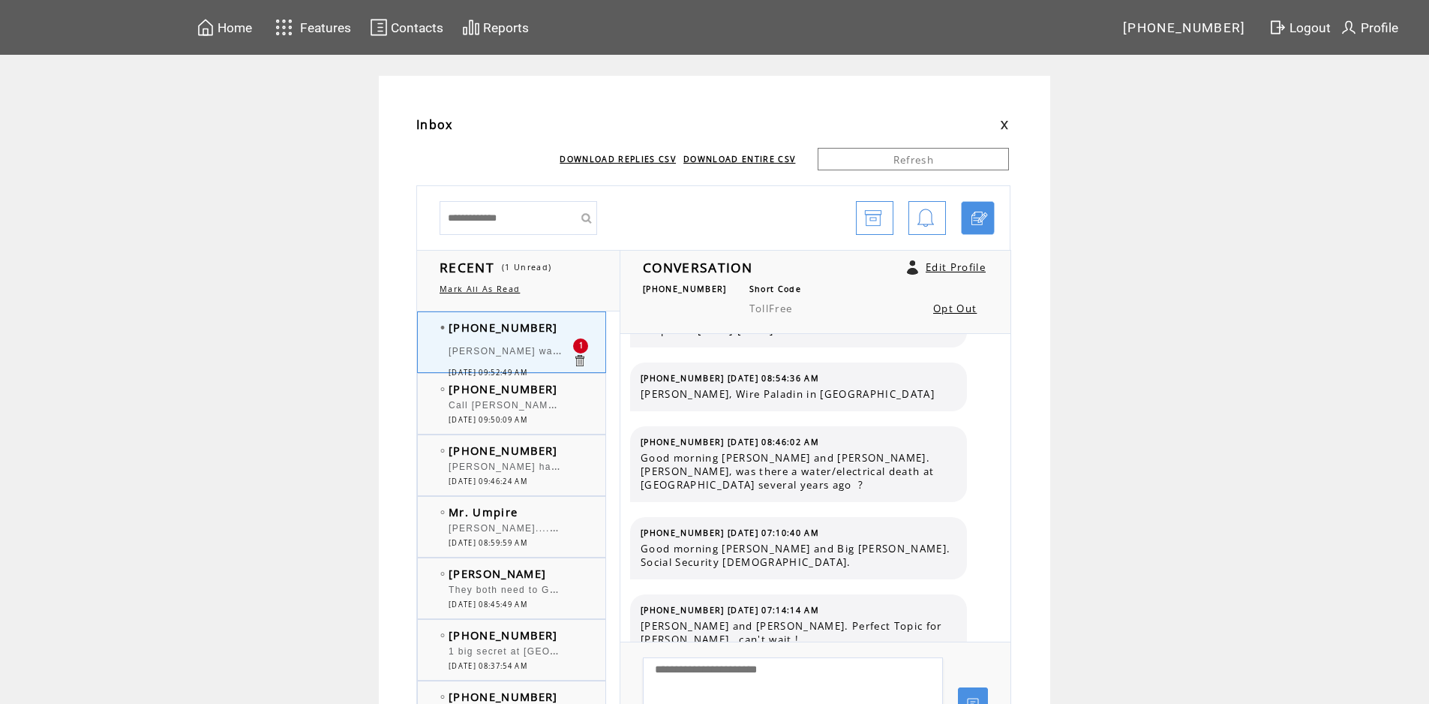
click at [581, 387] on td at bounding box center [588, 388] width 30 height 15
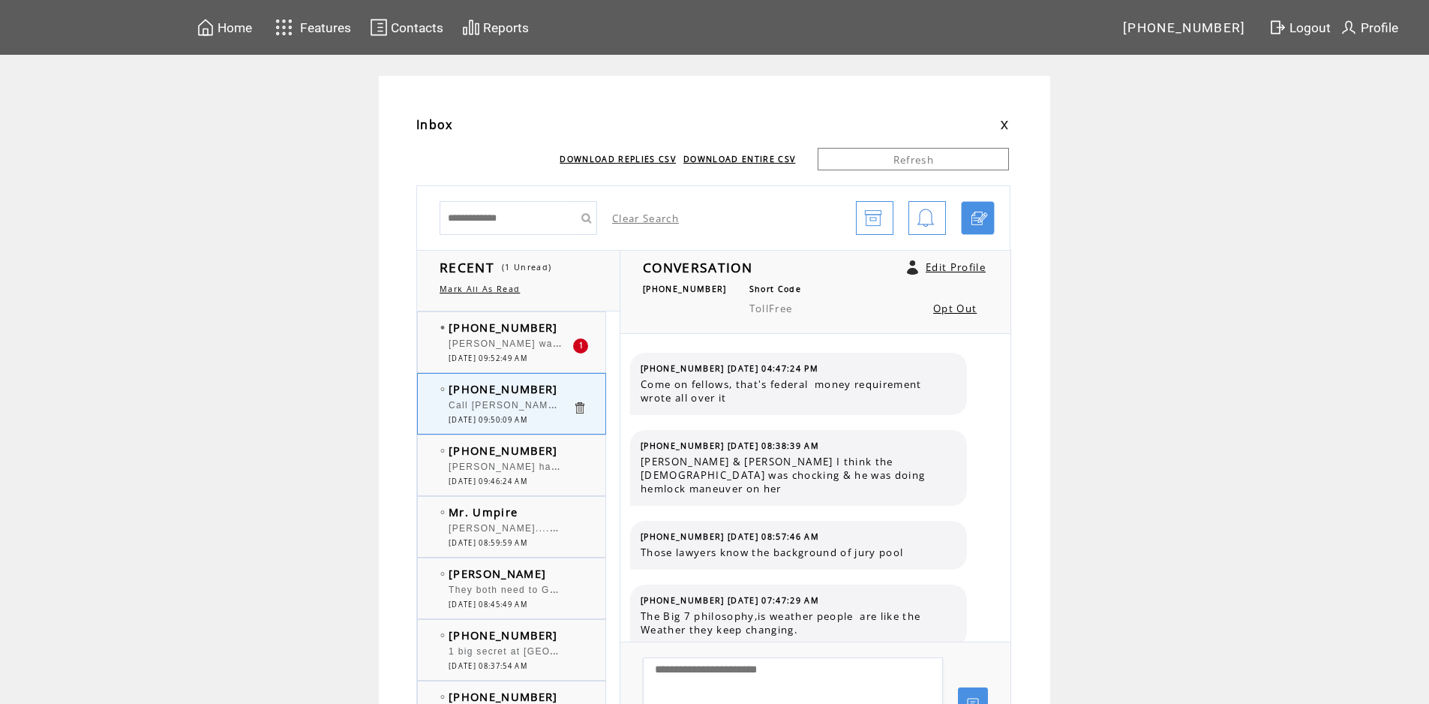
scroll to position [1605, 0]
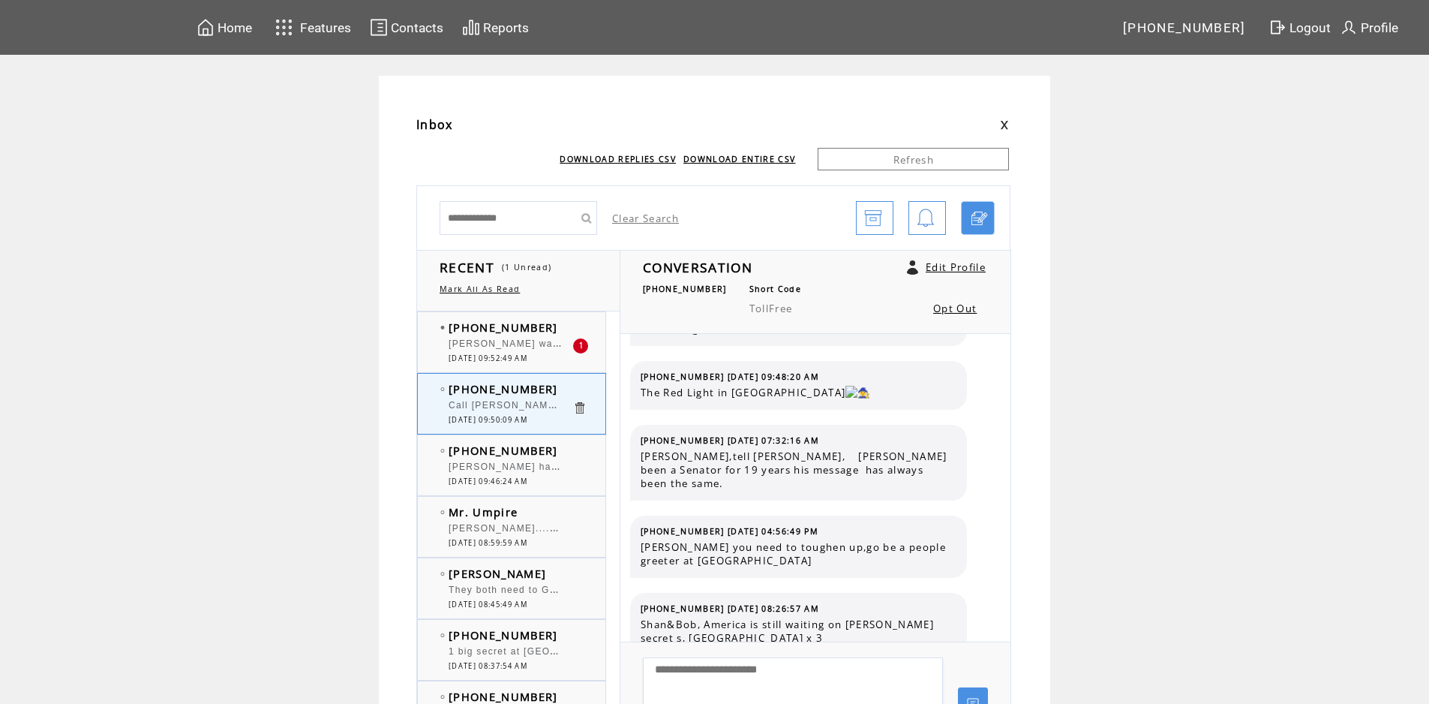
click at [550, 329] on td "[PHONE_NUMBER]" at bounding box center [511, 327] width 124 height 15
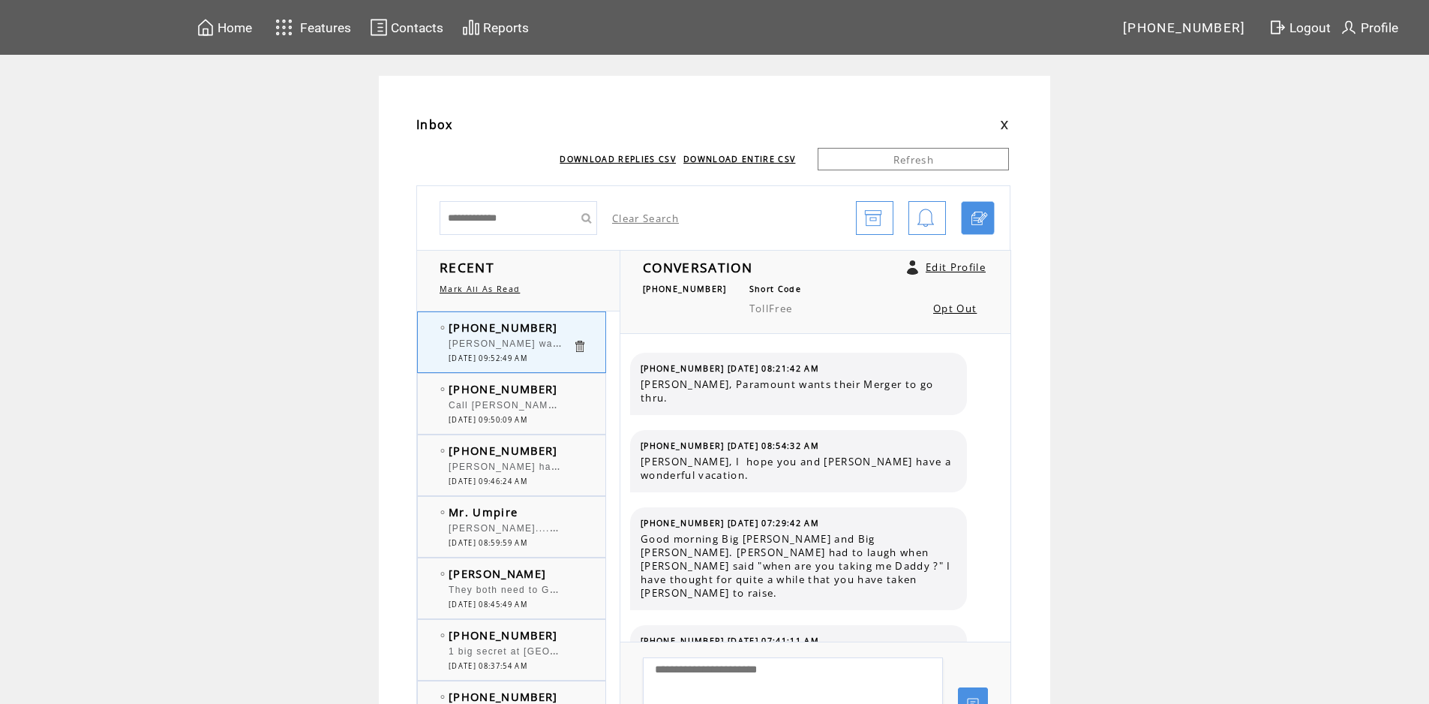
scroll to position [4874, 0]
